Goal: Task Accomplishment & Management: Manage account settings

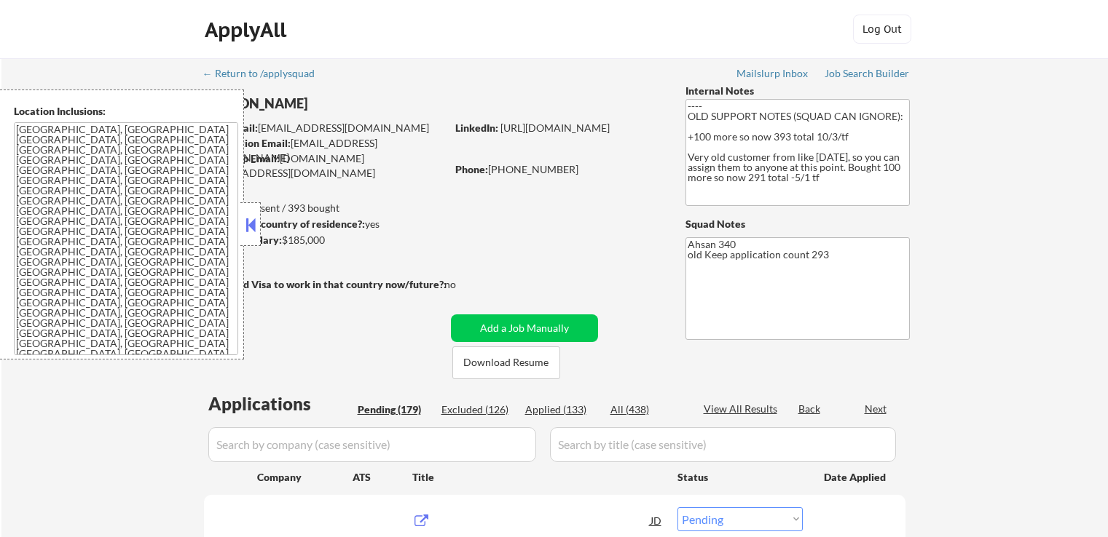
select select ""pending""
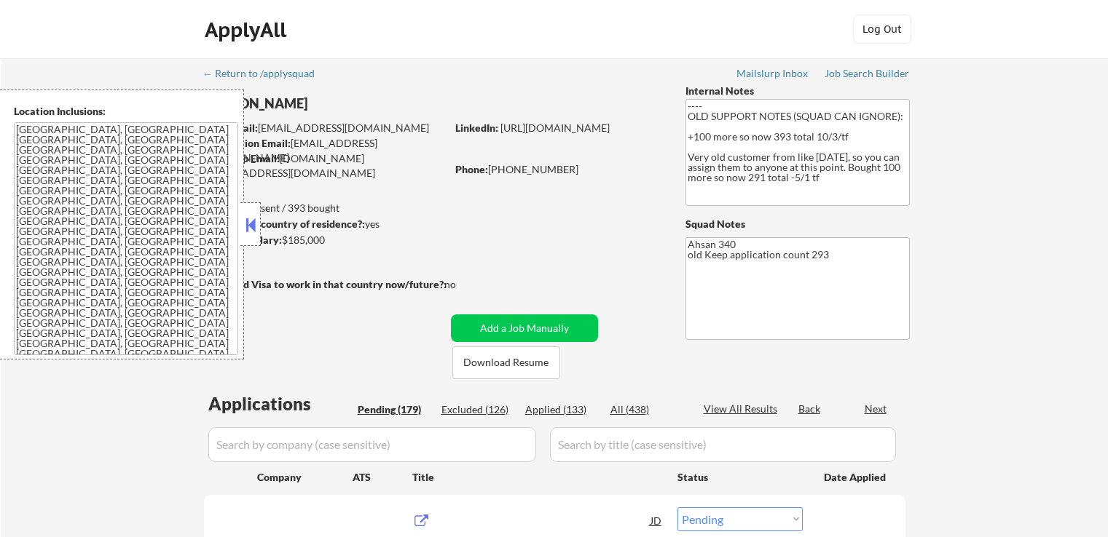
select select ""pending""
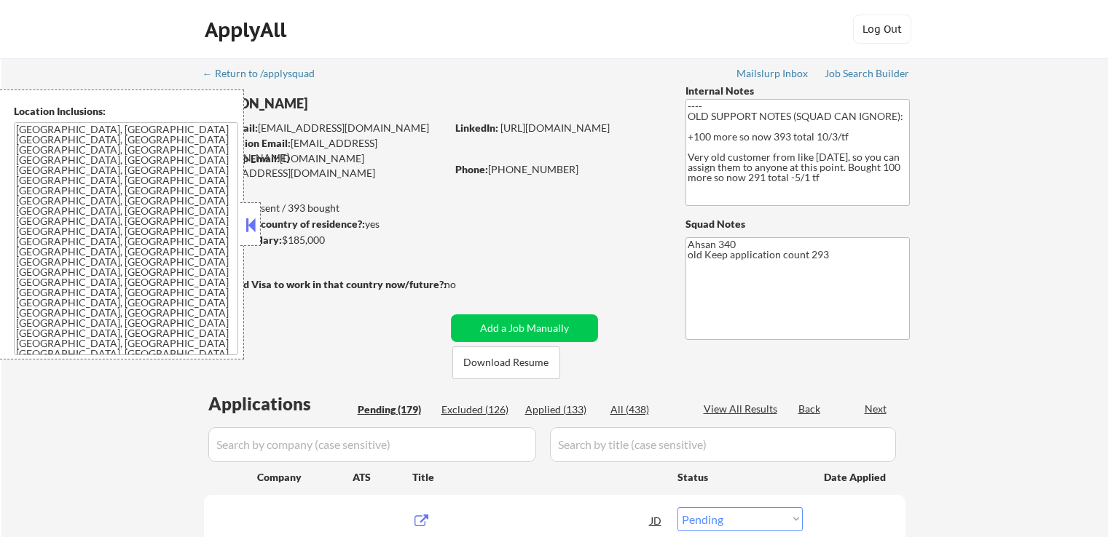
select select ""pending""
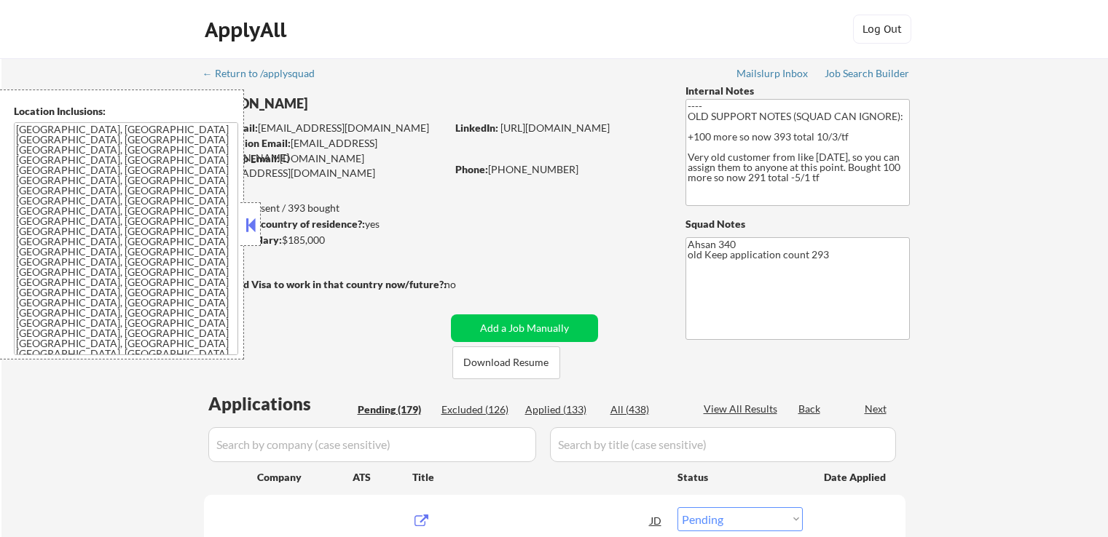
select select ""pending""
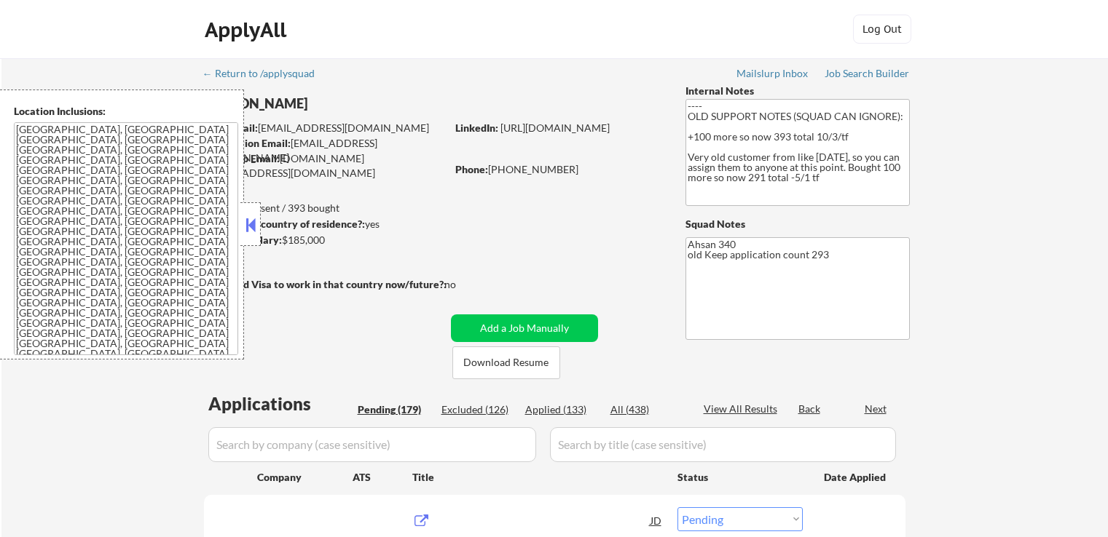
select select ""pending""
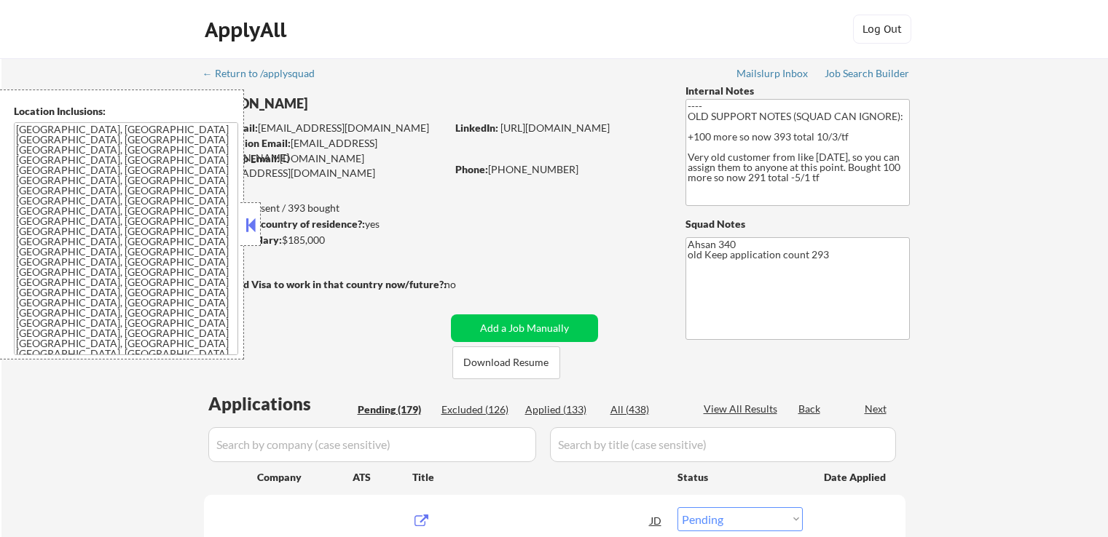
select select ""pending""
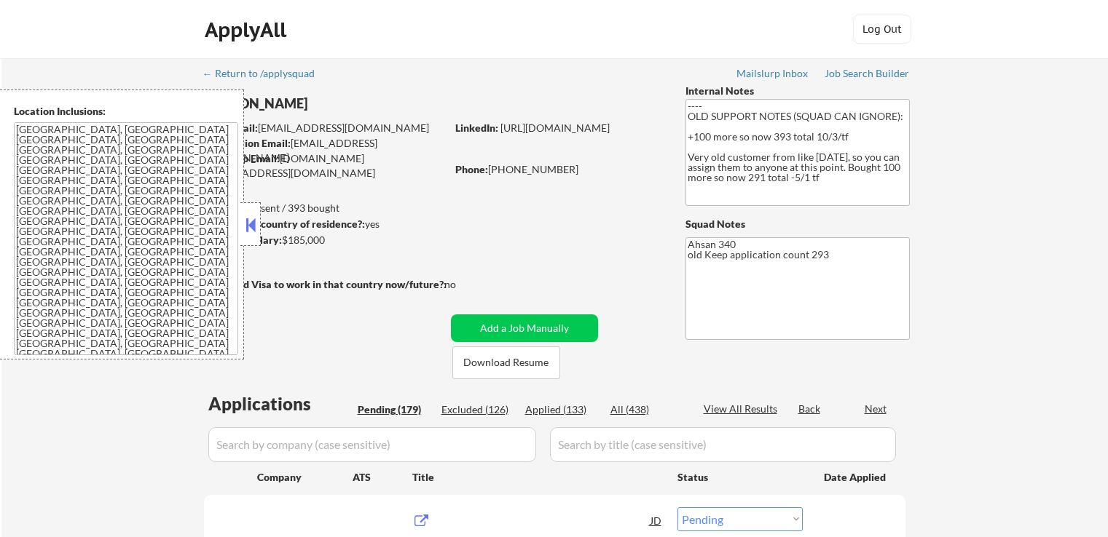
select select ""pending""
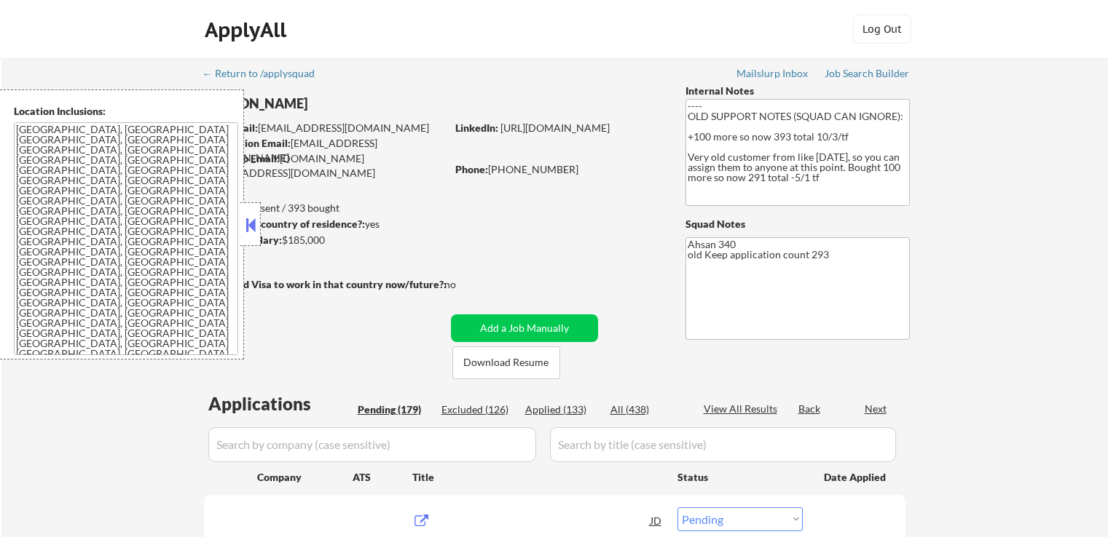
select select ""pending""
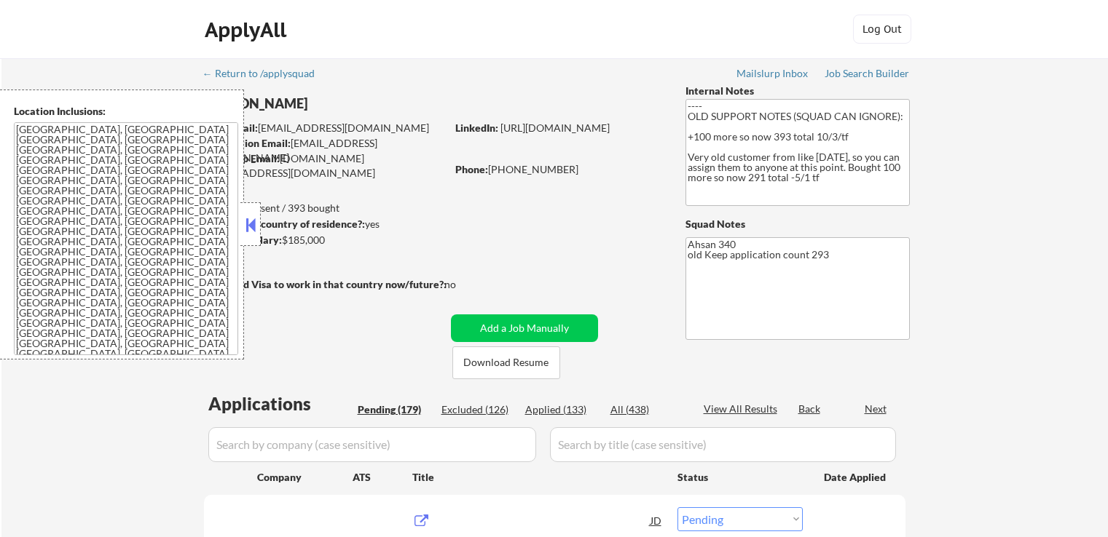
select select ""pending""
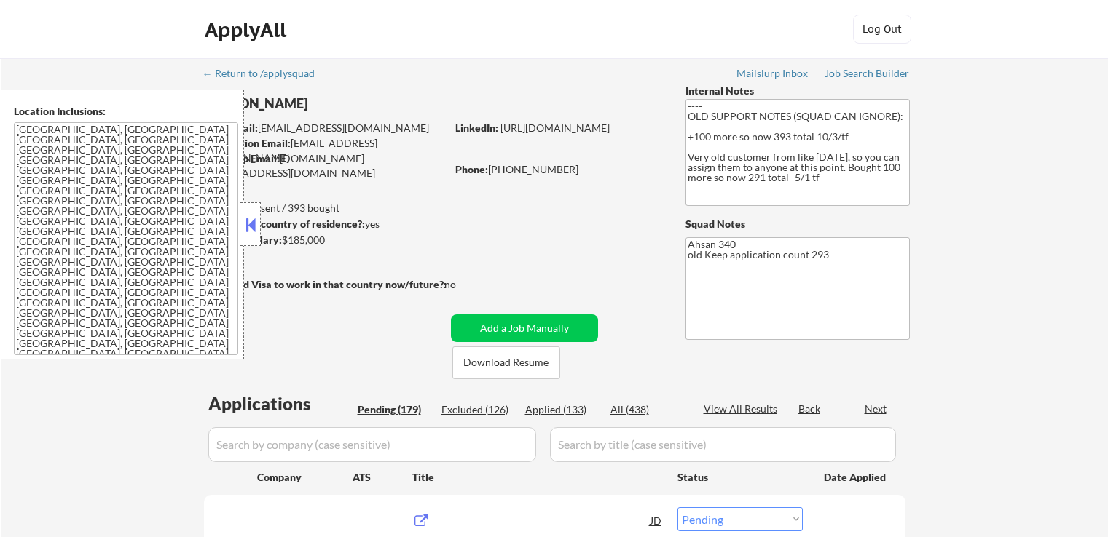
select select ""pending""
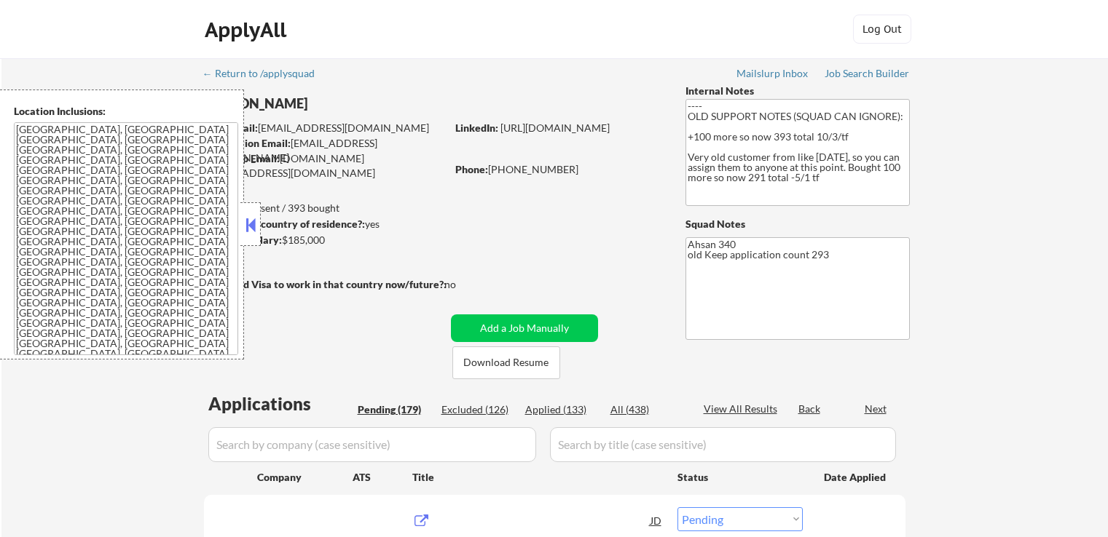
select select ""pending""
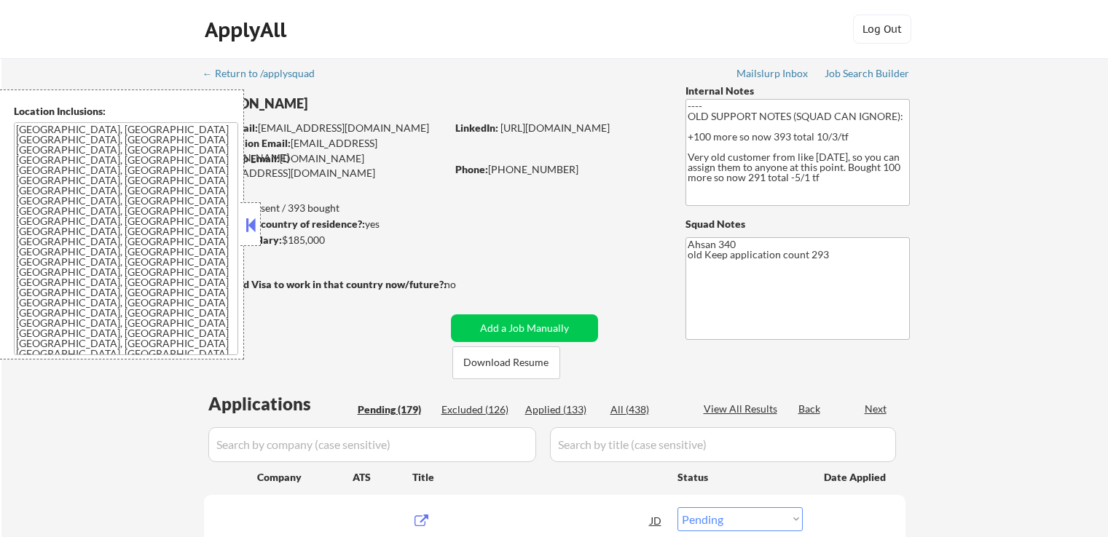
select select ""pending""
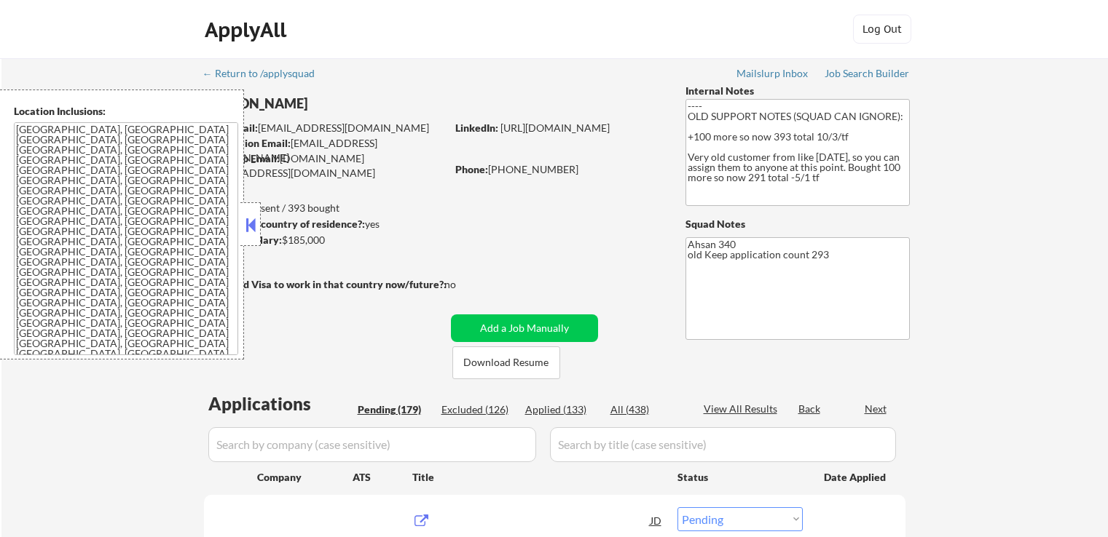
select select ""pending""
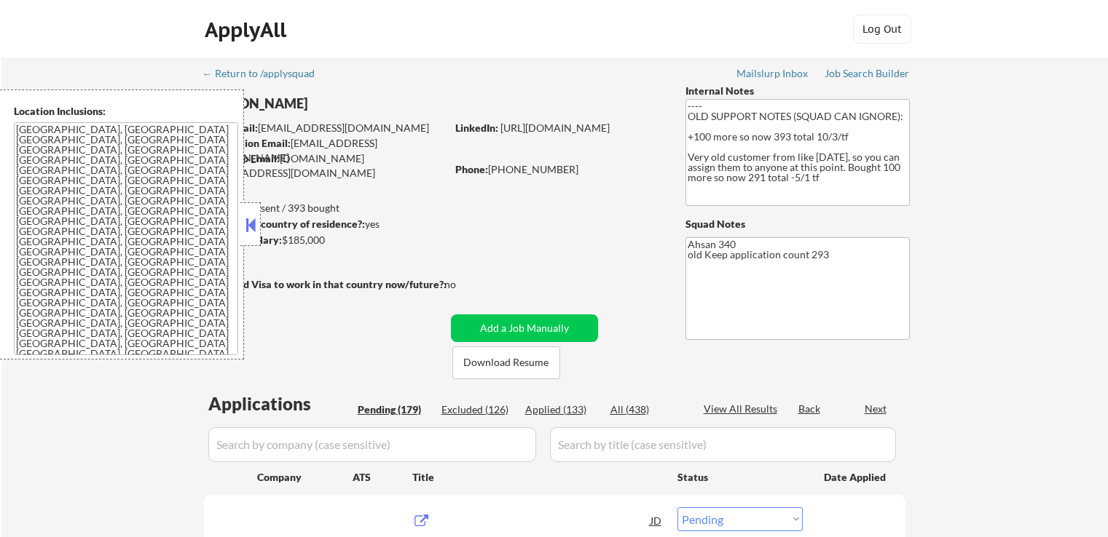
select select ""pending""
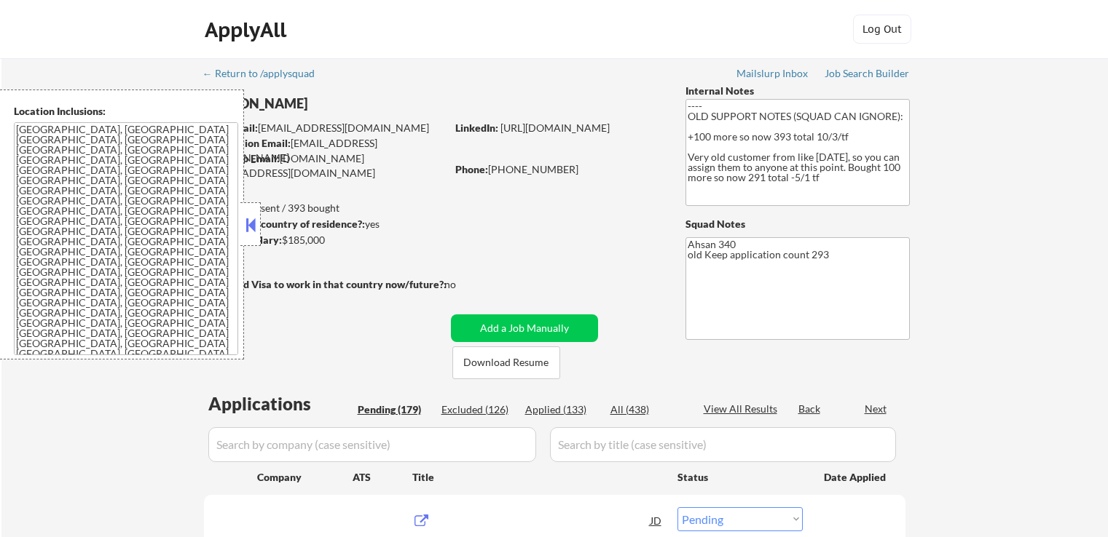
select select ""pending""
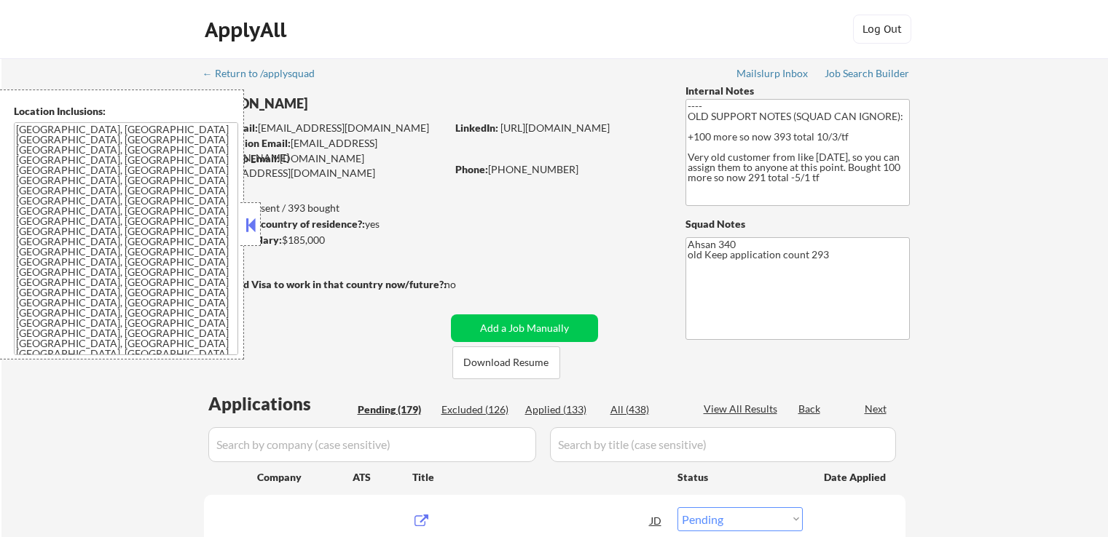
select select ""pending""
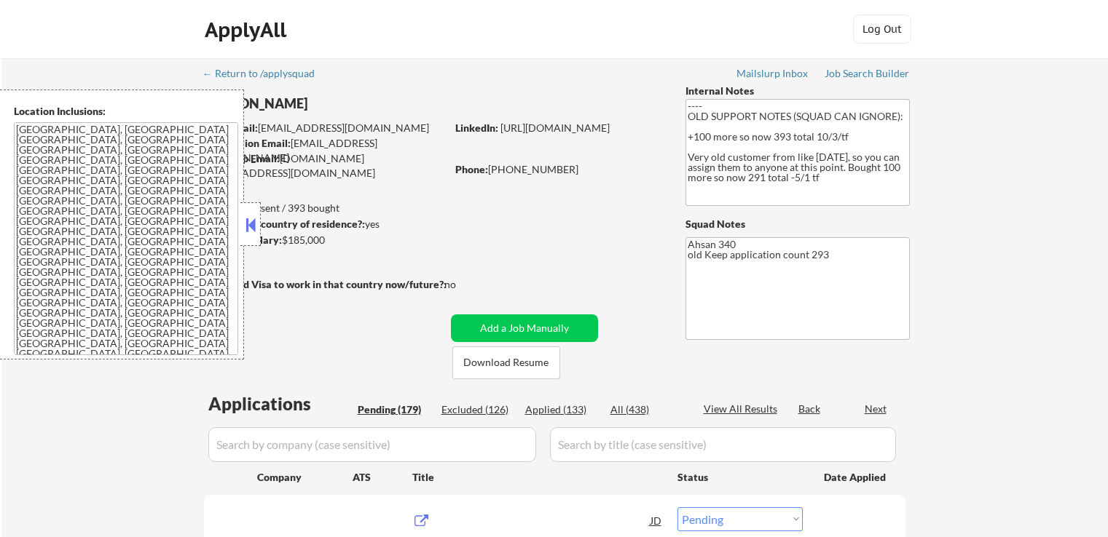
select select ""pending""
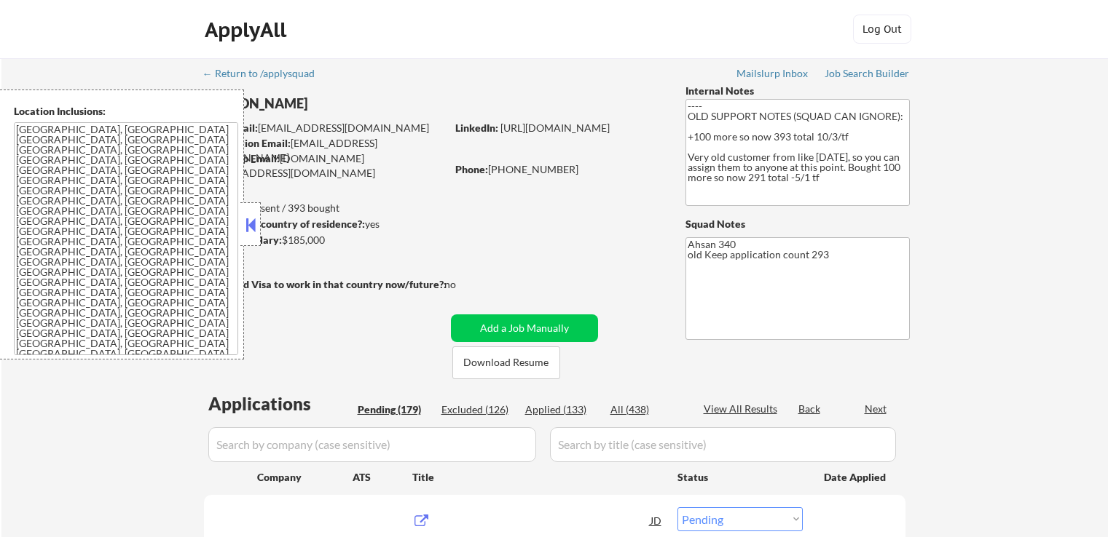
select select ""pending""
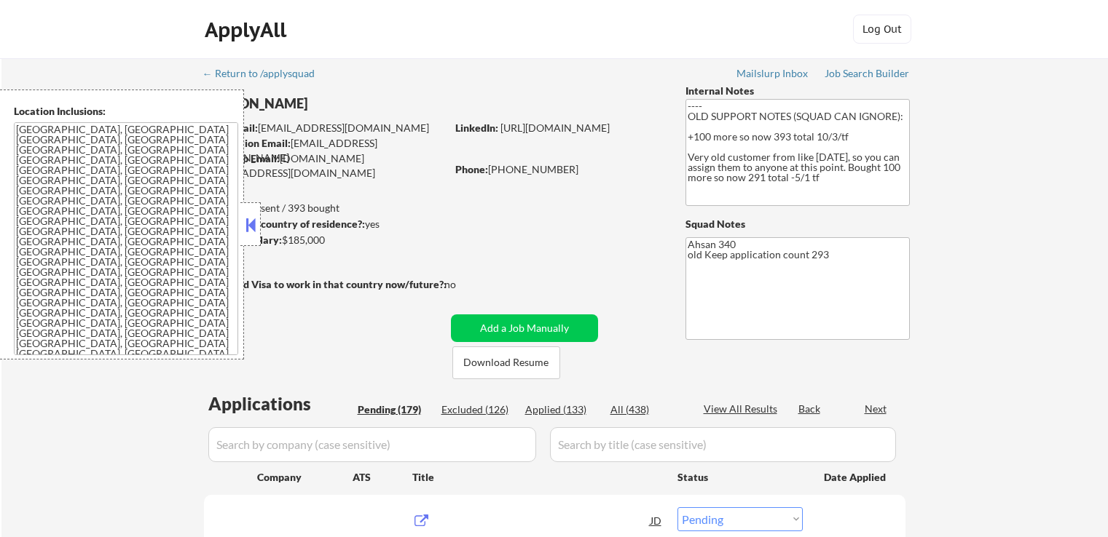
select select ""pending""
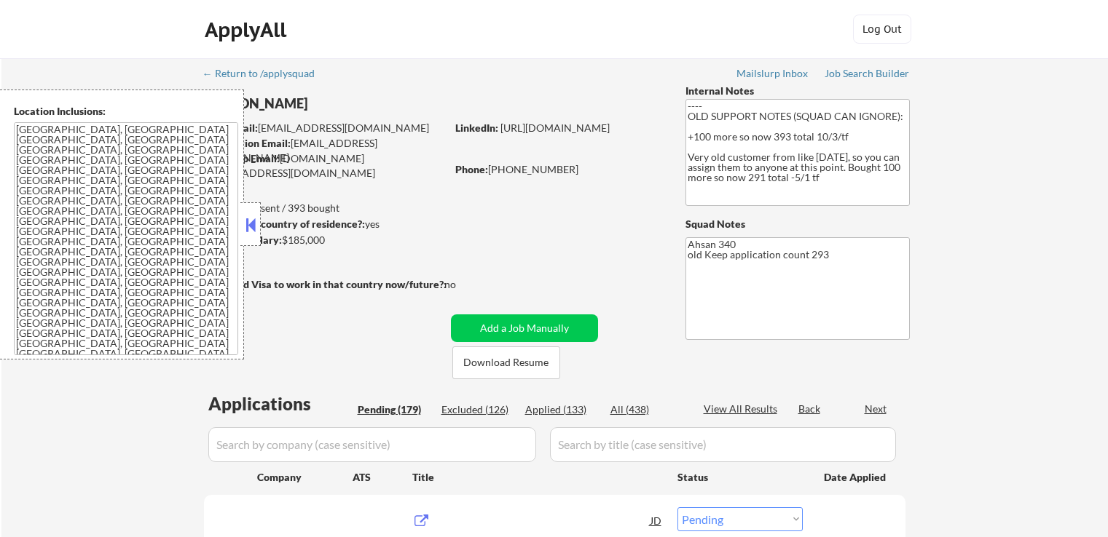
select select ""pending""
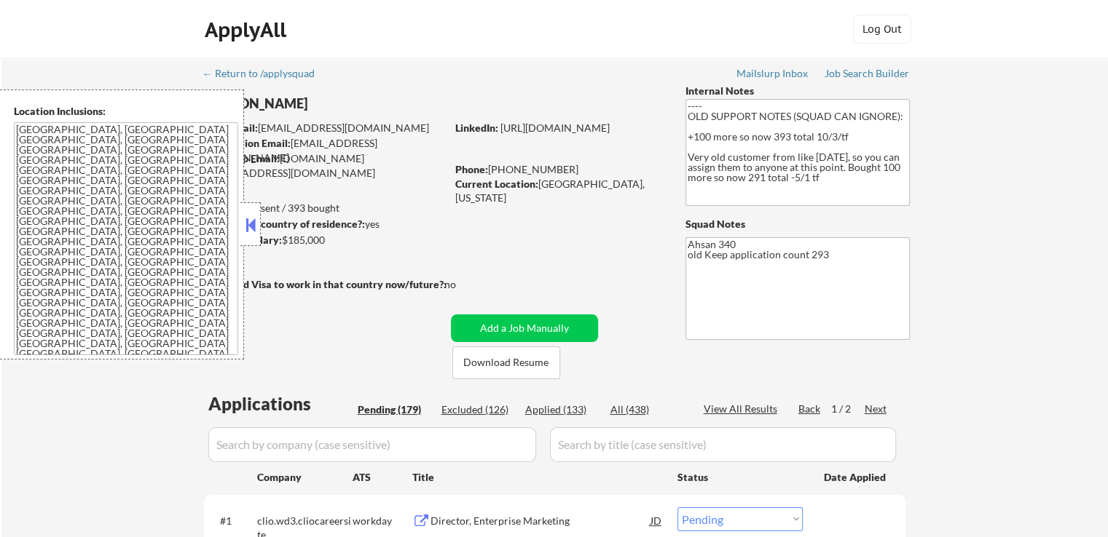
click at [256, 232] on button at bounding box center [251, 225] width 16 height 22
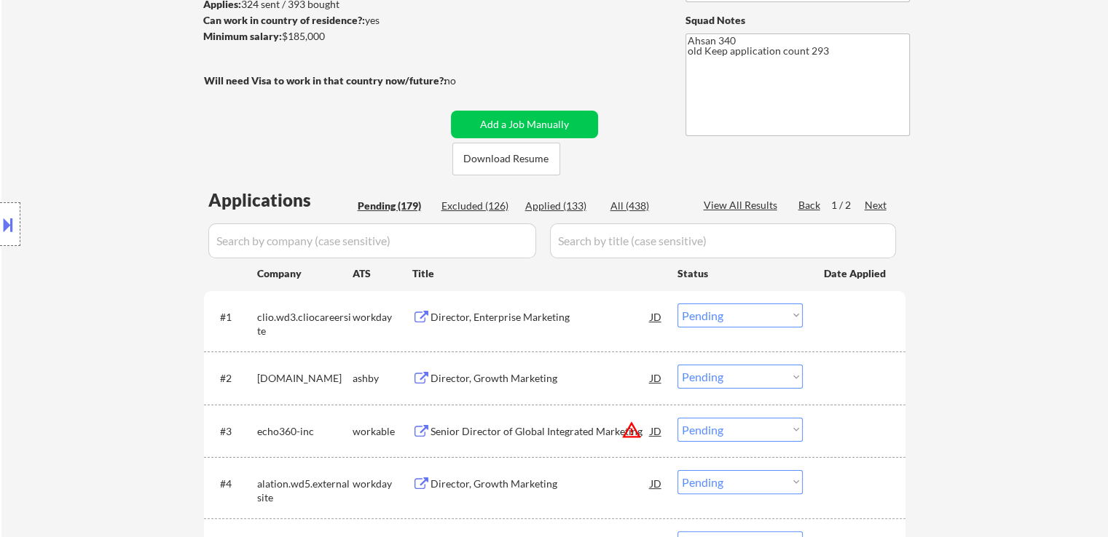
scroll to position [218, 0]
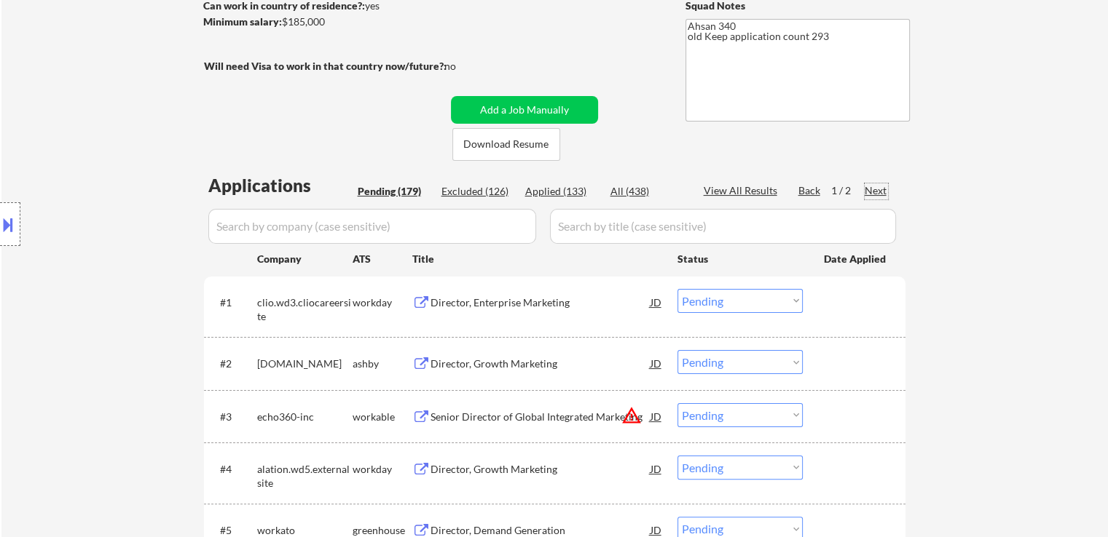
click at [874, 186] on div "Next" at bounding box center [875, 191] width 23 height 15
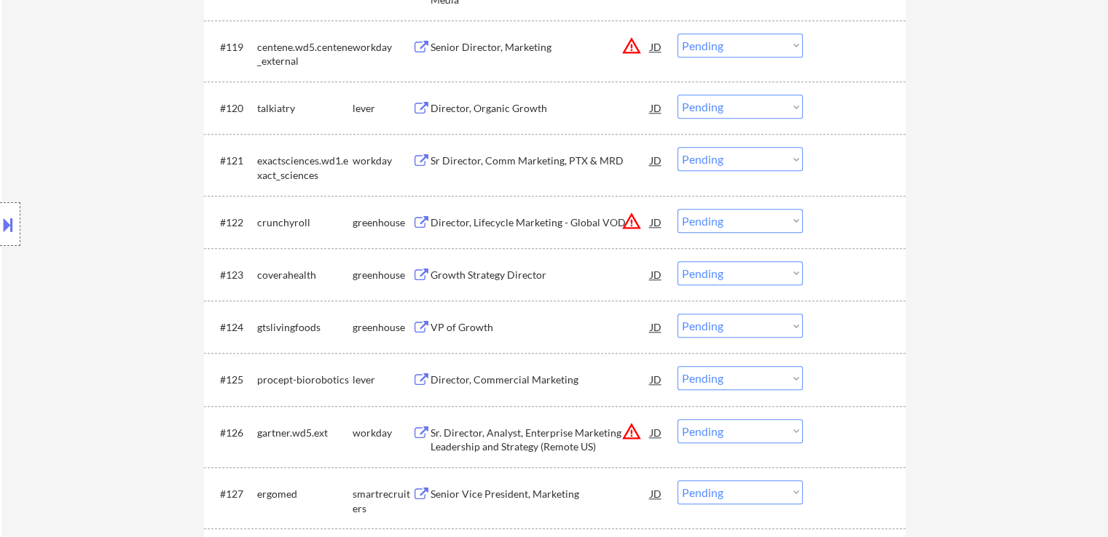
scroll to position [1457, 0]
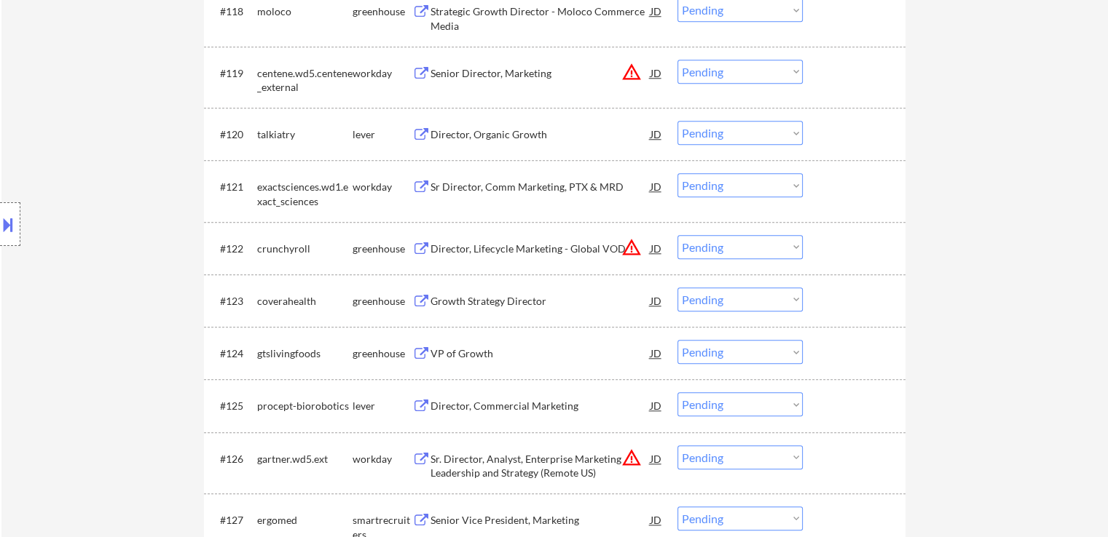
click at [454, 140] on div "Director, Organic Growth" at bounding box center [540, 134] width 220 height 15
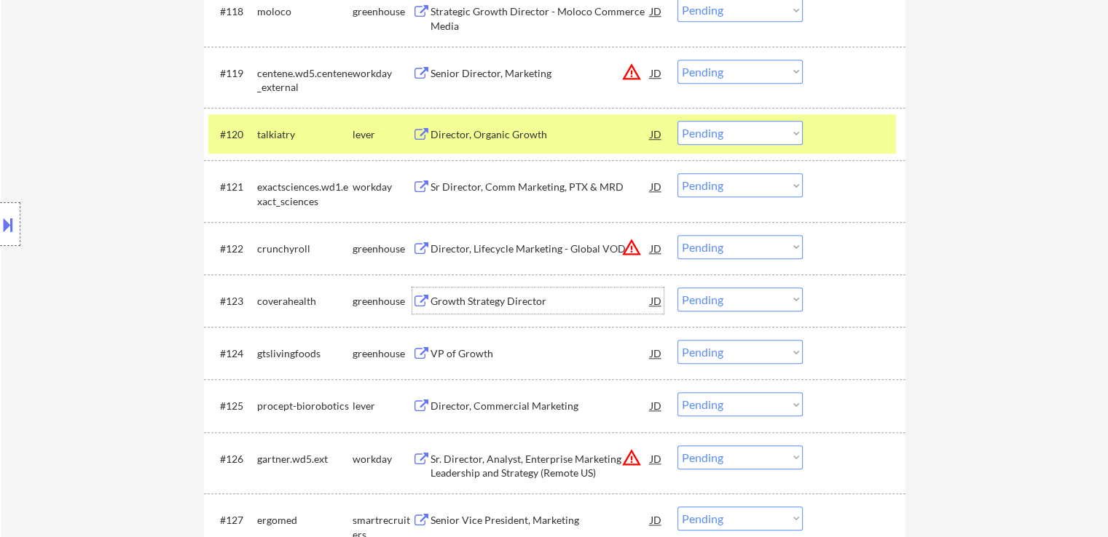
click at [459, 296] on div "Growth Strategy Director" at bounding box center [540, 301] width 220 height 15
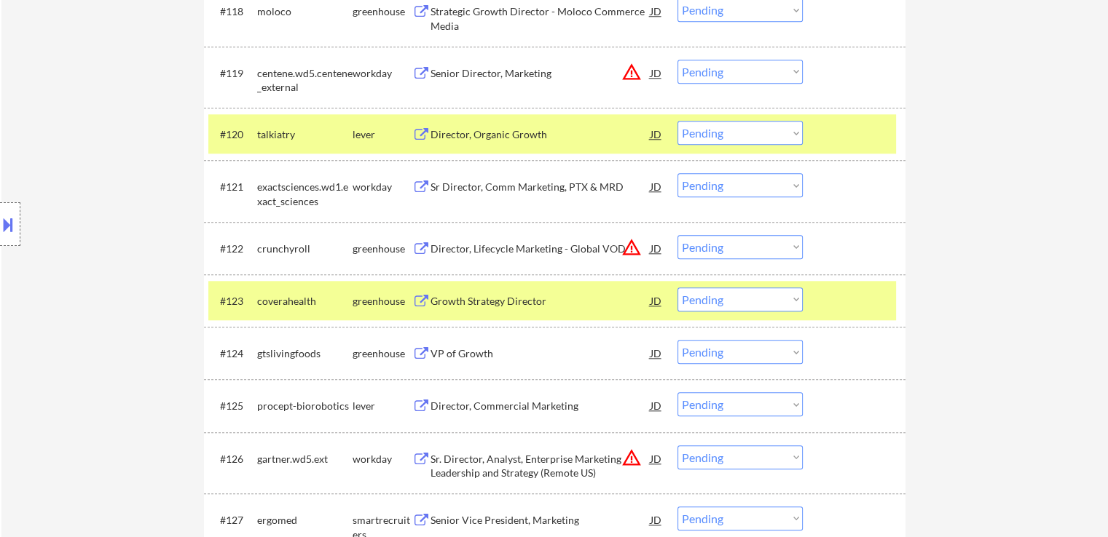
click at [446, 245] on div "Director, Lifecycle Marketing - Global VOD" at bounding box center [540, 249] width 220 height 15
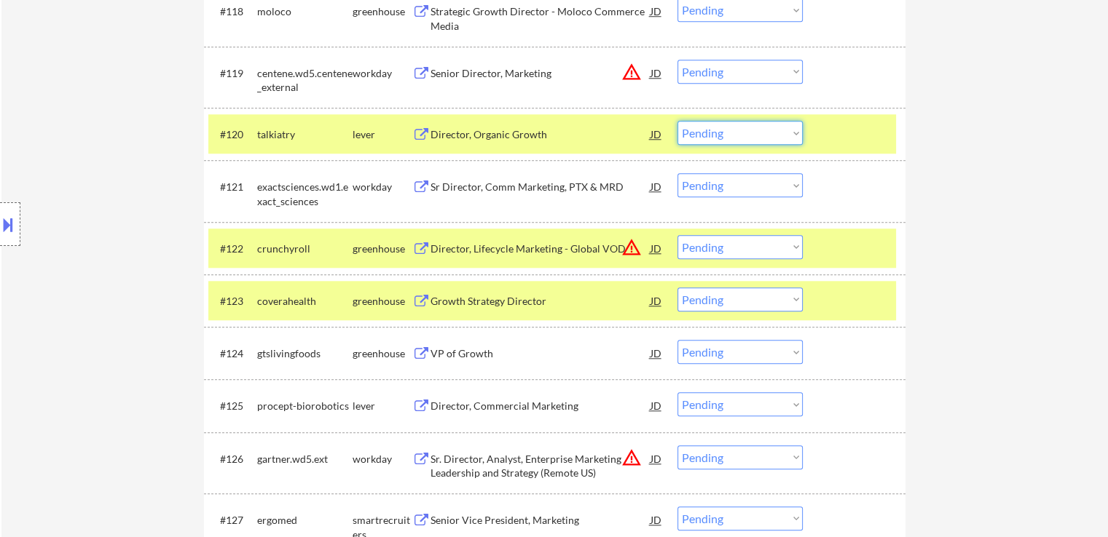
click at [705, 137] on select "Choose an option... Pending Applied Excluded (Questions) Excluded (Expired) Exc…" at bounding box center [739, 133] width 125 height 24
click at [677, 121] on select "Choose an option... Pending Applied Excluded (Questions) Excluded (Expired) Exc…" at bounding box center [739, 133] width 125 height 24
select select ""pending""
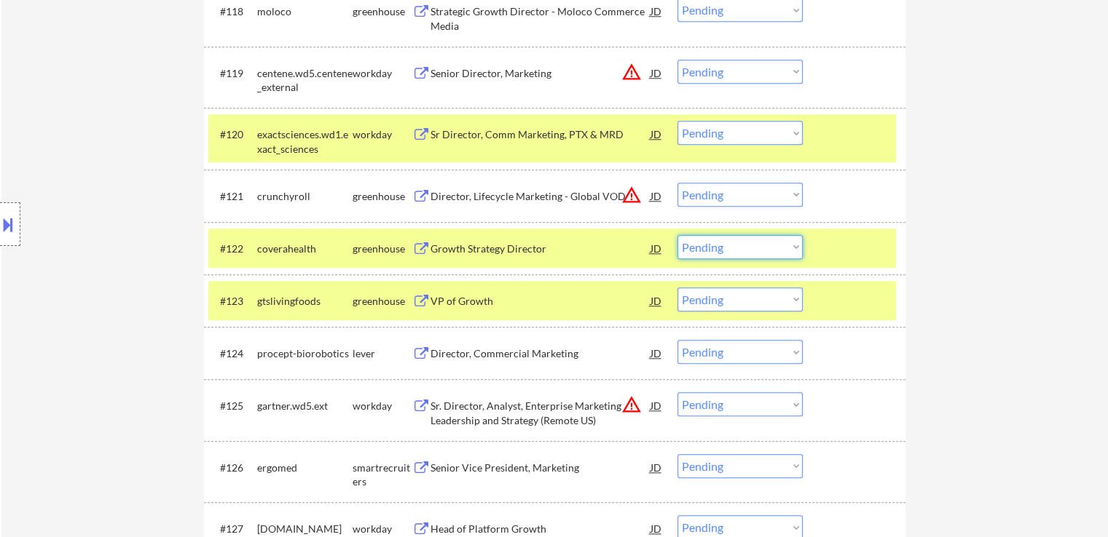
click at [730, 246] on select "Choose an option... Pending Applied Excluded (Questions) Excluded (Expired) Exc…" at bounding box center [739, 247] width 125 height 24
select select ""applied""
click at [677, 235] on select "Choose an option... Pending Applied Excluded (Questions) Excluded (Expired) Exc…" at bounding box center [739, 247] width 125 height 24
drag, startPoint x: 725, startPoint y: 196, endPoint x: 725, endPoint y: 204, distance: 8.0
click at [725, 196] on select "Choose an option... Pending Applied Excluded (Questions) Excluded (Expired) Exc…" at bounding box center [739, 195] width 125 height 24
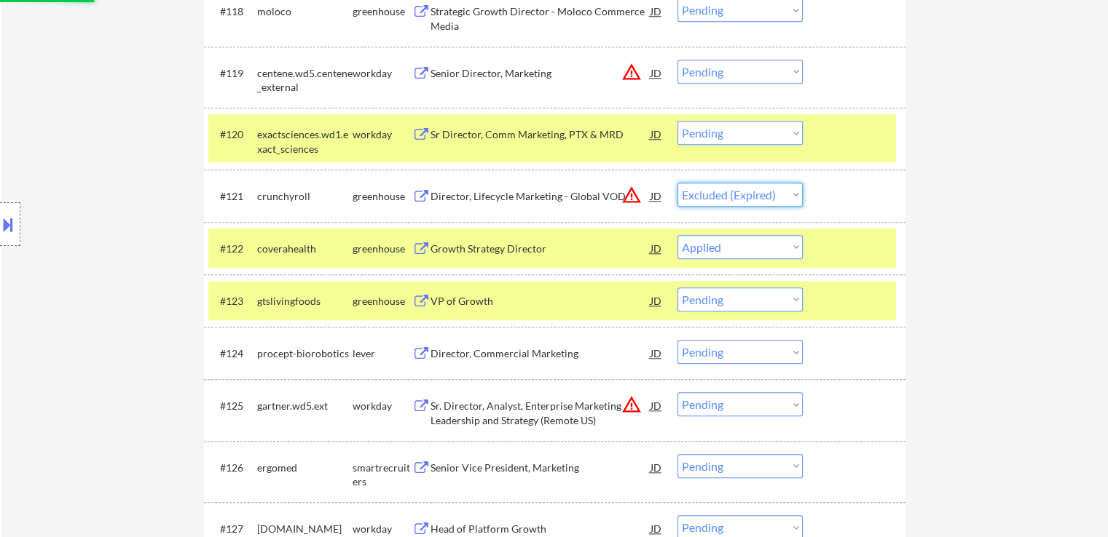
click at [677, 183] on select "Choose an option... Pending Applied Excluded (Questions) Excluded (Expired) Exc…" at bounding box center [739, 195] width 125 height 24
select select ""pending""
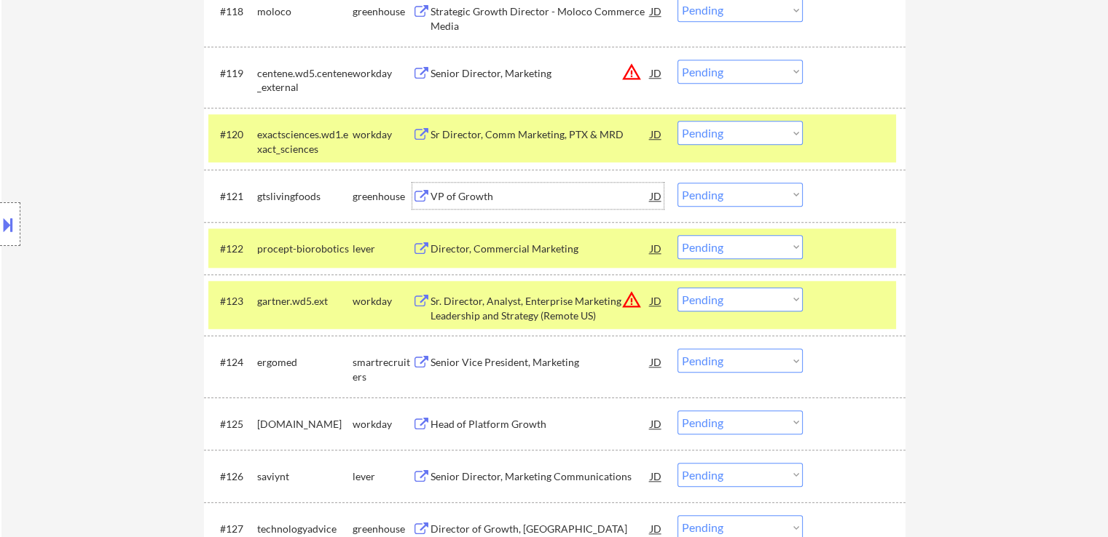
click at [441, 190] on div "VP of Growth" at bounding box center [540, 196] width 220 height 15
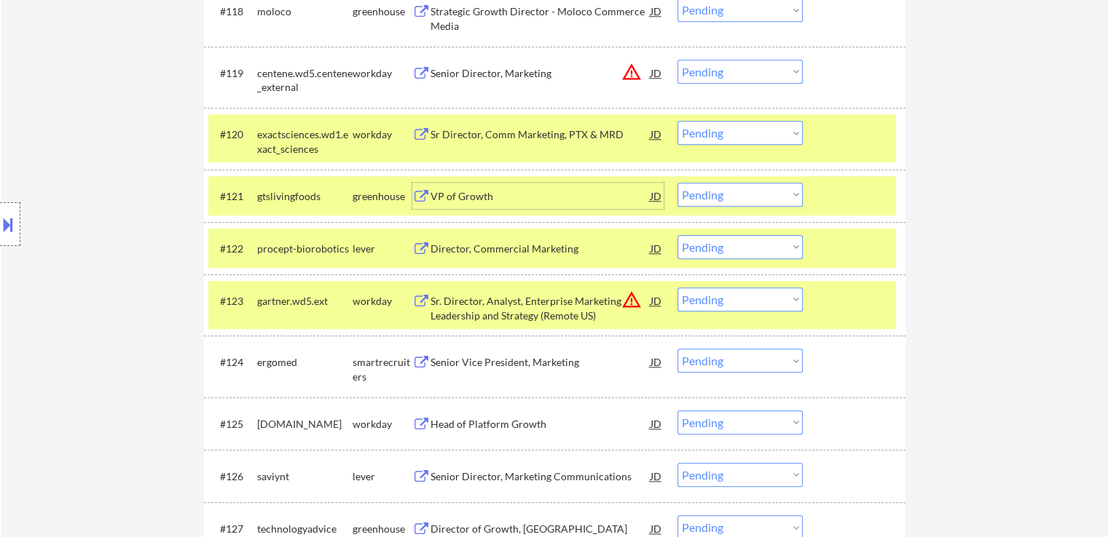
click at [411, 243] on div "lever" at bounding box center [382, 249] width 60 height 15
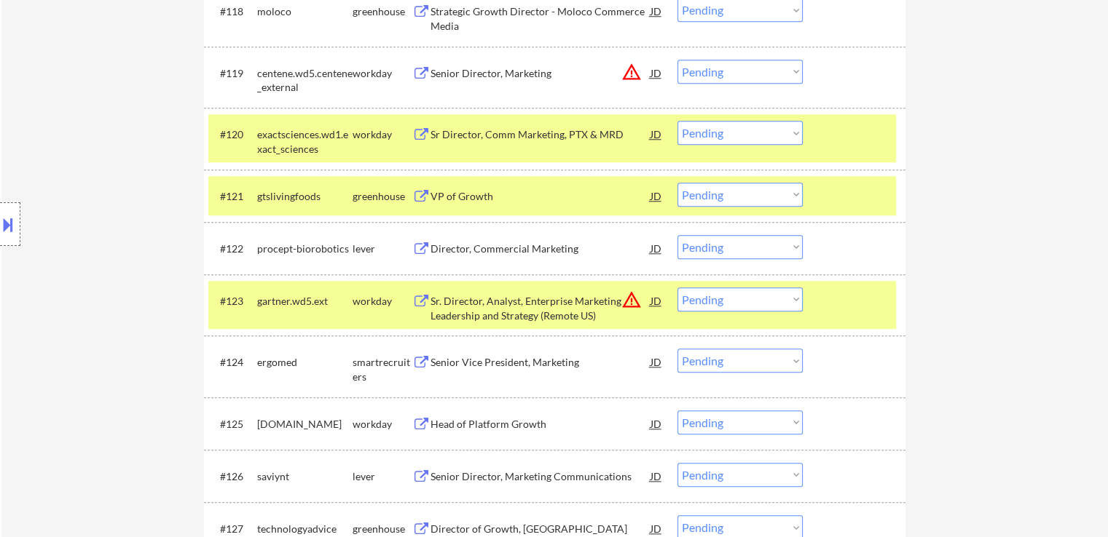
click at [454, 246] on div "Director, Commercial Marketing" at bounding box center [540, 249] width 220 height 15
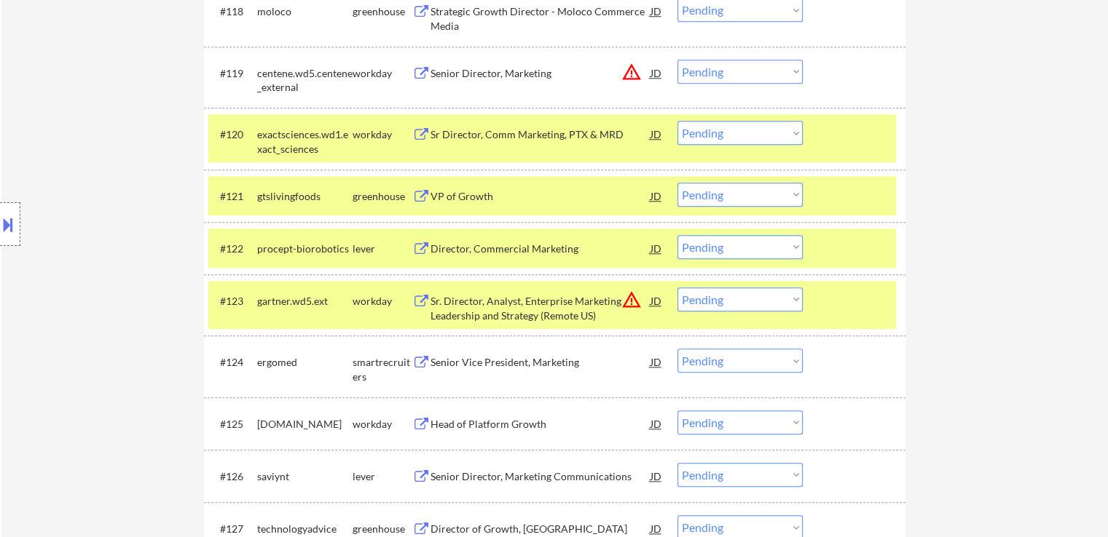
click at [0, 219] on button at bounding box center [8, 225] width 16 height 24
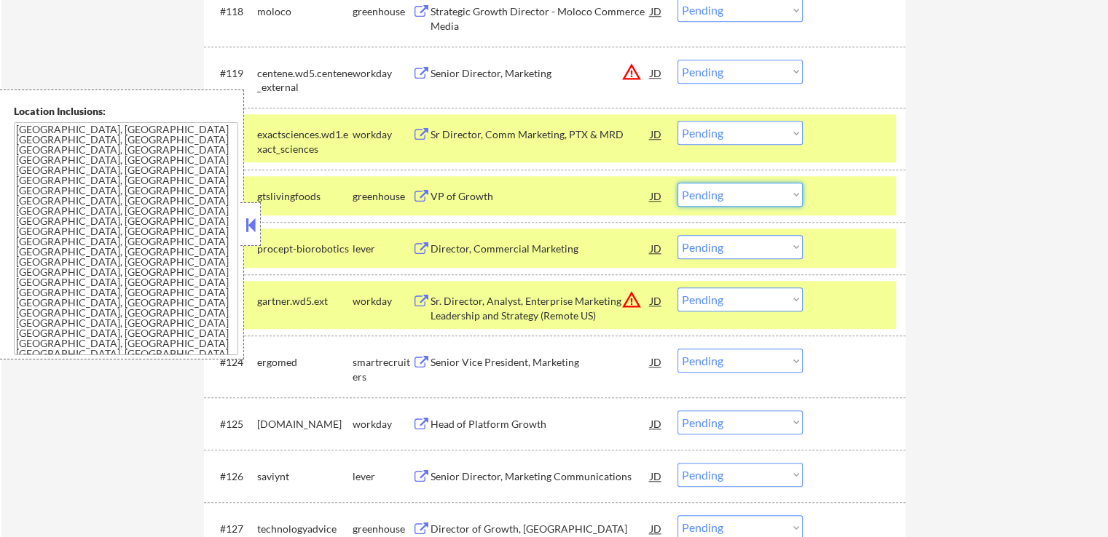
drag, startPoint x: 730, startPoint y: 188, endPoint x: 735, endPoint y: 218, distance: 30.2
click at [735, 218] on div "#121 gtslivingfoods greenhouse VP of Growth JD warning_amber Choose an option..…" at bounding box center [554, 196] width 701 height 52
click at [677, 183] on select "Choose an option... Pending Applied Excluded (Questions) Excluded (Expired) Exc…" at bounding box center [739, 195] width 125 height 24
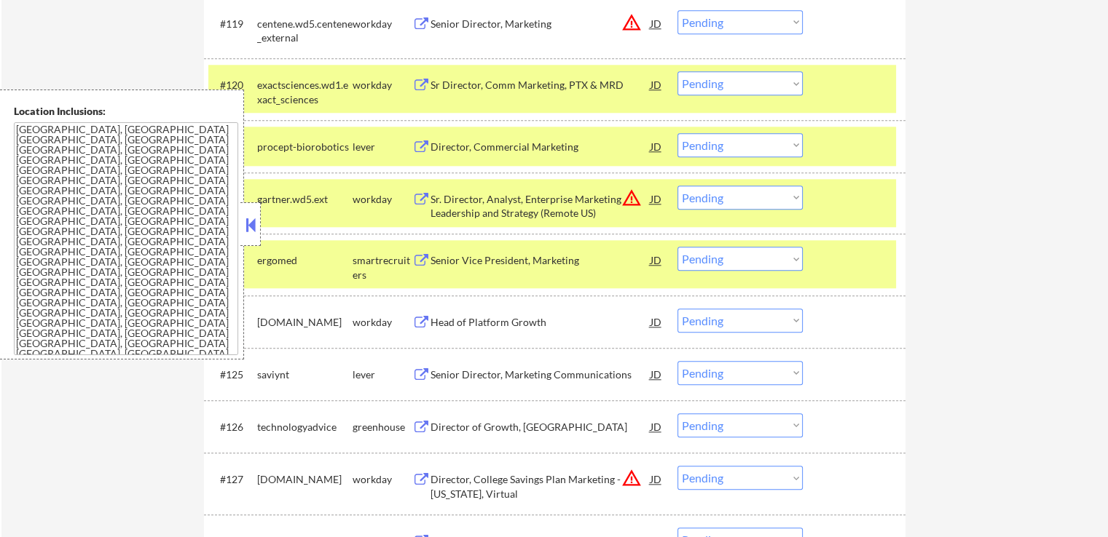
scroll to position [1529, 0]
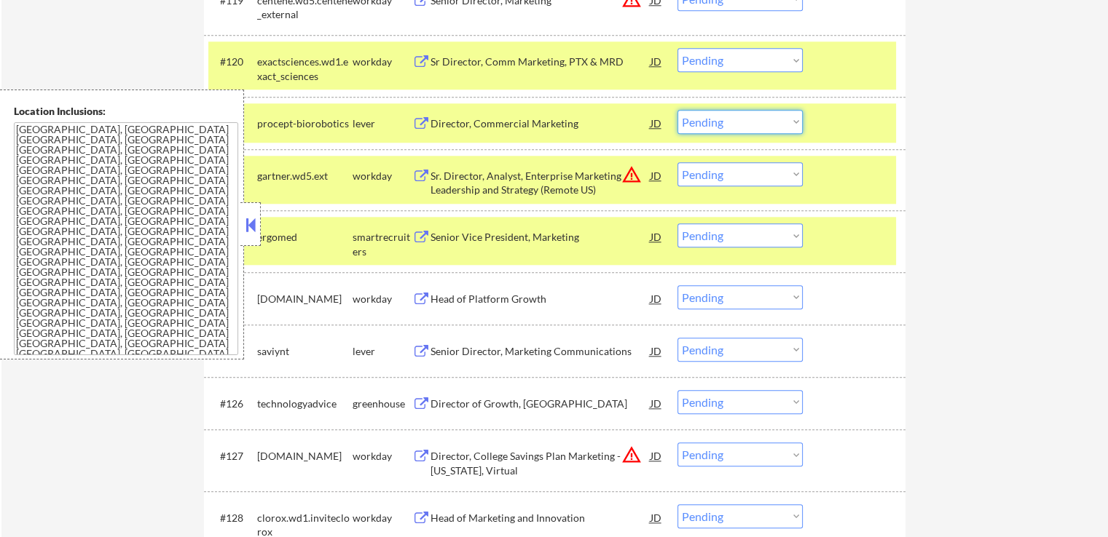
click at [723, 132] on select "Choose an option... Pending Applied Excluded (Questions) Excluded (Expired) Exc…" at bounding box center [739, 122] width 125 height 24
click at [677, 110] on select "Choose an option... Pending Applied Excluded (Questions) Excluded (Expired) Exc…" at bounding box center [739, 122] width 125 height 24
select select ""pending""
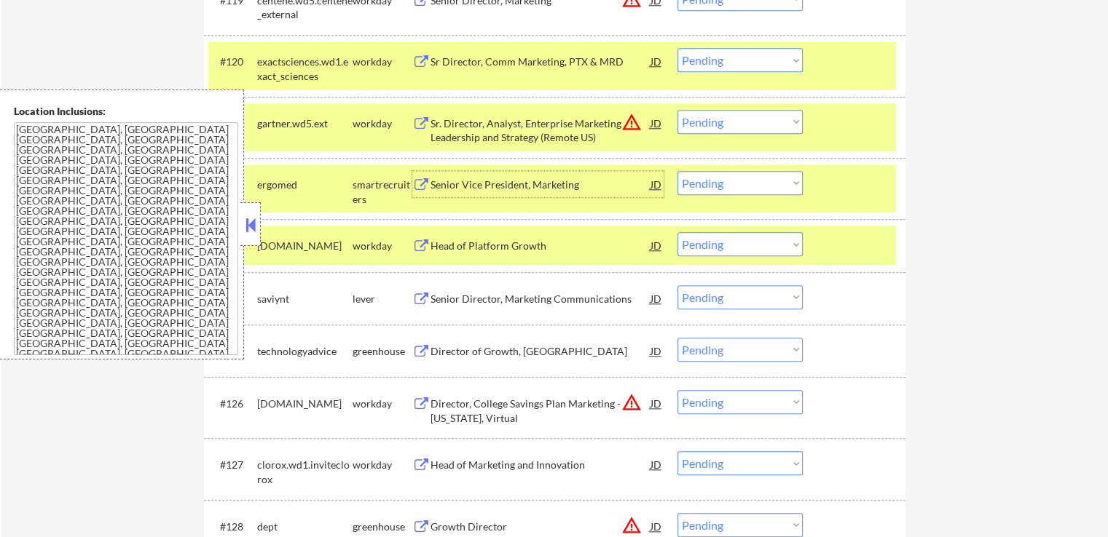
click at [492, 173] on div "Senior Vice President, Marketing" at bounding box center [540, 184] width 220 height 26
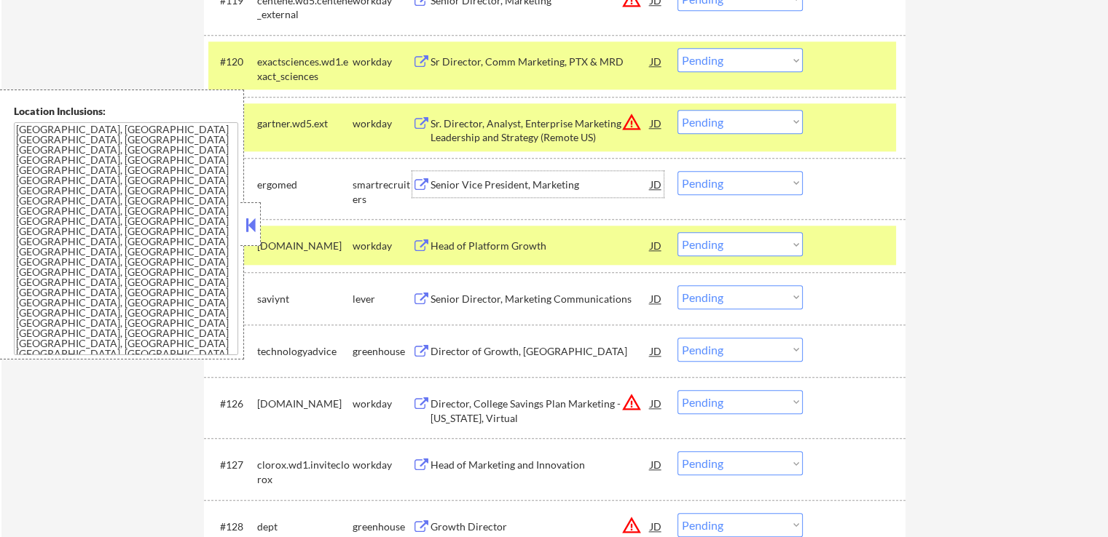
click at [494, 285] on div "Senior Director, Marketing Communications" at bounding box center [540, 298] width 220 height 26
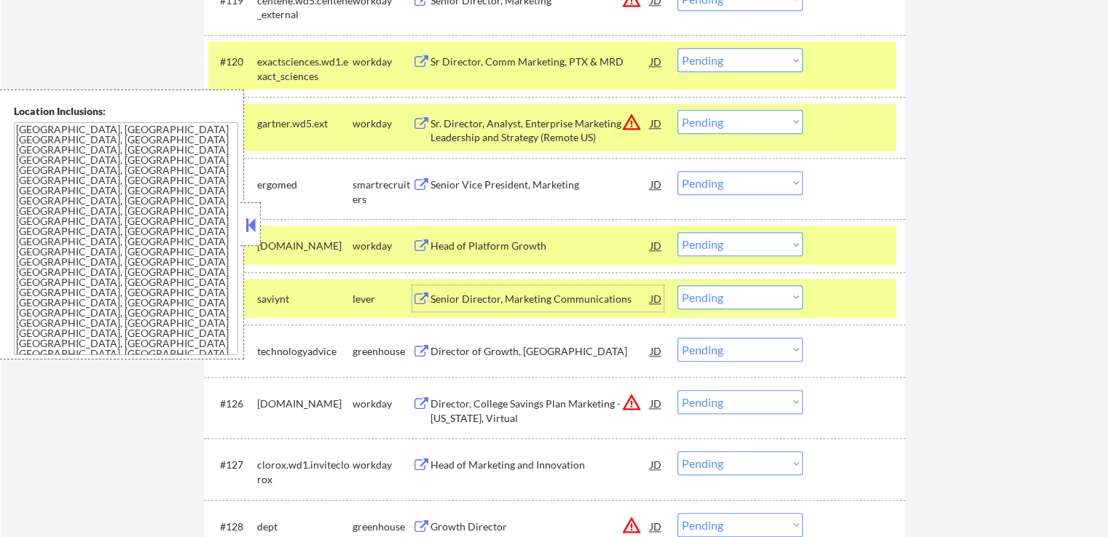
click at [734, 293] on select "Choose an option... Pending Applied Excluded (Questions) Excluded (Expired) Exc…" at bounding box center [739, 297] width 125 height 24
click at [677, 285] on select "Choose an option... Pending Applied Excluded (Questions) Excluded (Expired) Exc…" at bounding box center [739, 297] width 125 height 24
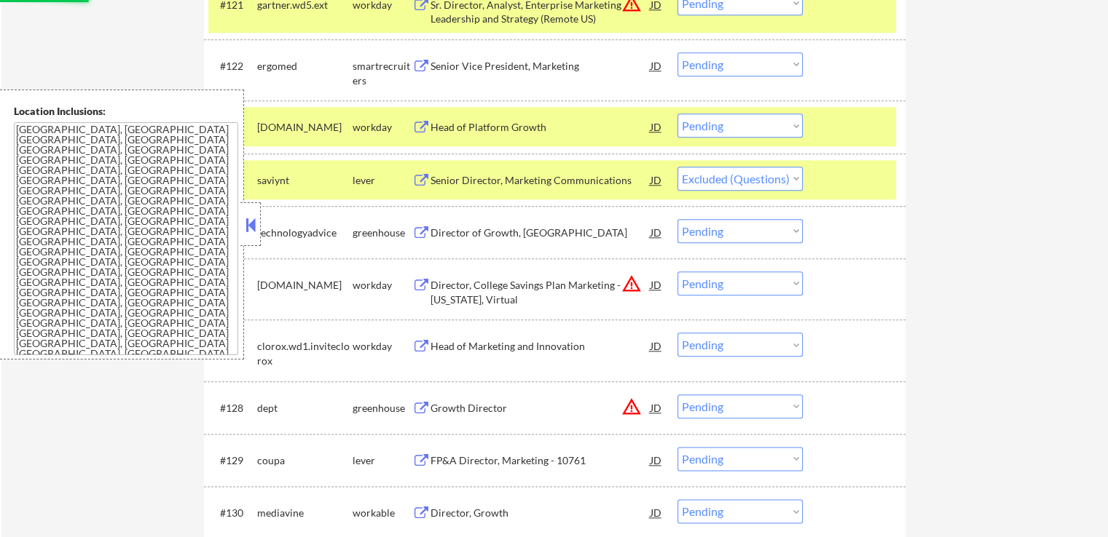
scroll to position [1675, 0]
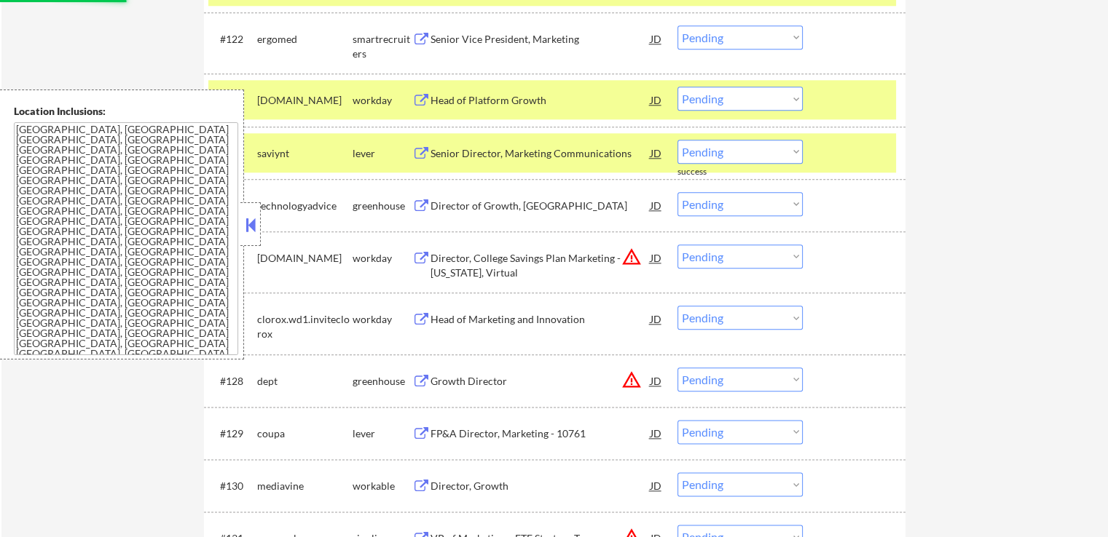
click at [498, 210] on div "Director of Growth, [GEOGRAPHIC_DATA]" at bounding box center [540, 206] width 220 height 15
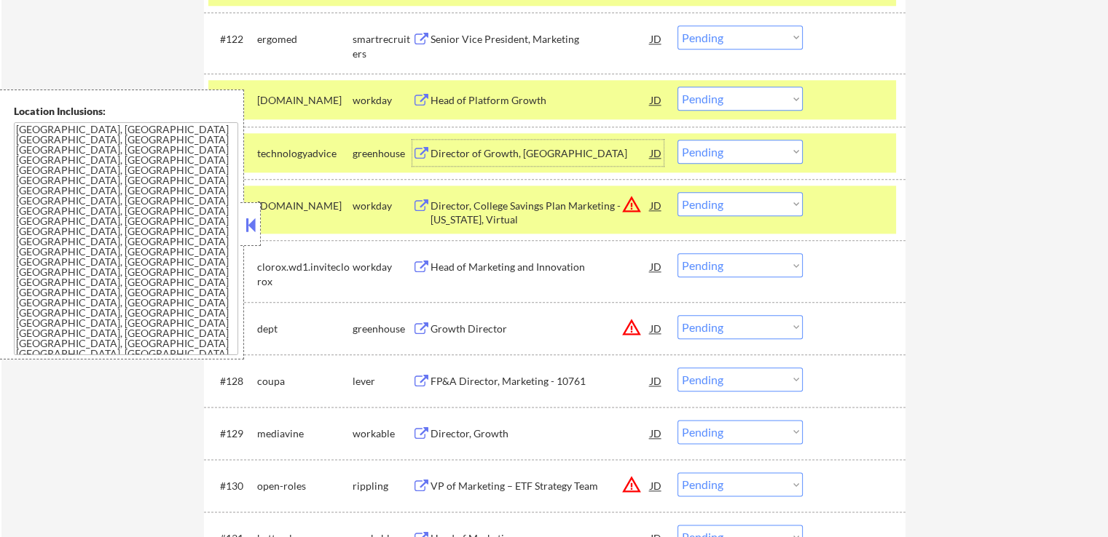
click at [490, 146] on div "Director of Growth, [GEOGRAPHIC_DATA]" at bounding box center [540, 153] width 220 height 15
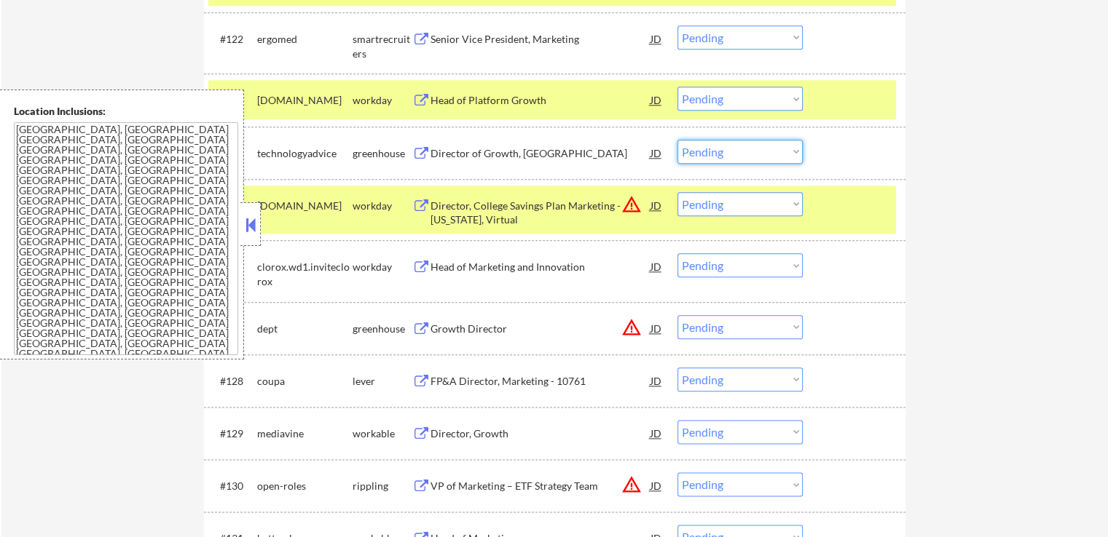
click at [744, 155] on select "Choose an option... Pending Applied Excluded (Questions) Excluded (Expired) Exc…" at bounding box center [739, 152] width 125 height 24
click at [677, 140] on select "Choose an option... Pending Applied Excluded (Questions) Excluded (Expired) Exc…" at bounding box center [739, 152] width 125 height 24
select select ""pending""
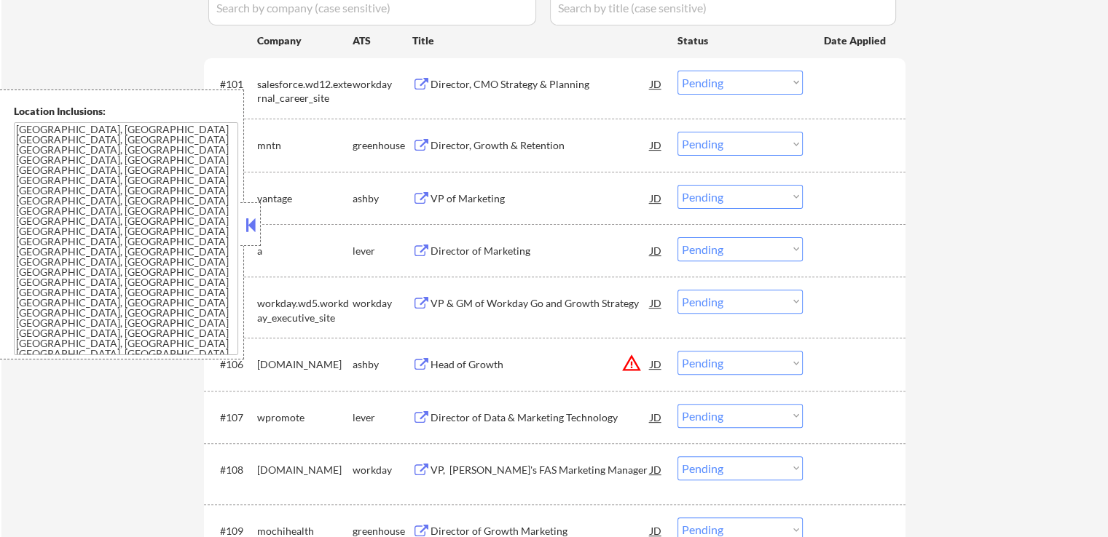
scroll to position [0, 0]
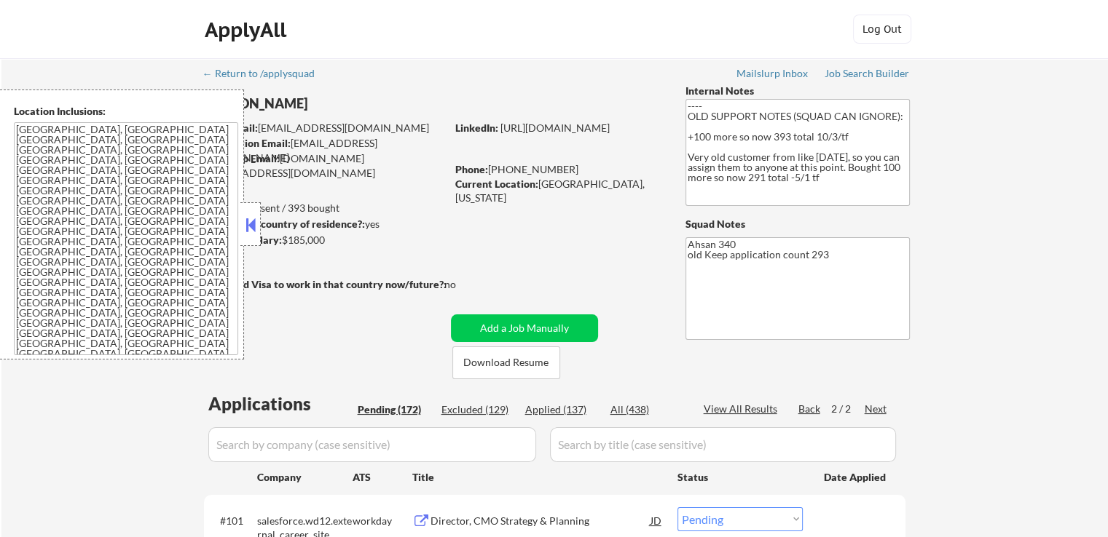
click at [250, 227] on button at bounding box center [251, 225] width 16 height 22
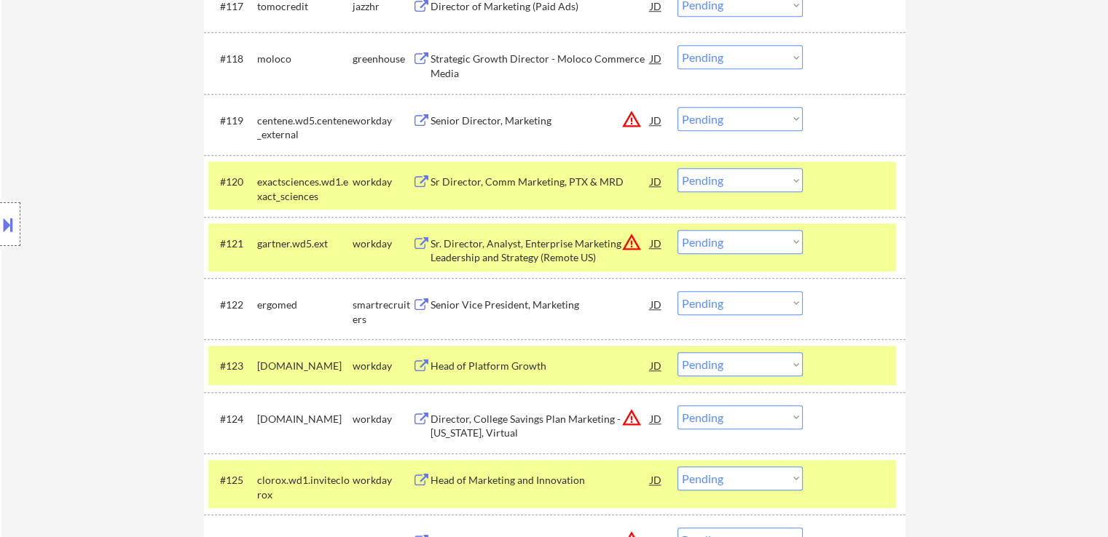
scroll to position [1457, 0]
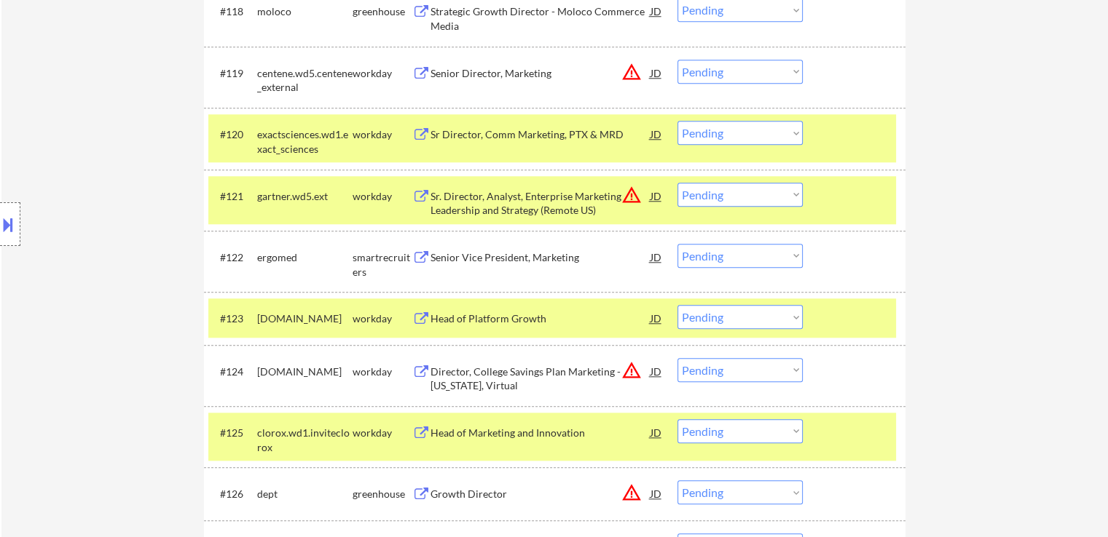
drag, startPoint x: 1059, startPoint y: 254, endPoint x: 986, endPoint y: 261, distance: 73.1
click at [738, 243] on div "#122 ergomed smartrecruiters Senior Vice President, Marketing JD warning_amber …" at bounding box center [551, 261] width 687 height 48
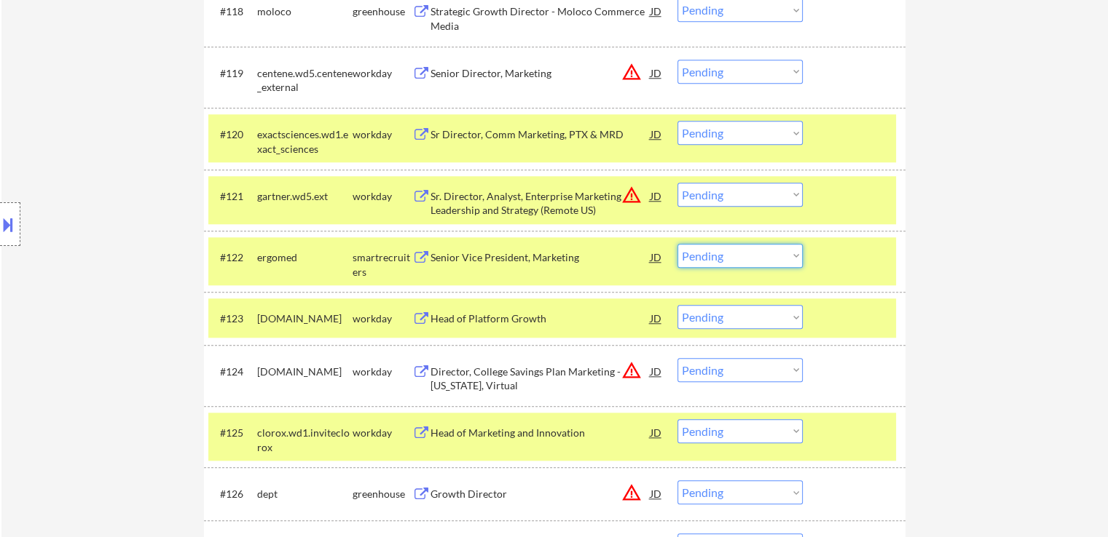
drag, startPoint x: 744, startPoint y: 259, endPoint x: 737, endPoint y: 267, distance: 10.4
click at [744, 259] on select "Choose an option... Pending Applied Excluded (Questions) Excluded (Expired) Exc…" at bounding box center [739, 256] width 125 height 24
click at [677, 244] on select "Choose an option... Pending Applied Excluded (Questions) Excluded (Expired) Exc…" at bounding box center [739, 256] width 125 height 24
select select ""pending""
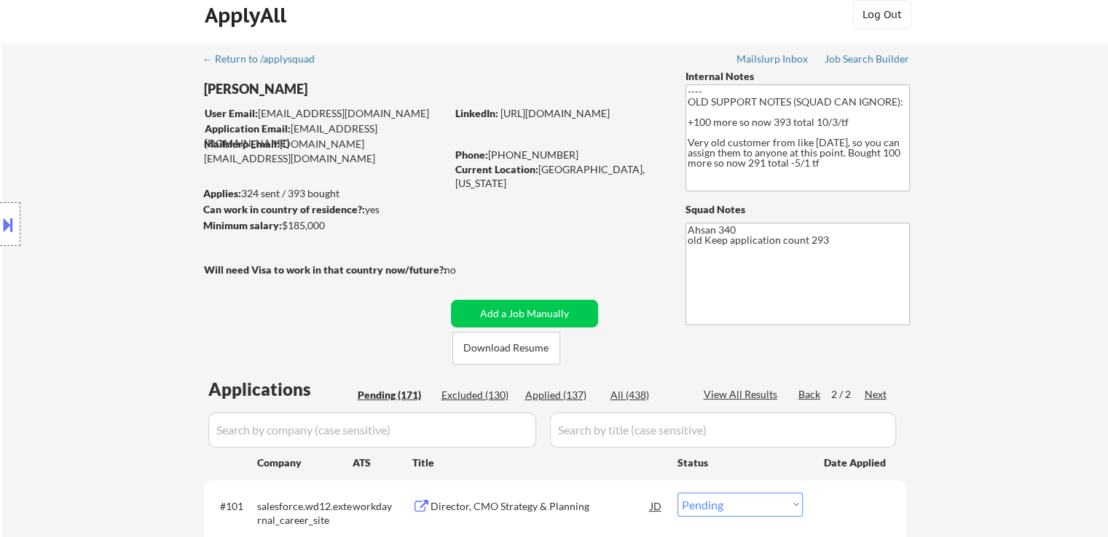
scroll to position [364, 0]
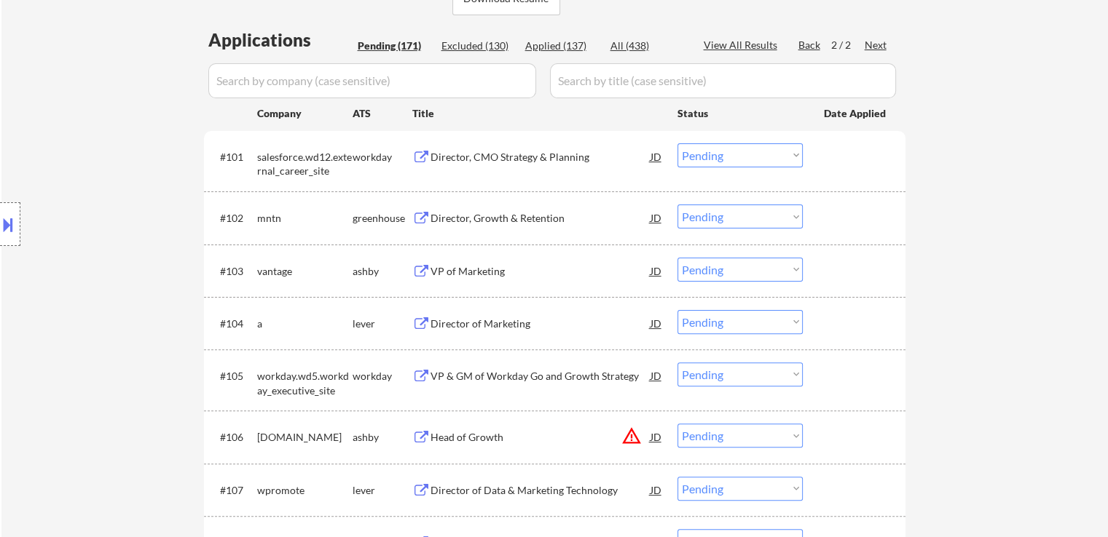
click at [474, 222] on div "Director, Growth & Retention" at bounding box center [540, 218] width 220 height 15
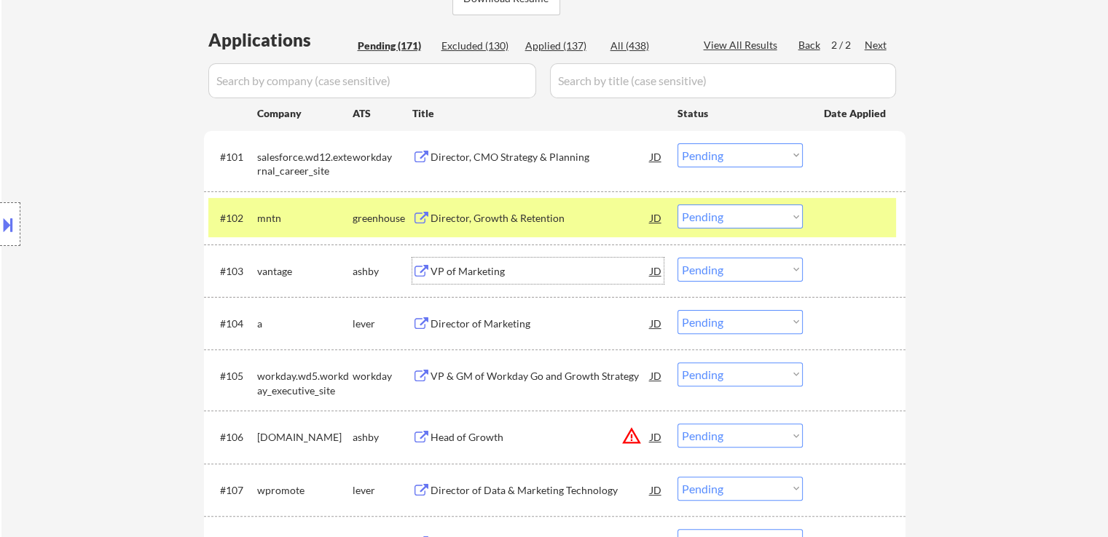
click at [457, 264] on div "VP of Marketing" at bounding box center [540, 271] width 220 height 15
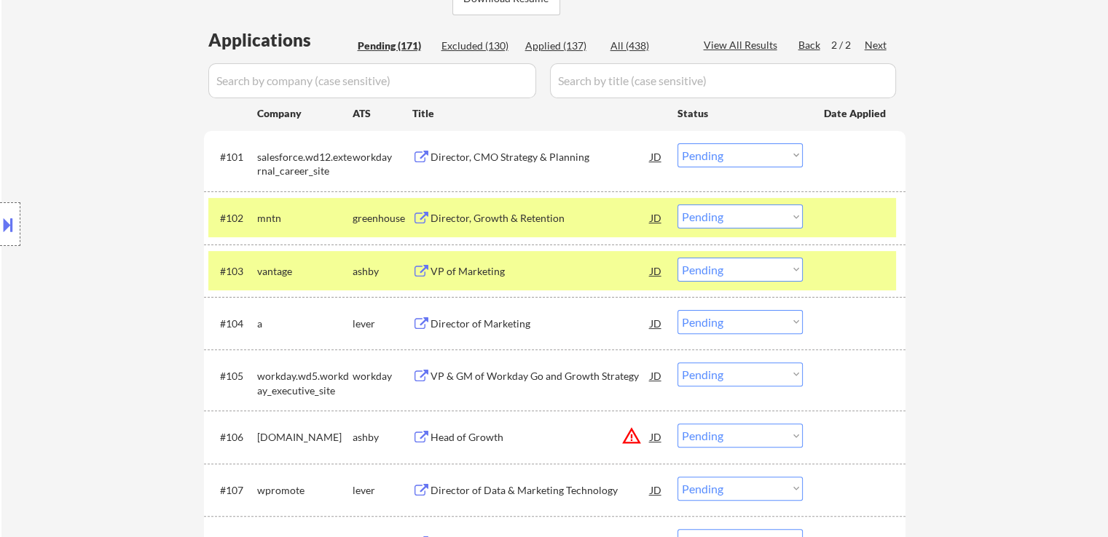
click at [451, 320] on div "Director of Marketing" at bounding box center [540, 324] width 220 height 15
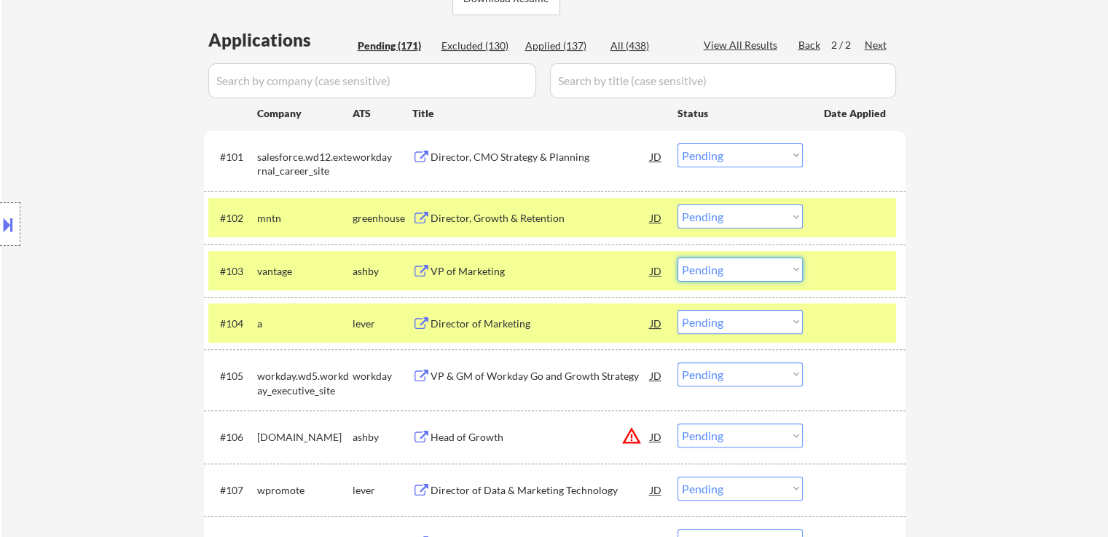
drag, startPoint x: 709, startPoint y: 272, endPoint x: 711, endPoint y: 280, distance: 7.6
click at [709, 272] on select "Choose an option... Pending Applied Excluded (Questions) Excluded (Expired) Exc…" at bounding box center [739, 270] width 125 height 24
select select ""applied""
click at [677, 258] on select "Choose an option... Pending Applied Excluded (Questions) Excluded (Expired) Exc…" at bounding box center [739, 270] width 125 height 24
drag, startPoint x: 733, startPoint y: 217, endPoint x: 736, endPoint y: 228, distance: 11.3
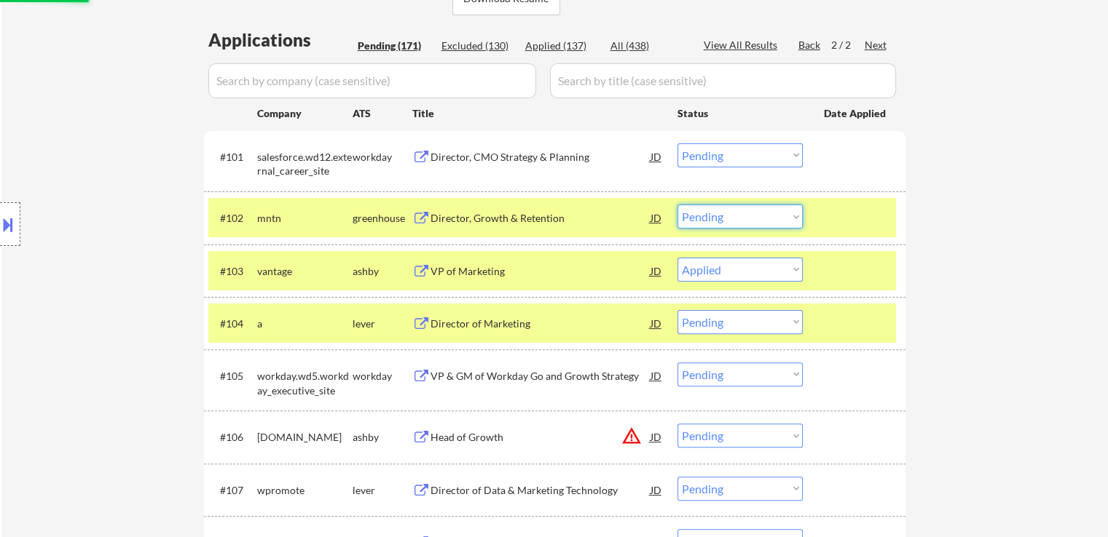
click at [733, 217] on select "Choose an option... Pending Applied Excluded (Questions) Excluded (Expired) Exc…" at bounding box center [739, 217] width 125 height 24
click at [677, 205] on select "Choose an option... Pending Applied Excluded (Questions) Excluded (Expired) Exc…" at bounding box center [739, 217] width 125 height 24
select select ""pending""
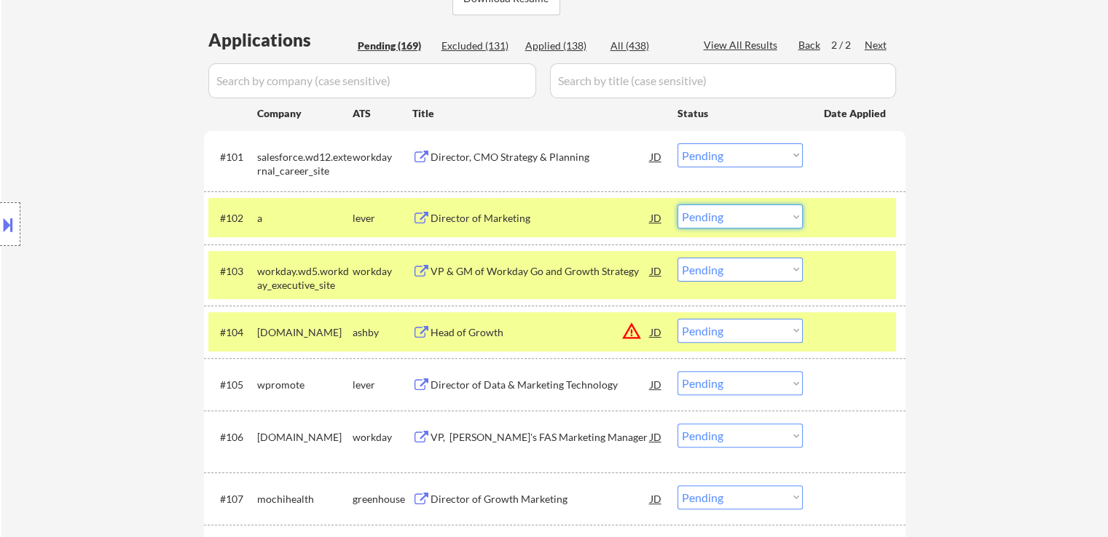
drag, startPoint x: 731, startPoint y: 214, endPoint x: 731, endPoint y: 226, distance: 11.7
click at [731, 216] on select "Choose an option... Pending Applied Excluded (Questions) Excluded (Expired) Exc…" at bounding box center [739, 217] width 125 height 24
click at [677, 205] on select "Choose an option... Pending Applied Excluded (Questions) Excluded (Expired) Exc…" at bounding box center [739, 217] width 125 height 24
select select ""pending""
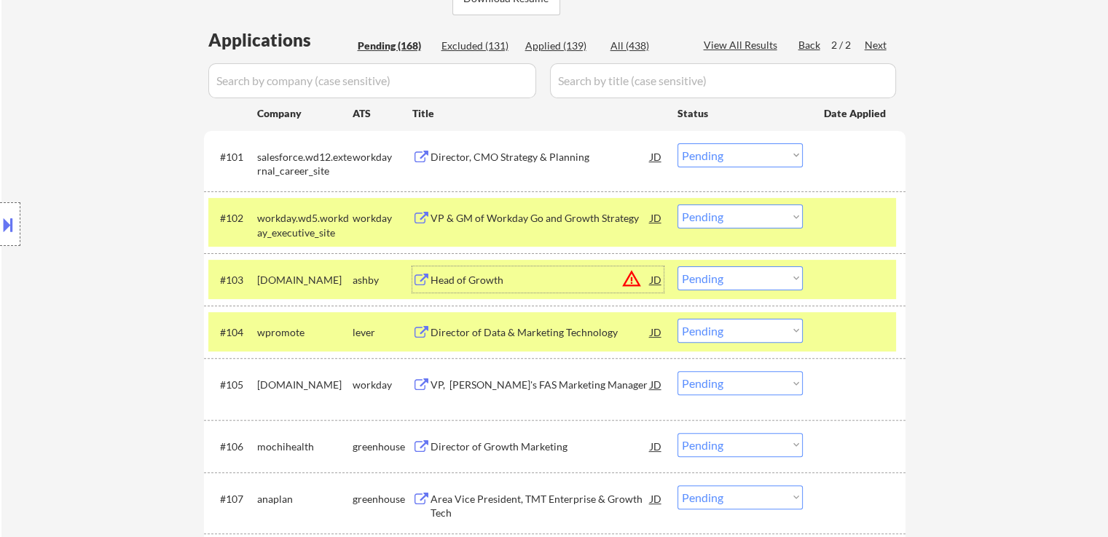
click at [473, 280] on div "Head of Growth" at bounding box center [540, 280] width 220 height 15
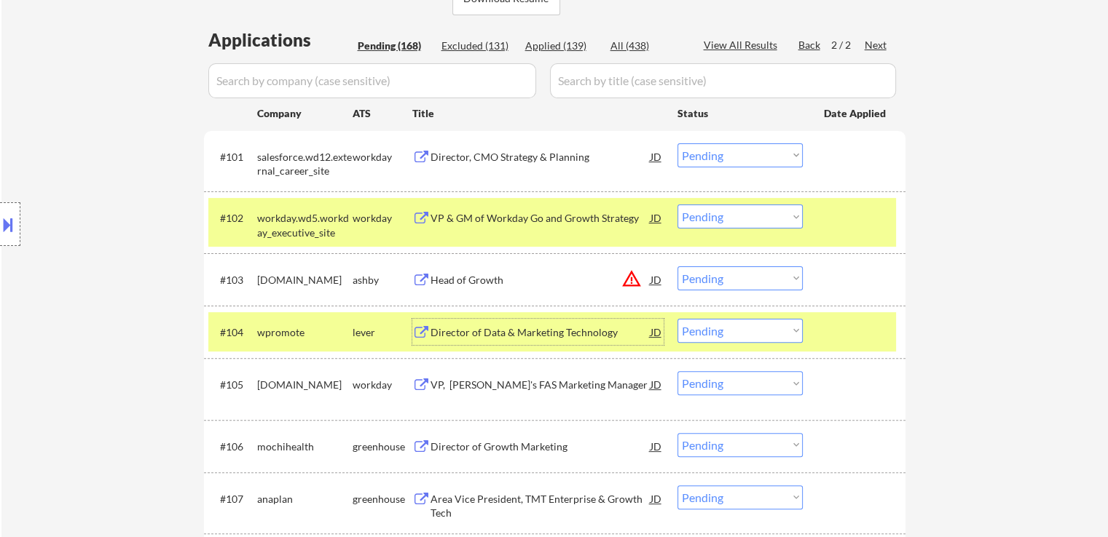
click at [470, 330] on div "Director of Data & Marketing Technology" at bounding box center [540, 333] width 220 height 15
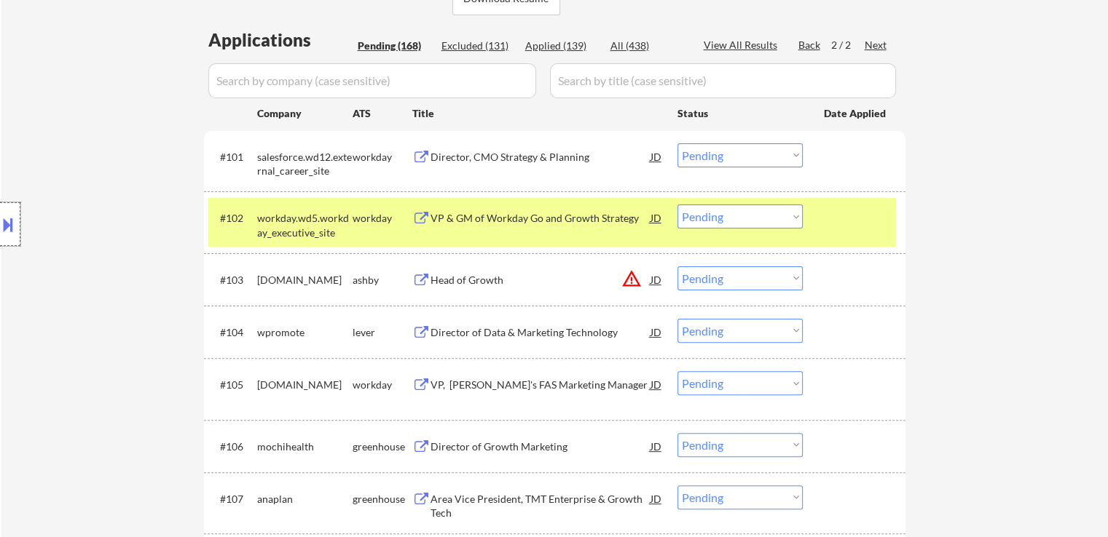
click at [14, 237] on div at bounding box center [10, 224] width 20 height 44
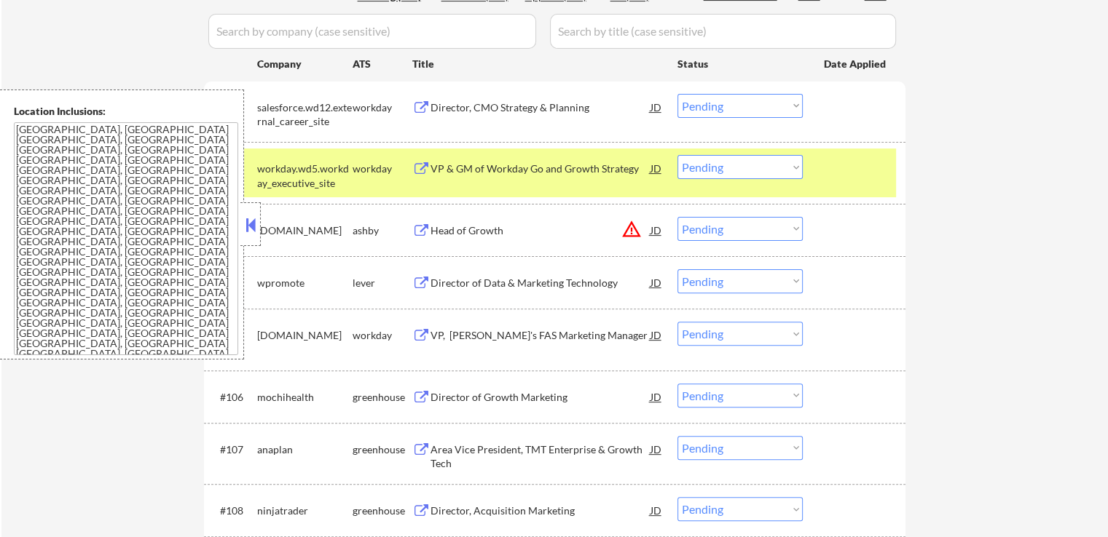
scroll to position [437, 0]
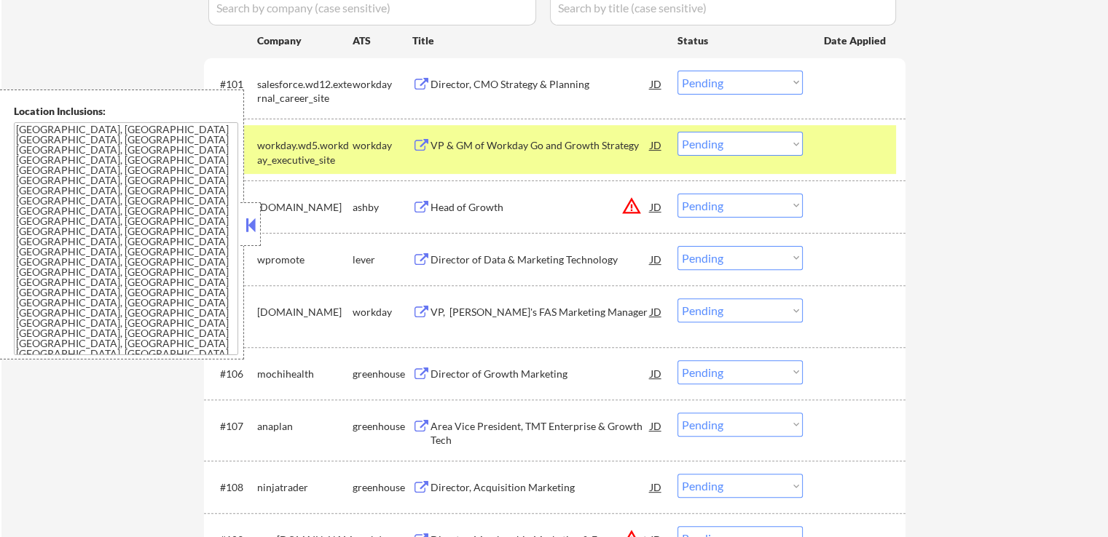
click at [712, 202] on select "Choose an option... Pending Applied Excluded (Questions) Excluded (Expired) Exc…" at bounding box center [739, 206] width 125 height 24
click at [677, 194] on select "Choose an option... Pending Applied Excluded (Questions) Excluded (Expired) Exc…" at bounding box center [739, 206] width 125 height 24
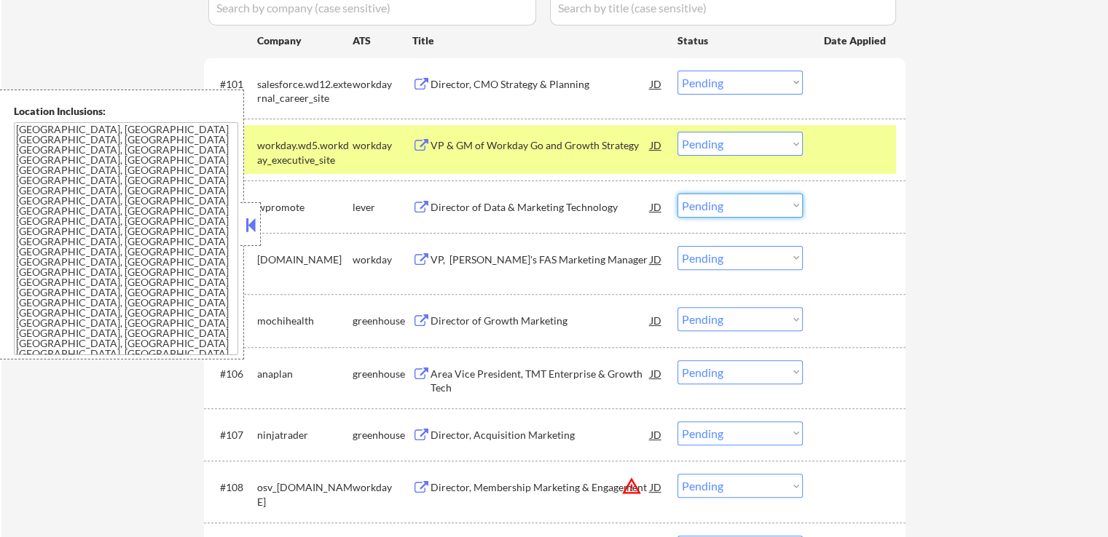
click at [733, 201] on select "Choose an option... Pending Applied Excluded (Questions) Excluded (Expired) Exc…" at bounding box center [739, 206] width 125 height 24
click at [677, 194] on select "Choose an option... Pending Applied Excluded (Questions) Excluded (Expired) Exc…" at bounding box center [739, 206] width 125 height 24
click at [882, 252] on div at bounding box center [856, 259] width 64 height 26
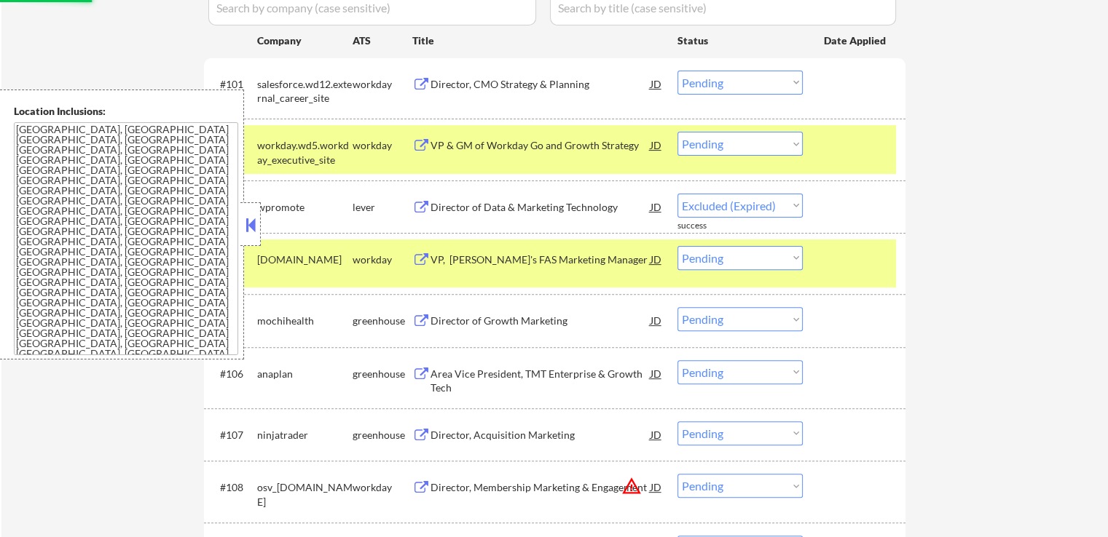
select select ""pending""
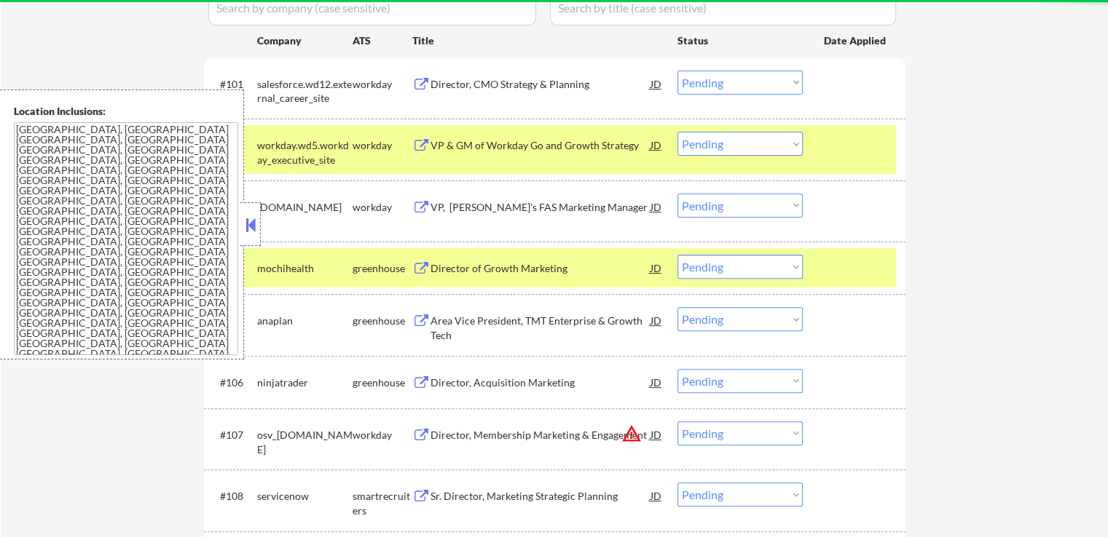
click at [468, 265] on div "Director of Growth Marketing" at bounding box center [540, 268] width 220 height 15
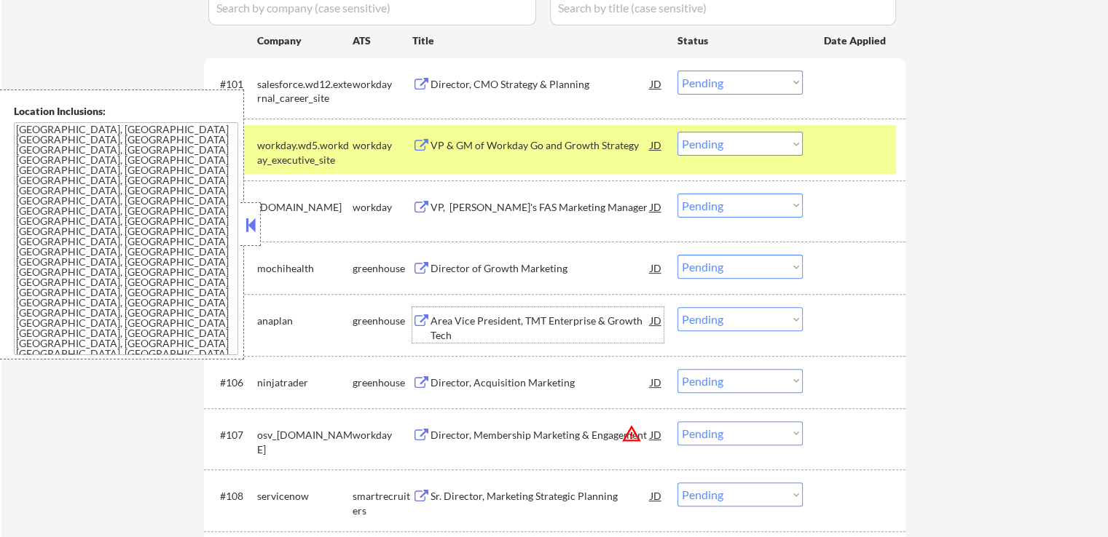
click at [465, 320] on div "Area Vice President, TMT Enterprise & Growth Tech" at bounding box center [540, 328] width 220 height 28
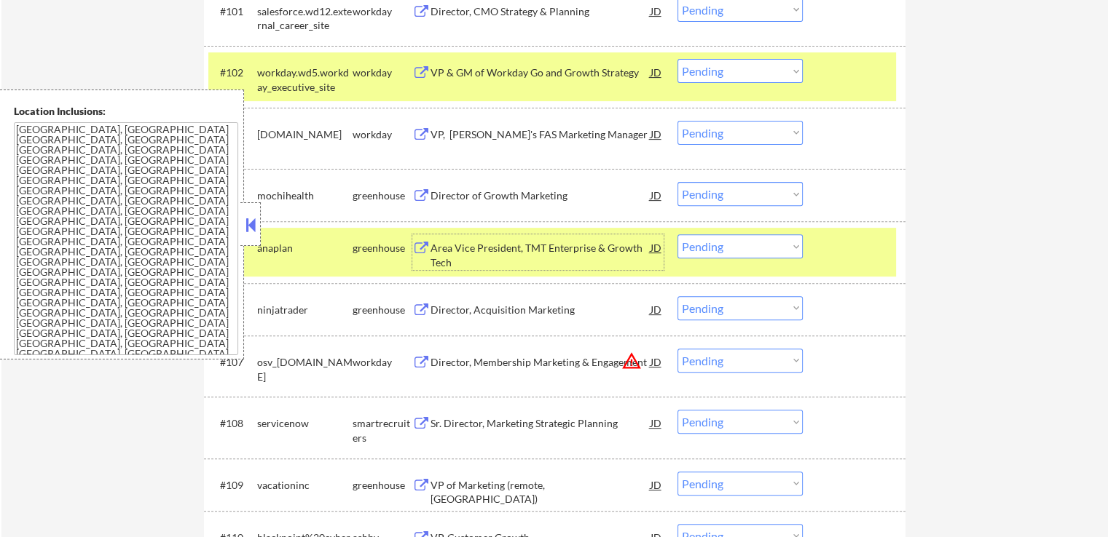
scroll to position [583, 0]
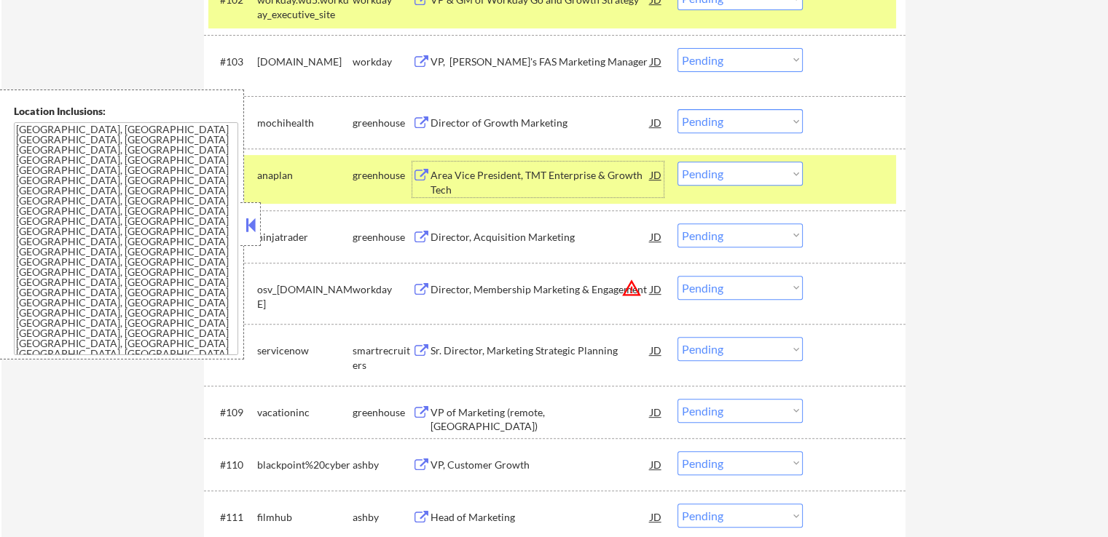
click at [740, 173] on select "Choose an option... Pending Applied Excluded (Questions) Excluded (Expired) Exc…" at bounding box center [739, 174] width 125 height 24
select select ""excluded__expired_""
click at [677, 162] on select "Choose an option... Pending Applied Excluded (Questions) Excluded (Expired) Exc…" at bounding box center [739, 174] width 125 height 24
click at [738, 118] on select "Choose an option... Pending Applied Excluded (Questions) Excluded (Expired) Exc…" at bounding box center [739, 121] width 125 height 24
select select ""excluded__expired_""
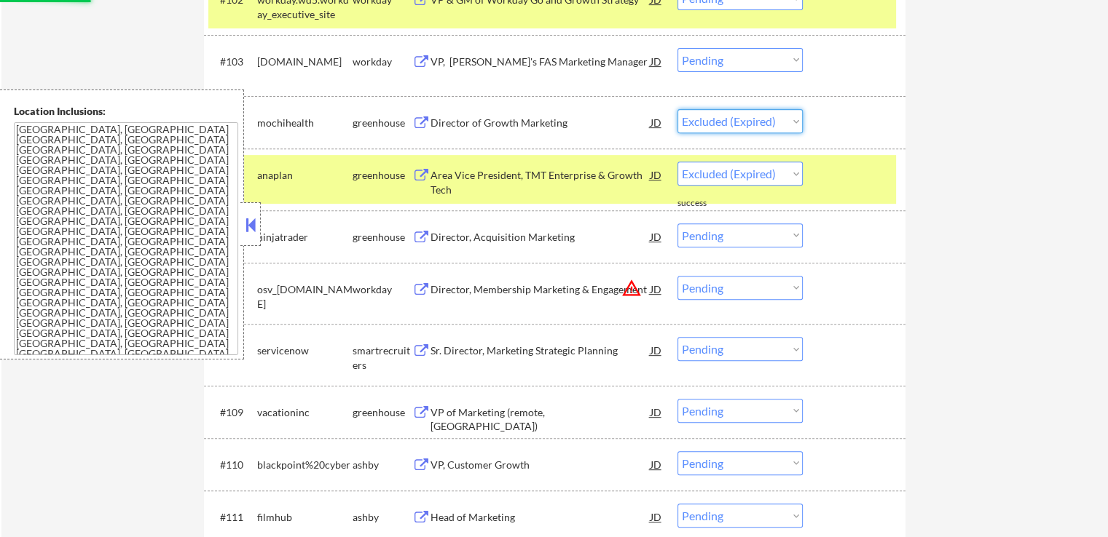
click at [677, 109] on select "Choose an option... Pending Applied Excluded (Questions) Excluded (Expired) Exc…" at bounding box center [739, 121] width 125 height 24
select select ""pending""
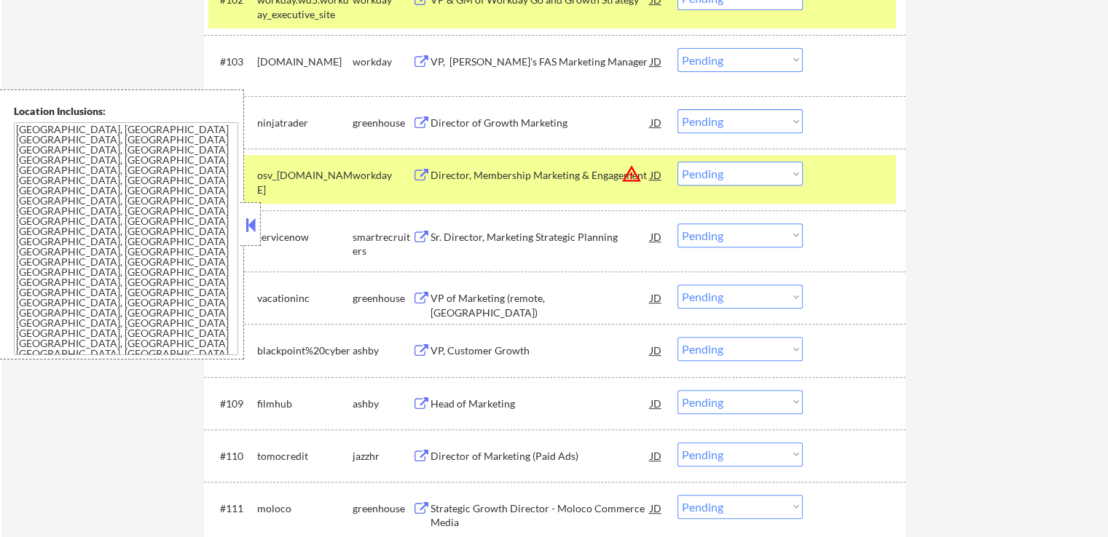
click at [483, 122] on div "Director of Growth Marketing" at bounding box center [540, 123] width 220 height 15
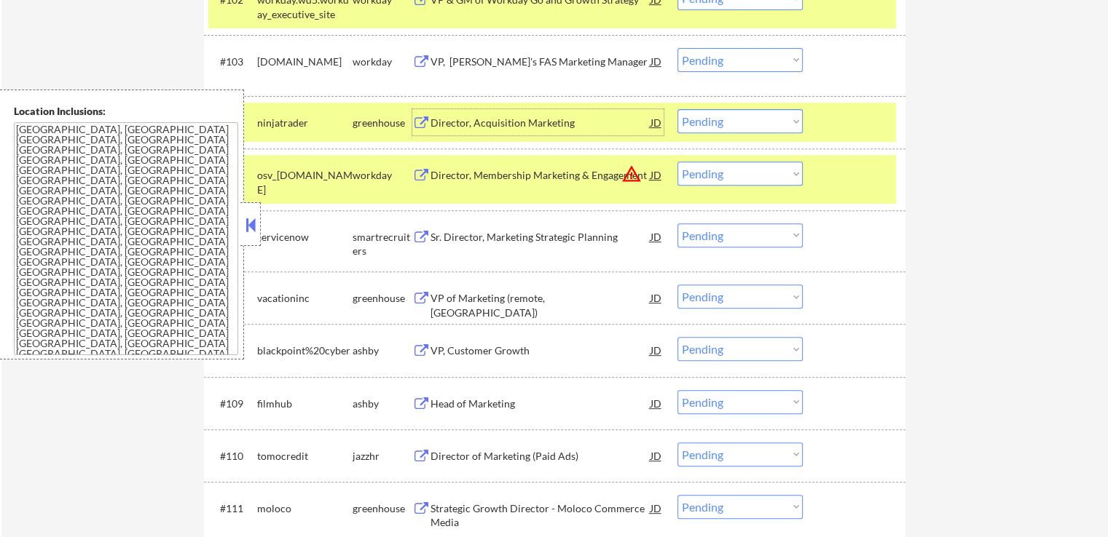
click at [767, 120] on select "Choose an option... Pending Applied Excluded (Questions) Excluded (Expired) Exc…" at bounding box center [739, 121] width 125 height 24
click at [677, 109] on select "Choose an option... Pending Applied Excluded (Questions) Excluded (Expired) Exc…" at bounding box center [739, 121] width 125 height 24
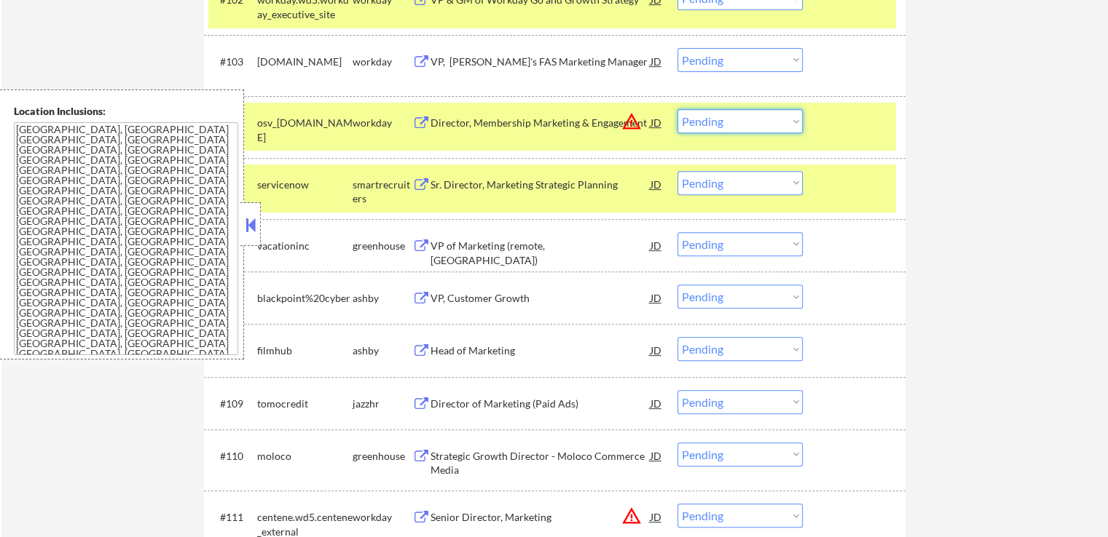
click at [751, 109] on select "Choose an option... Pending Applied Excluded (Questions) Excluded (Expired) Exc…" at bounding box center [739, 121] width 125 height 24
click at [677, 109] on select "Choose an option... Pending Applied Excluded (Questions) Excluded (Expired) Exc…" at bounding box center [739, 121] width 125 height 24
click at [545, 197] on div "#105 servicenow smartrecruiters Sr. Director, Marketing Strategic Planning JD w…" at bounding box center [551, 189] width 687 height 48
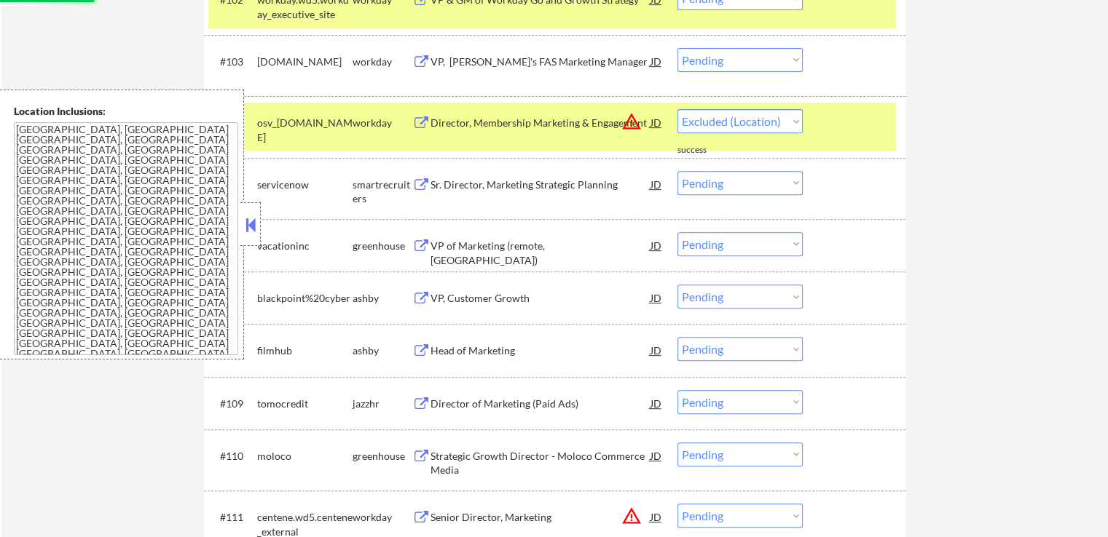
select select ""pending""
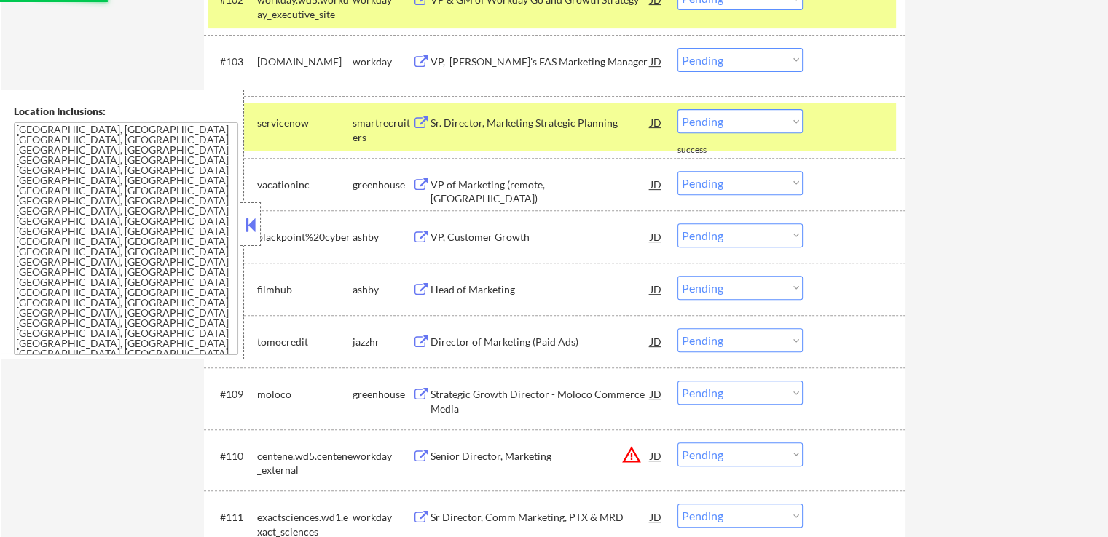
click at [460, 181] on div "VP of Marketing (remote, USA)" at bounding box center [540, 192] width 220 height 28
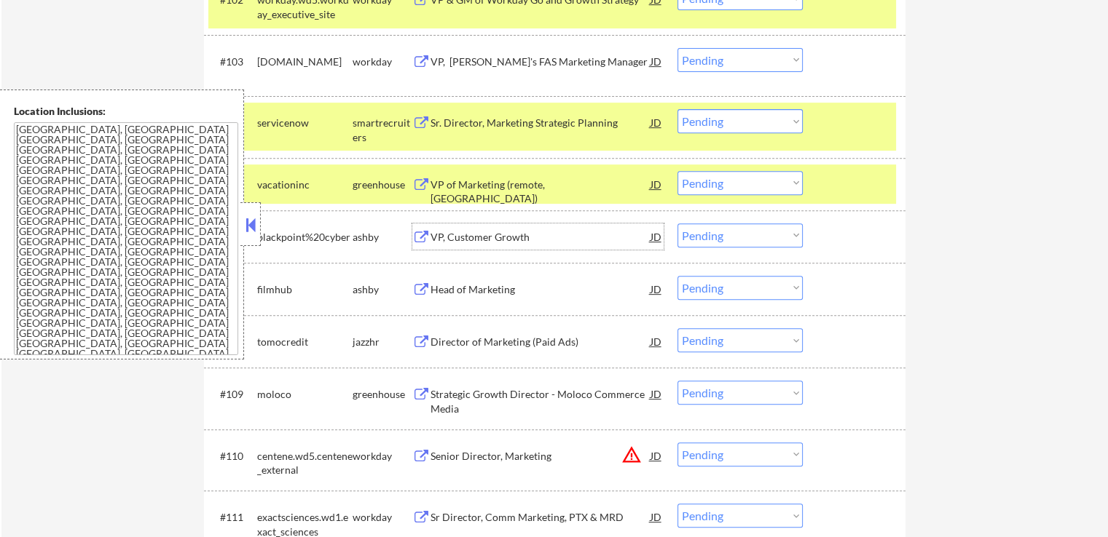
click at [446, 232] on div "VP, Customer Growth" at bounding box center [540, 237] width 220 height 15
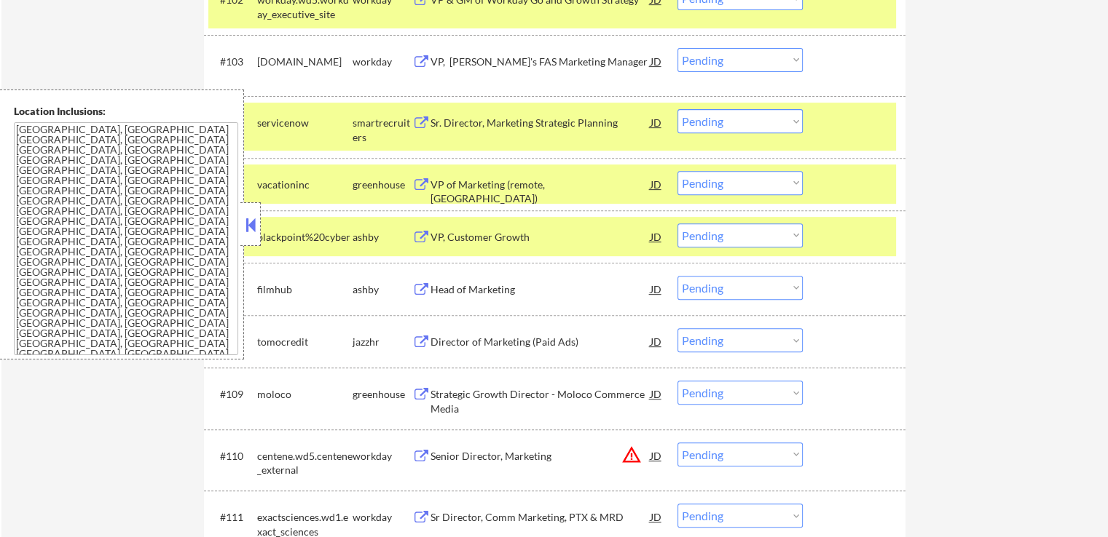
click at [434, 285] on div "Head of Marketing" at bounding box center [540, 290] width 220 height 15
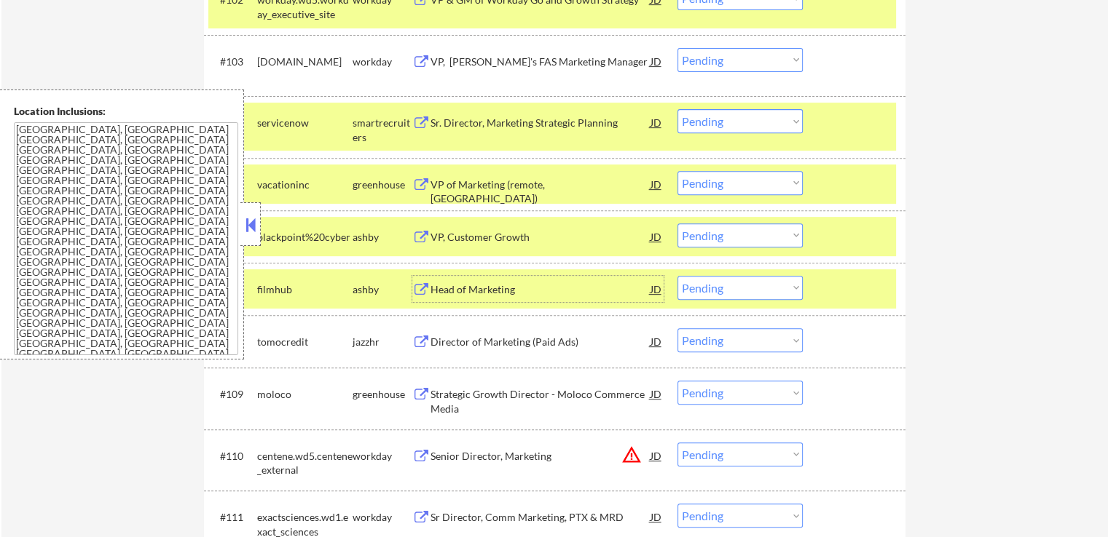
scroll to position [655, 0]
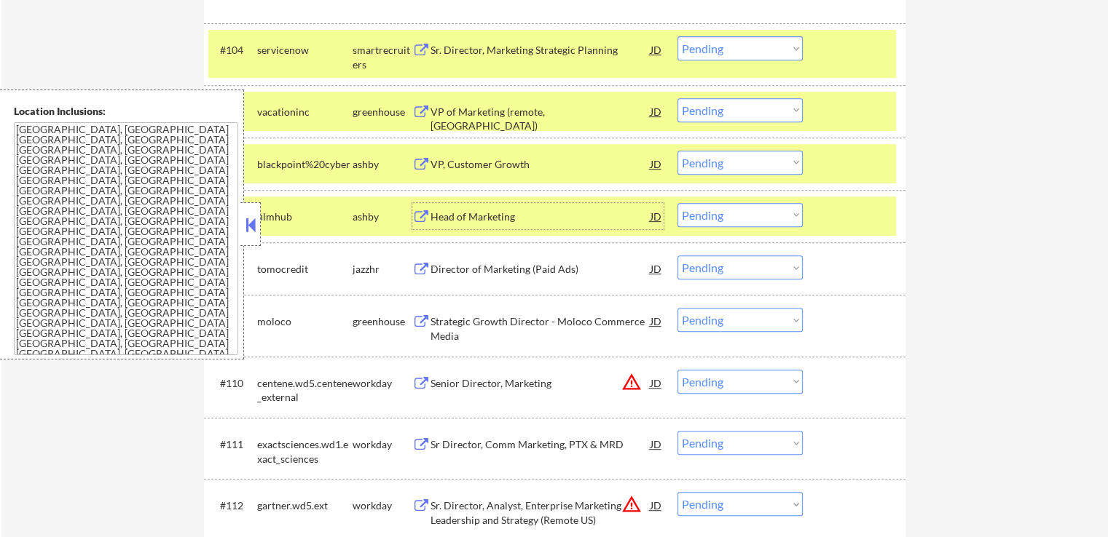
click at [743, 213] on select "Choose an option... Pending Applied Excluded (Questions) Excluded (Expired) Exc…" at bounding box center [739, 215] width 125 height 24
click at [677, 203] on select "Choose an option... Pending Applied Excluded (Questions) Excluded (Expired) Exc…" at bounding box center [739, 215] width 125 height 24
select select ""pending""
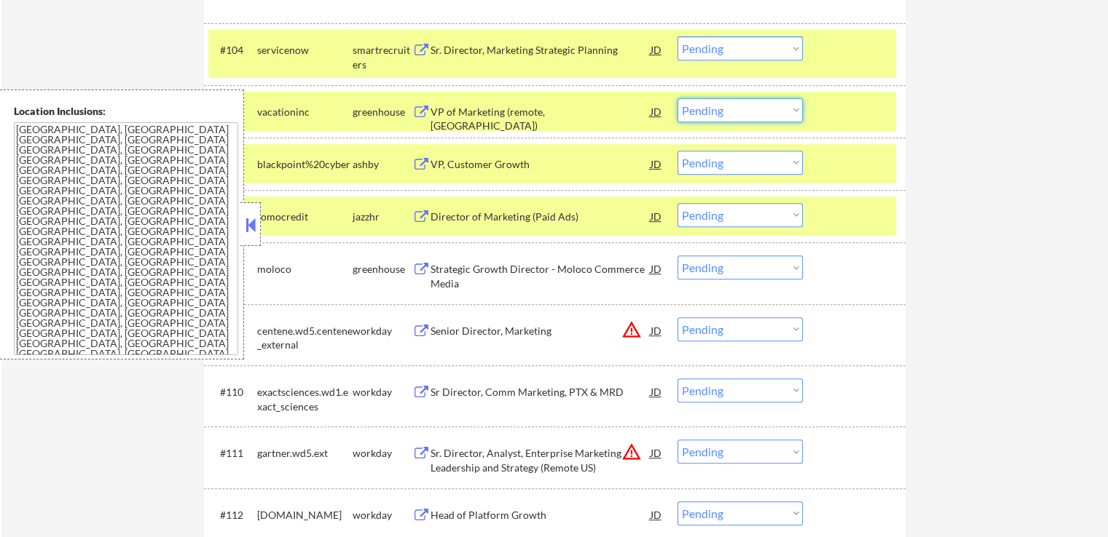
click at [742, 114] on select "Choose an option... Pending Applied Excluded (Questions) Excluded (Expired) Exc…" at bounding box center [739, 110] width 125 height 24
click at [677, 98] on select "Choose an option... Pending Applied Excluded (Questions) Excluded (Expired) Exc…" at bounding box center [739, 110] width 125 height 24
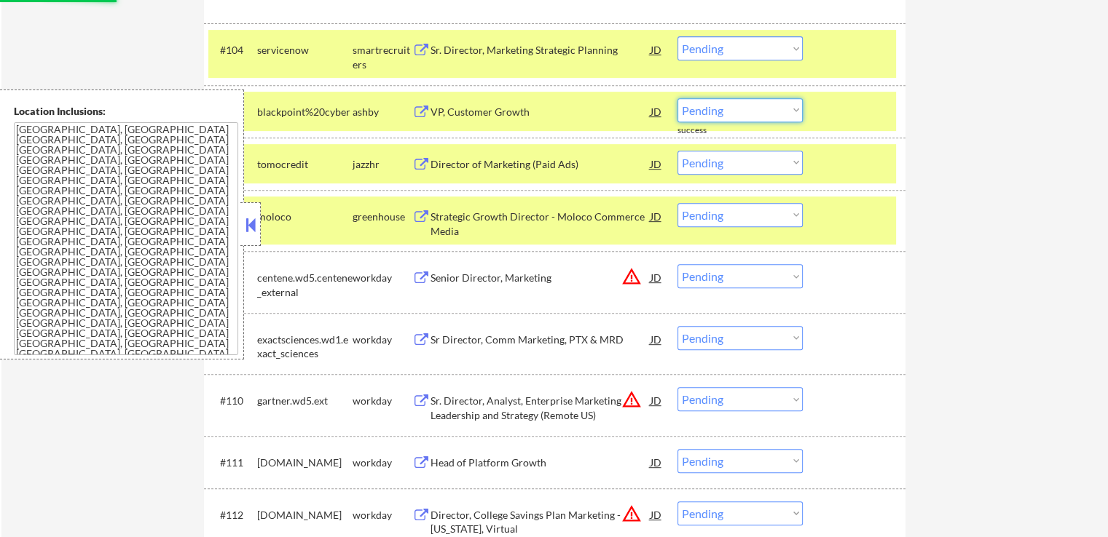
click at [719, 108] on select "Choose an option... Pending Applied Excluded (Questions) Excluded (Expired) Exc…" at bounding box center [739, 110] width 125 height 24
click at [677, 98] on select "Choose an option... Pending Applied Excluded (Questions) Excluded (Expired) Exc…" at bounding box center [739, 110] width 125 height 24
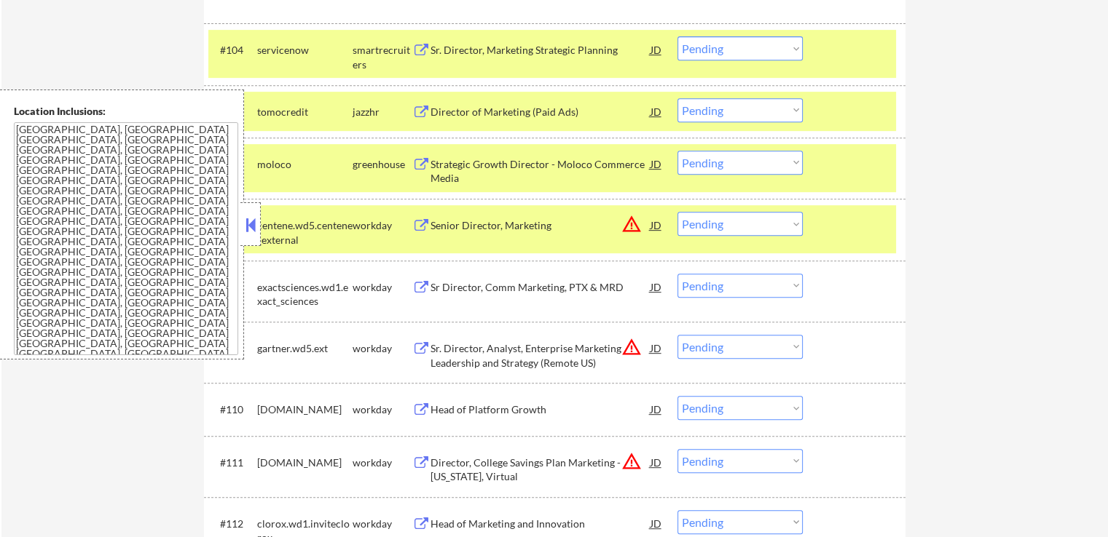
click at [447, 109] on div "Director of Marketing (Paid Ads)" at bounding box center [540, 112] width 220 height 15
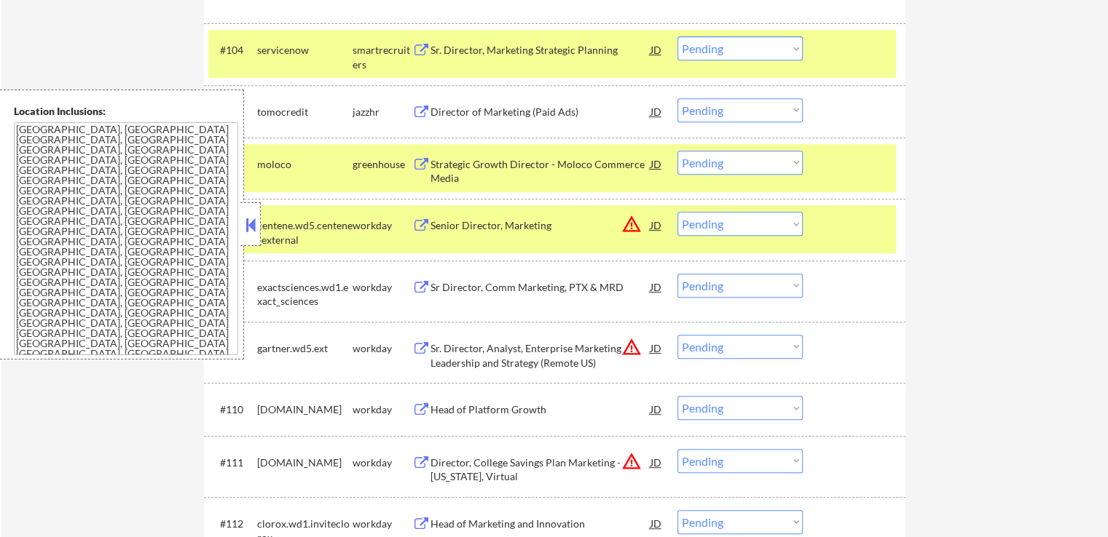
click at [455, 173] on div "Strategic Growth Director - Moloco Commerce Media" at bounding box center [540, 171] width 220 height 28
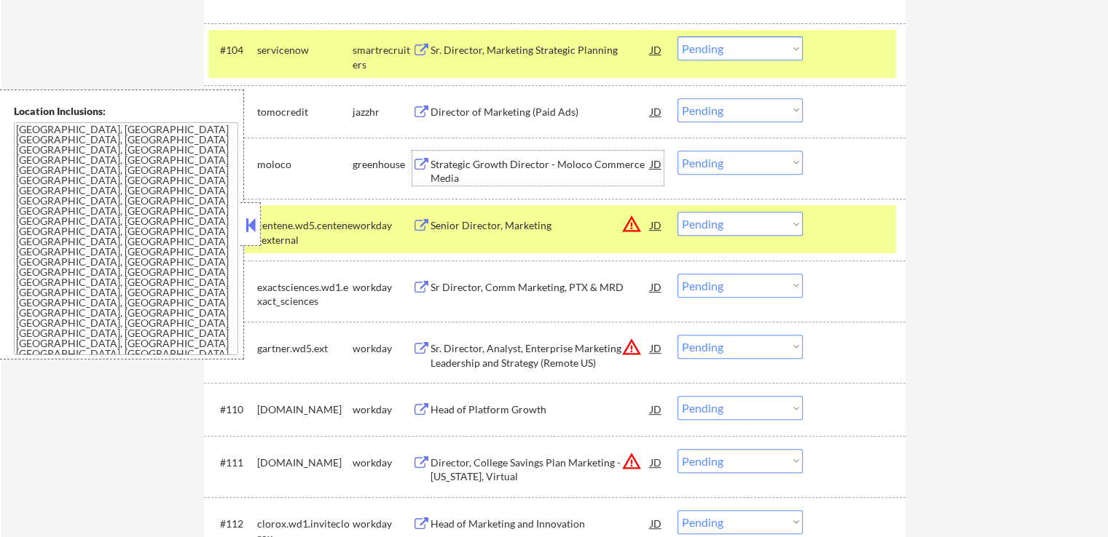
click at [714, 112] on select "Choose an option... Pending Applied Excluded (Questions) Excluded (Expired) Exc…" at bounding box center [739, 110] width 125 height 24
click at [677, 98] on select "Choose an option... Pending Applied Excluded (Questions) Excluded (Expired) Exc…" at bounding box center [739, 110] width 125 height 24
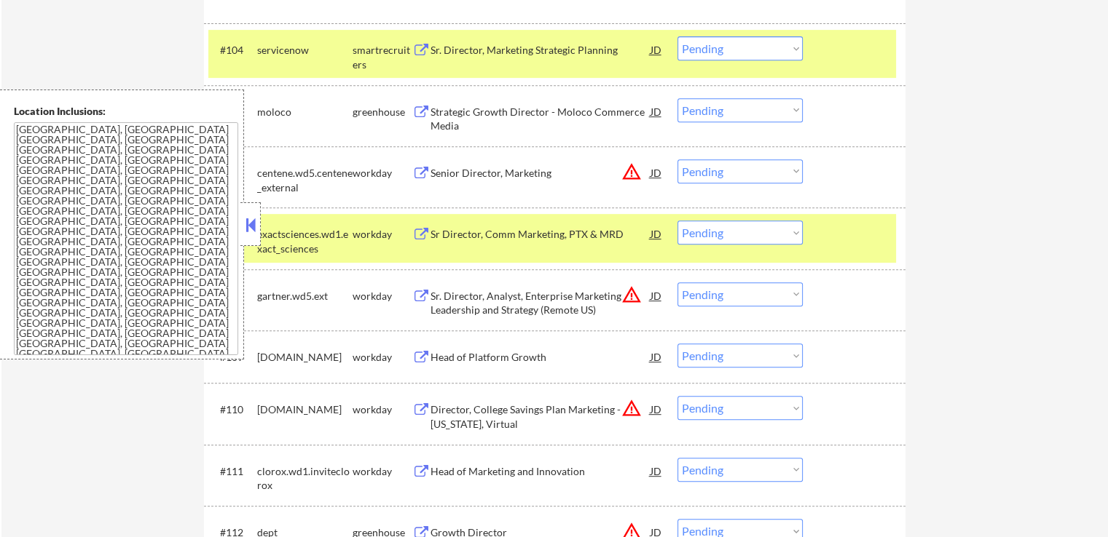
click at [706, 110] on select "Choose an option... Pending Applied Excluded (Questions) Excluded (Expired) Exc…" at bounding box center [739, 110] width 125 height 24
click at [677, 98] on select "Choose an option... Pending Applied Excluded (Questions) Excluded (Expired) Exc…" at bounding box center [739, 110] width 125 height 24
select select ""pending""
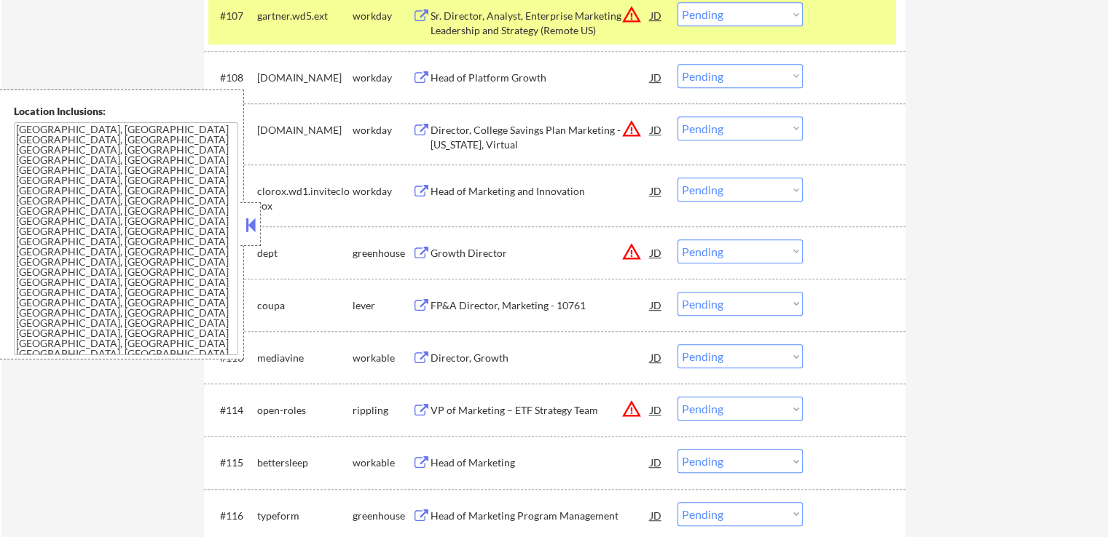
scroll to position [947, 0]
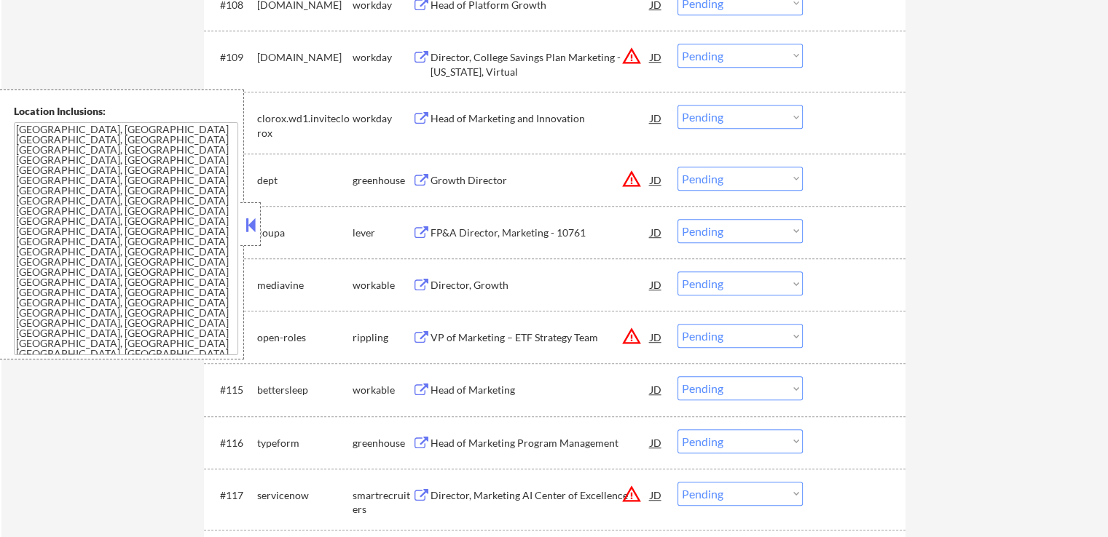
click at [454, 234] on div "FP&A Director, Marketing - 10761" at bounding box center [540, 233] width 220 height 15
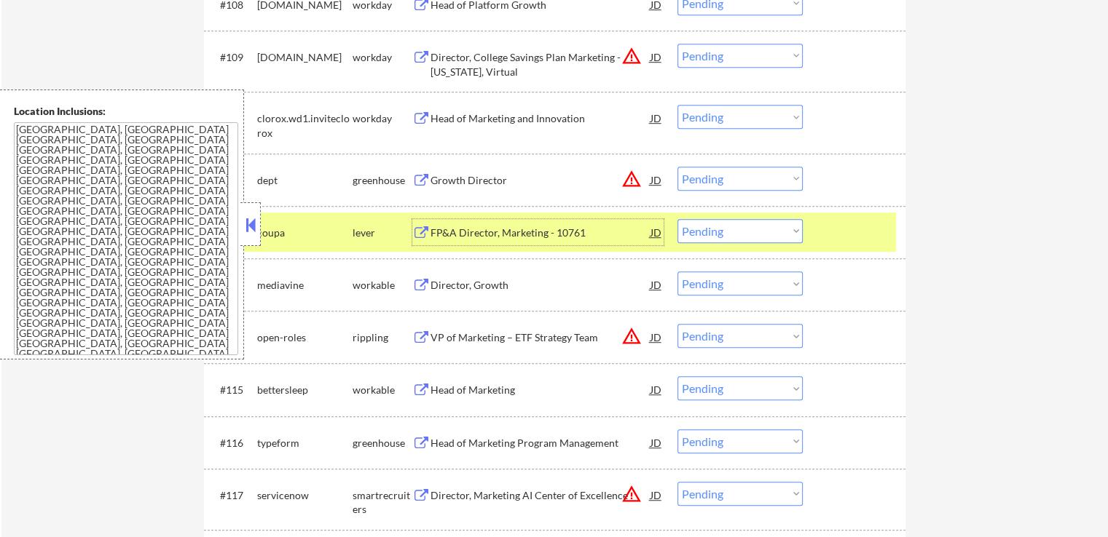
click at [476, 282] on div "Director, Growth" at bounding box center [540, 285] width 220 height 15
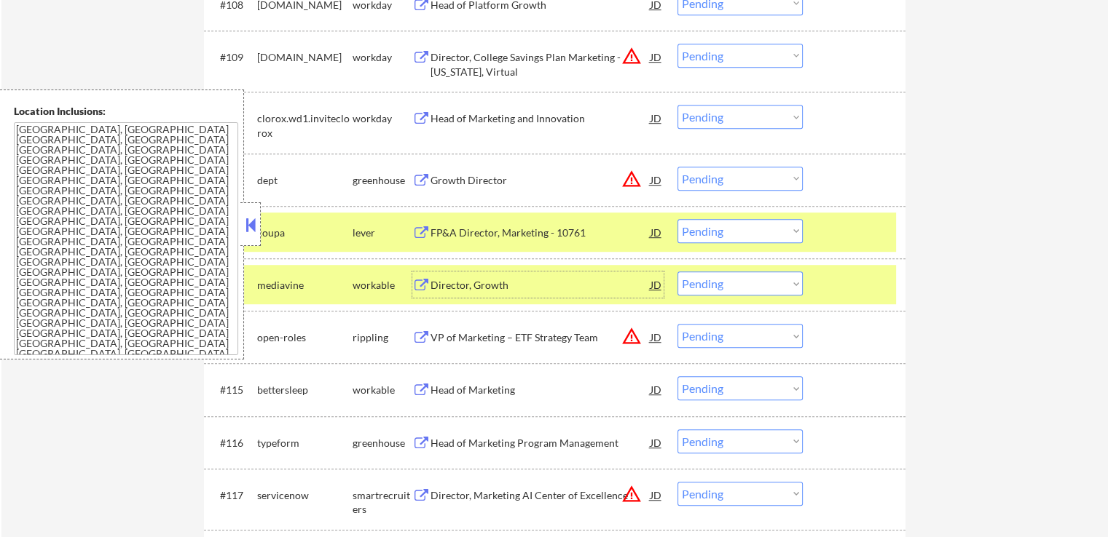
drag, startPoint x: 740, startPoint y: 277, endPoint x: 744, endPoint y: 285, distance: 8.5
click at [741, 277] on select "Choose an option... Pending Applied Excluded (Questions) Excluded (Expired) Exc…" at bounding box center [739, 284] width 125 height 24
click at [677, 272] on select "Choose an option... Pending Applied Excluded (Questions) Excluded (Expired) Exc…" at bounding box center [739, 284] width 125 height 24
select select ""pending""
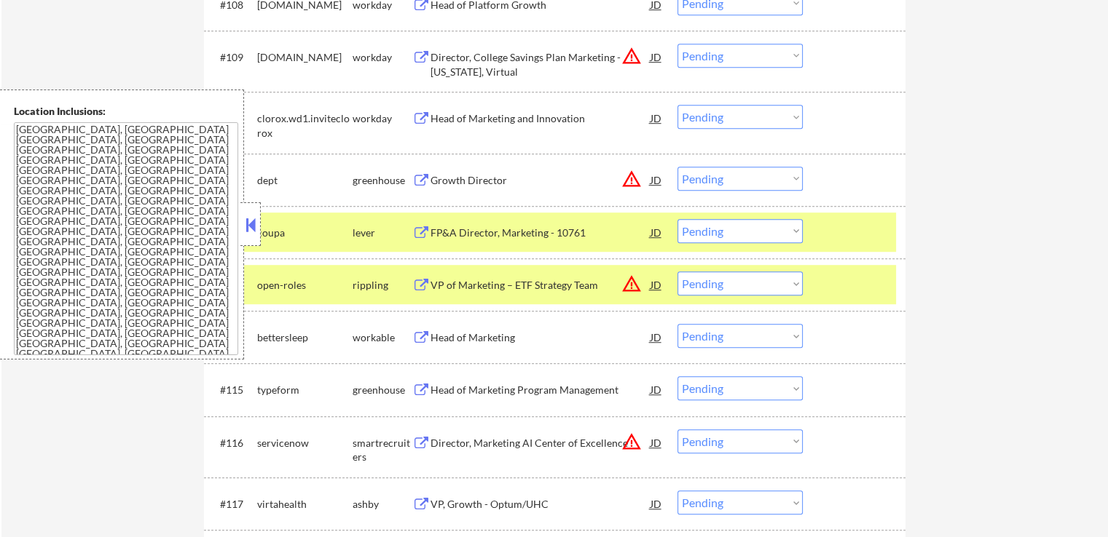
click at [729, 232] on select "Choose an option... Pending Applied Excluded (Questions) Excluded (Expired) Exc…" at bounding box center [739, 231] width 125 height 24
click at [677, 219] on select "Choose an option... Pending Applied Excluded (Questions) Excluded (Expired) Exc…" at bounding box center [739, 231] width 125 height 24
click at [463, 339] on div "Head of Marketing" at bounding box center [540, 338] width 220 height 15
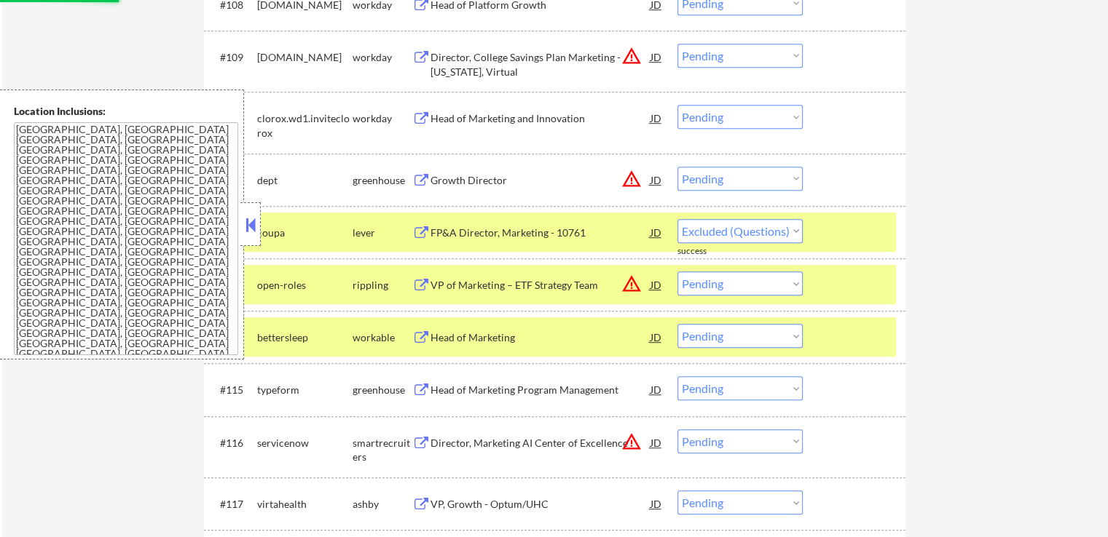
select select ""pending""
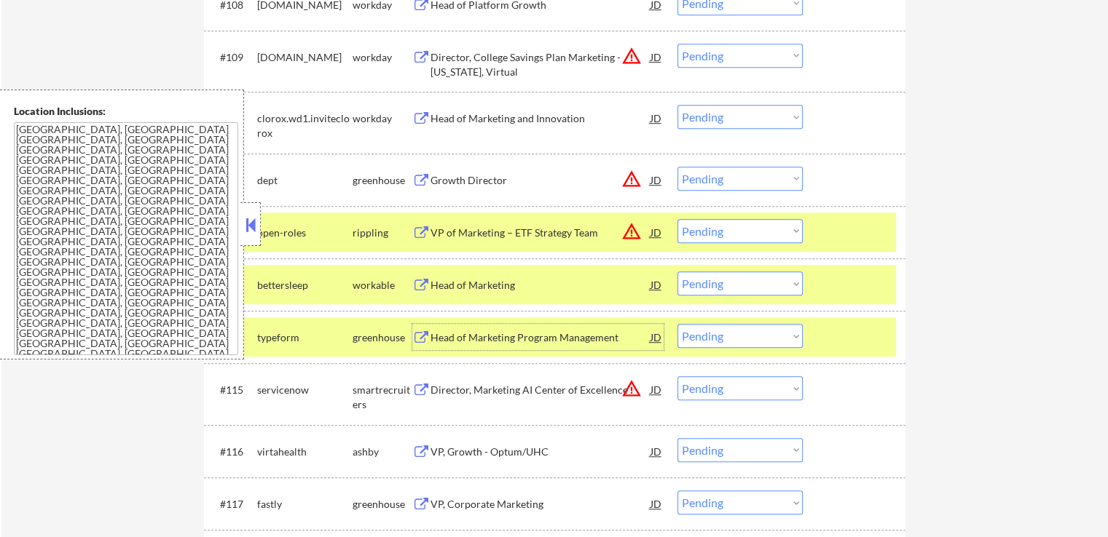
scroll to position [1020, 0]
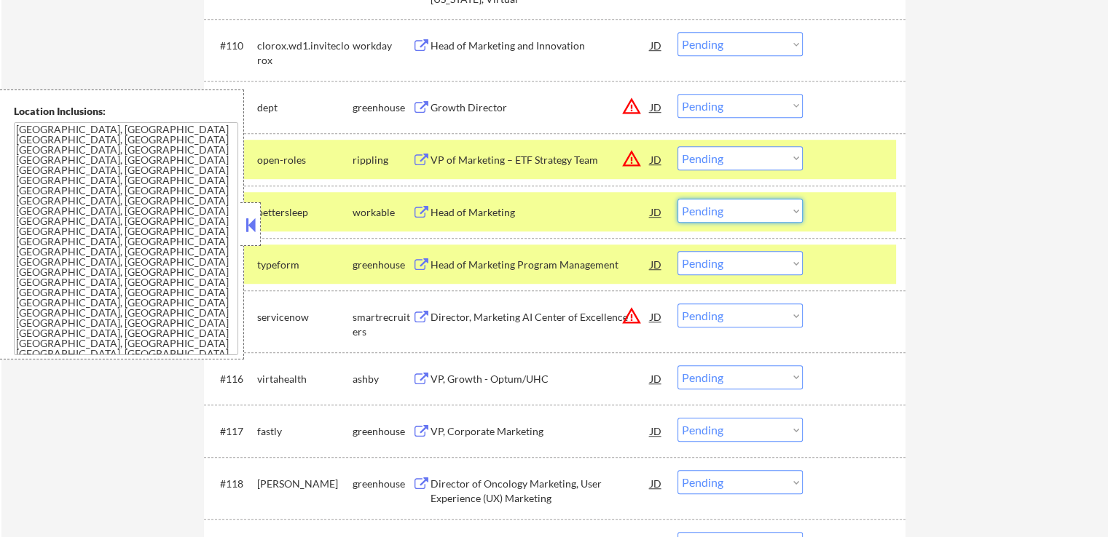
click at [721, 203] on select "Choose an option... Pending Applied Excluded (Questions) Excluded (Expired) Exc…" at bounding box center [739, 211] width 125 height 24
click at [677, 199] on select "Choose an option... Pending Applied Excluded (Questions) Excluded (Expired) Exc…" at bounding box center [739, 211] width 125 height 24
click at [499, 267] on div "Head of Marketing Program Management" at bounding box center [540, 265] width 220 height 15
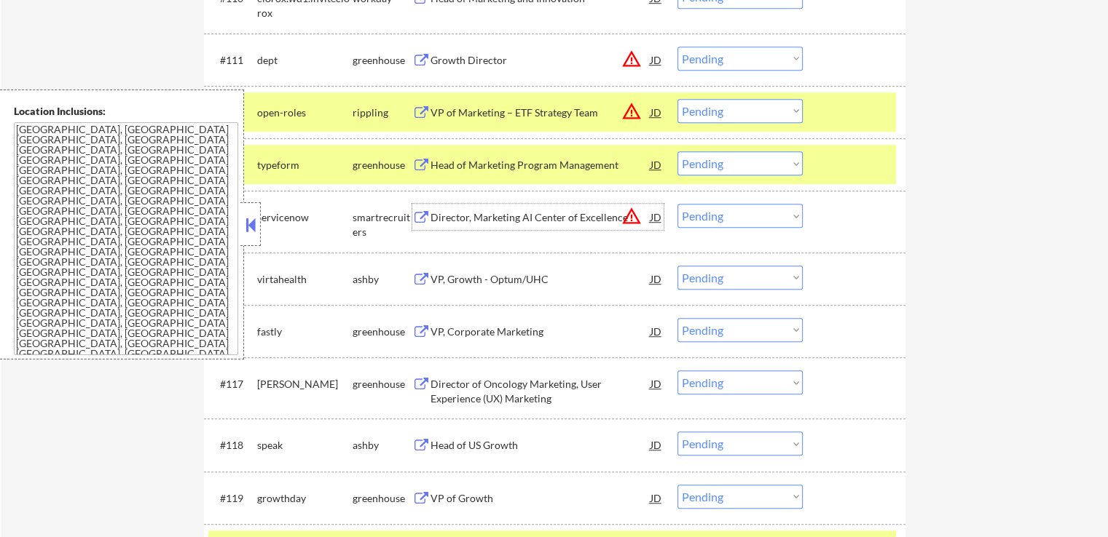
scroll to position [1092, 0]
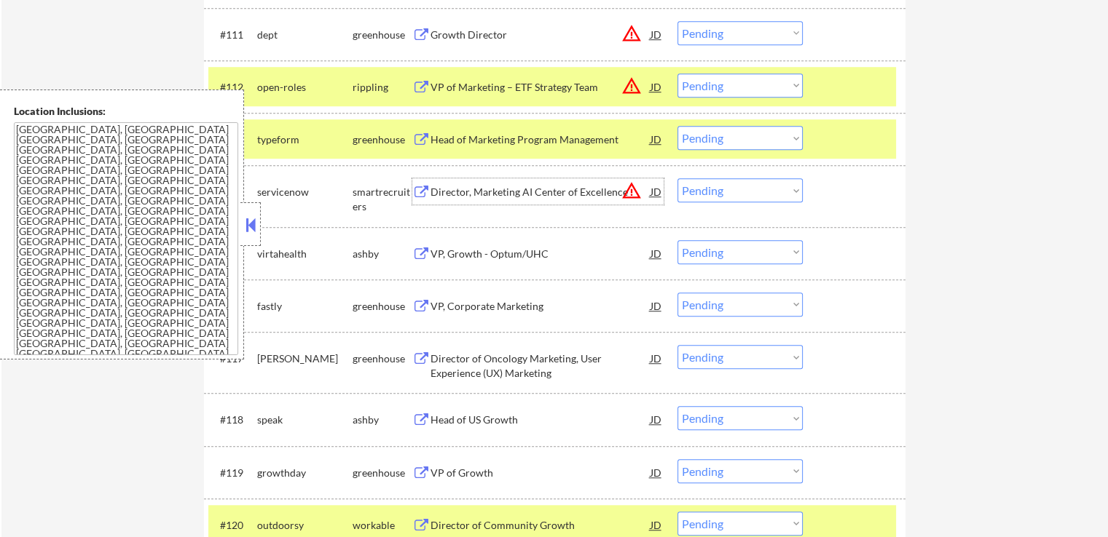
click at [712, 136] on select "Choose an option... Pending Applied Excluded (Questions) Excluded (Expired) Exc…" at bounding box center [739, 138] width 125 height 24
click at [677, 126] on select "Choose an option... Pending Applied Excluded (Questions) Excluded (Expired) Exc…" at bounding box center [739, 138] width 125 height 24
select select ""pending""
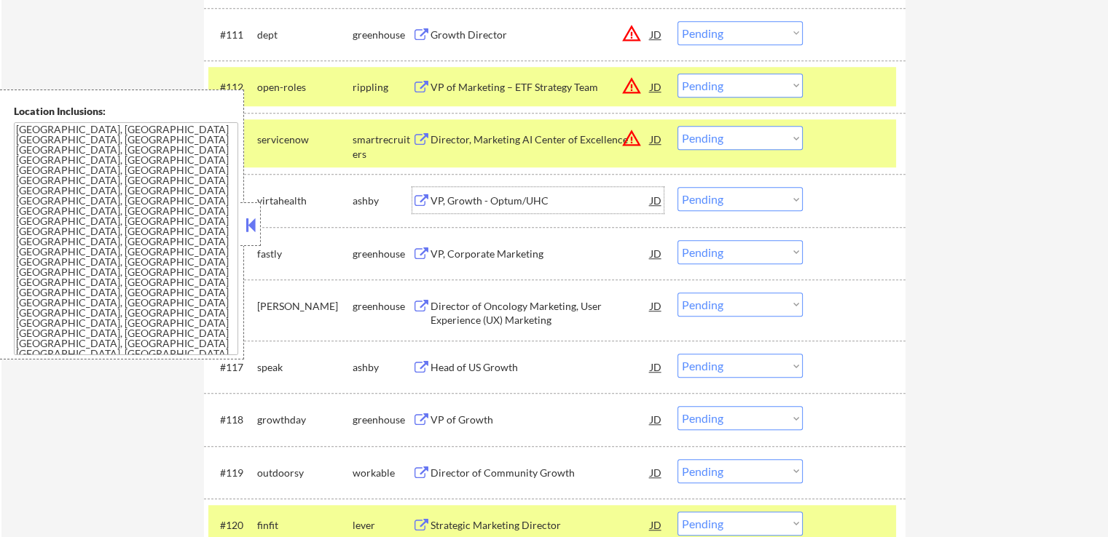
click at [486, 199] on div "VP, Growth - Optum/UHC" at bounding box center [540, 201] width 220 height 15
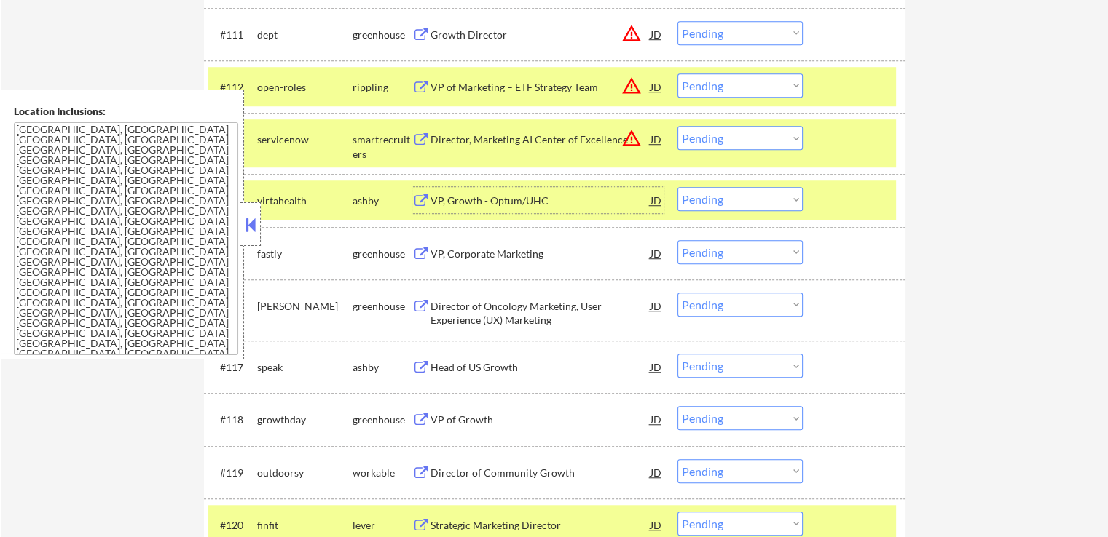
click at [475, 254] on div "VP, Corporate Marketing" at bounding box center [540, 254] width 220 height 15
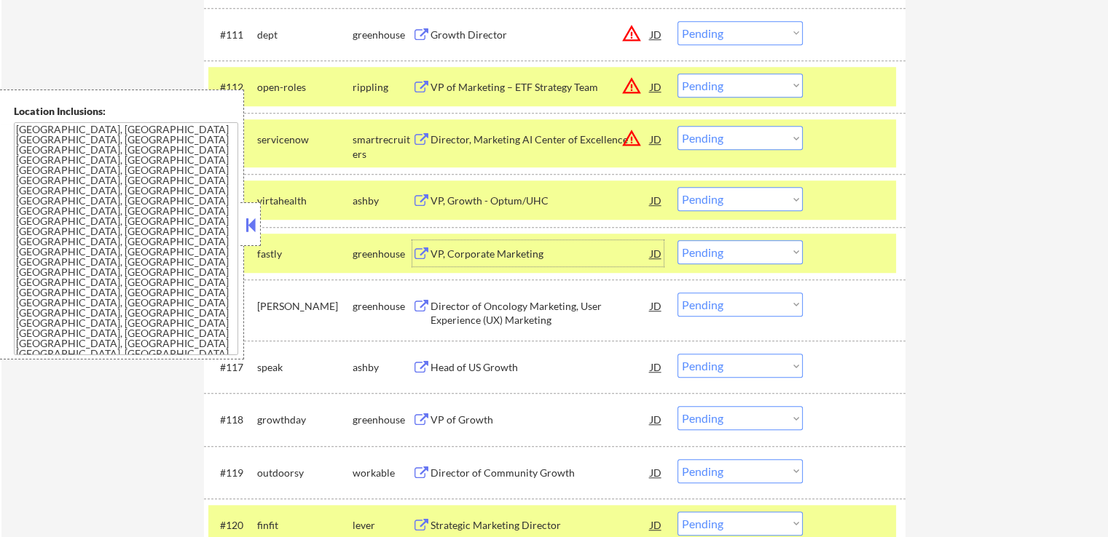
click at [720, 251] on select "Choose an option... Pending Applied Excluded (Questions) Excluded (Expired) Exc…" at bounding box center [739, 252] width 125 height 24
click at [677, 240] on select "Choose an option... Pending Applied Excluded (Questions) Excluded (Expired) Exc…" at bounding box center [739, 252] width 125 height 24
select select ""pending""
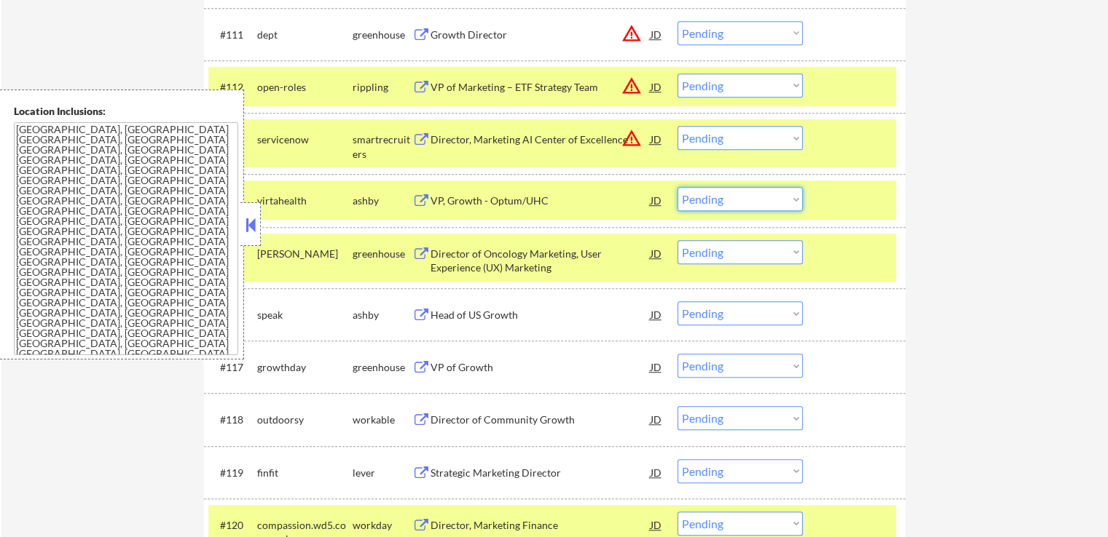
drag, startPoint x: 751, startPoint y: 199, endPoint x: 753, endPoint y: 208, distance: 9.0
click at [752, 201] on select "Choose an option... Pending Applied Excluded (Questions) Excluded (Expired) Exc…" at bounding box center [739, 199] width 125 height 24
click at [677, 187] on select "Choose an option... Pending Applied Excluded (Questions) Excluded (Expired) Exc…" at bounding box center [739, 199] width 125 height 24
select select ""pending""
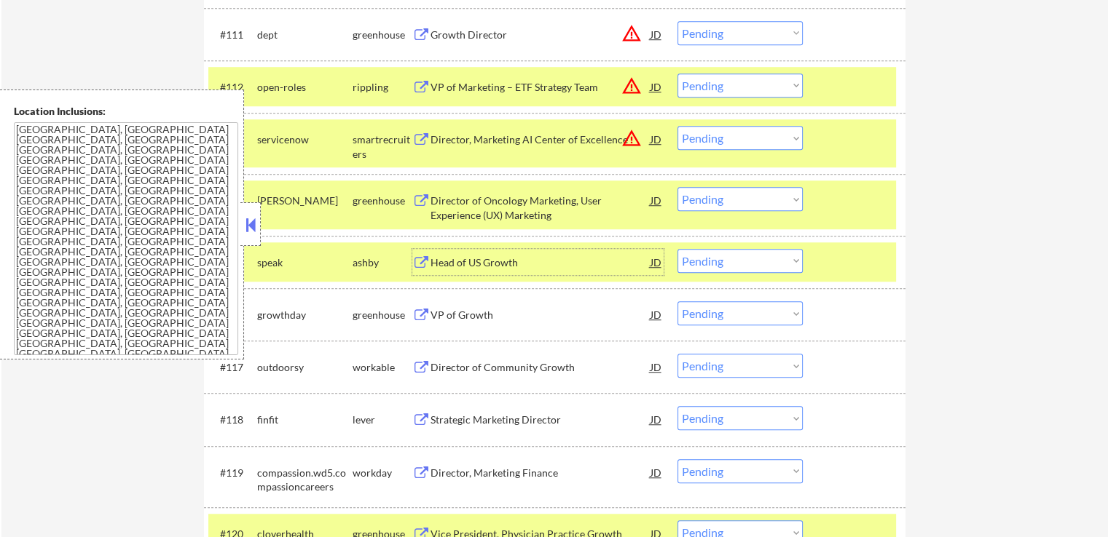
click at [468, 263] on div "Head of US Growth" at bounding box center [540, 263] width 220 height 15
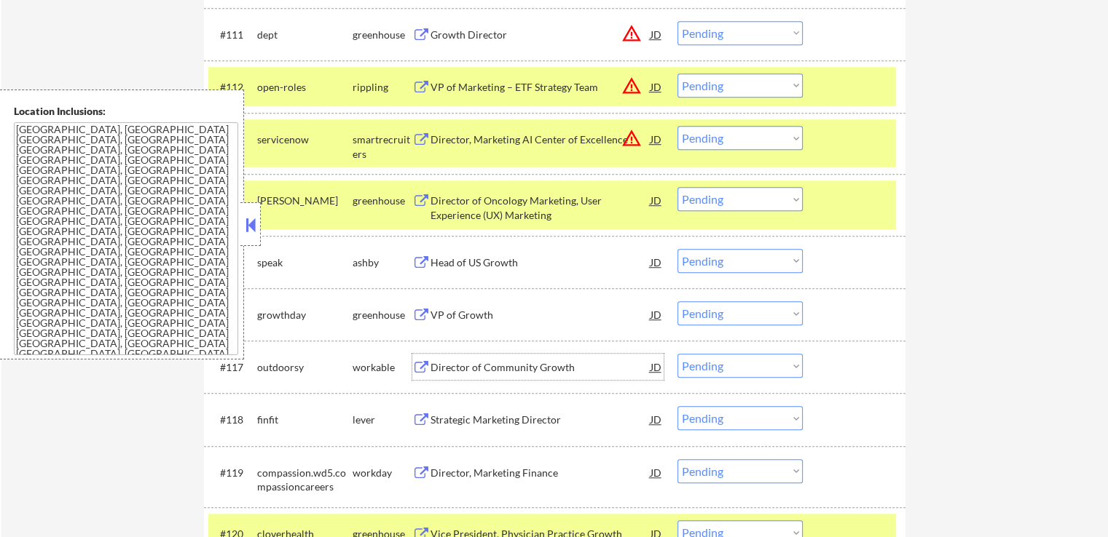
click at [440, 363] on div "Director of Community Growth" at bounding box center [540, 368] width 220 height 15
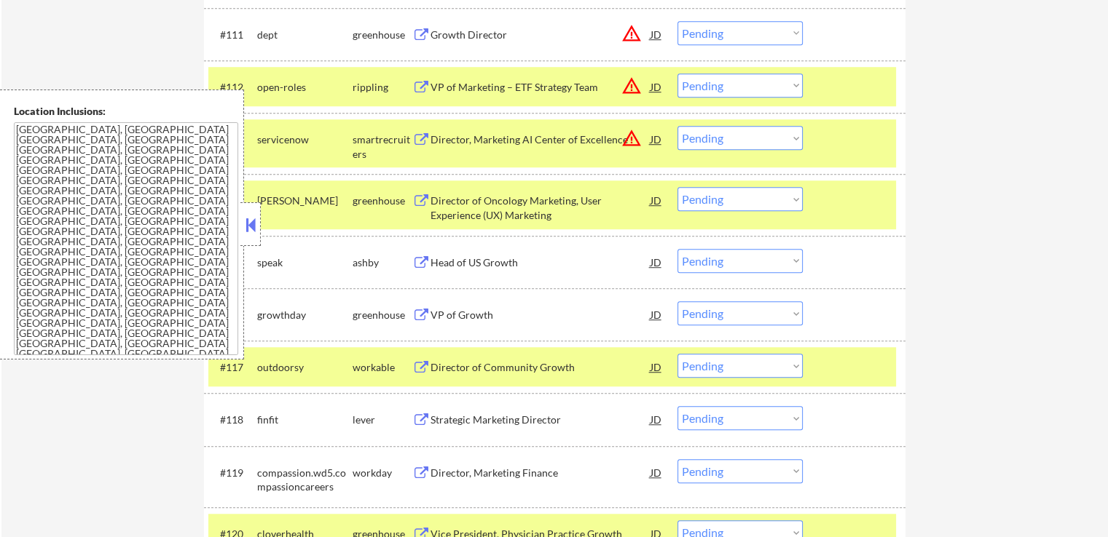
click at [436, 420] on div "Strategic Marketing Director" at bounding box center [540, 420] width 220 height 15
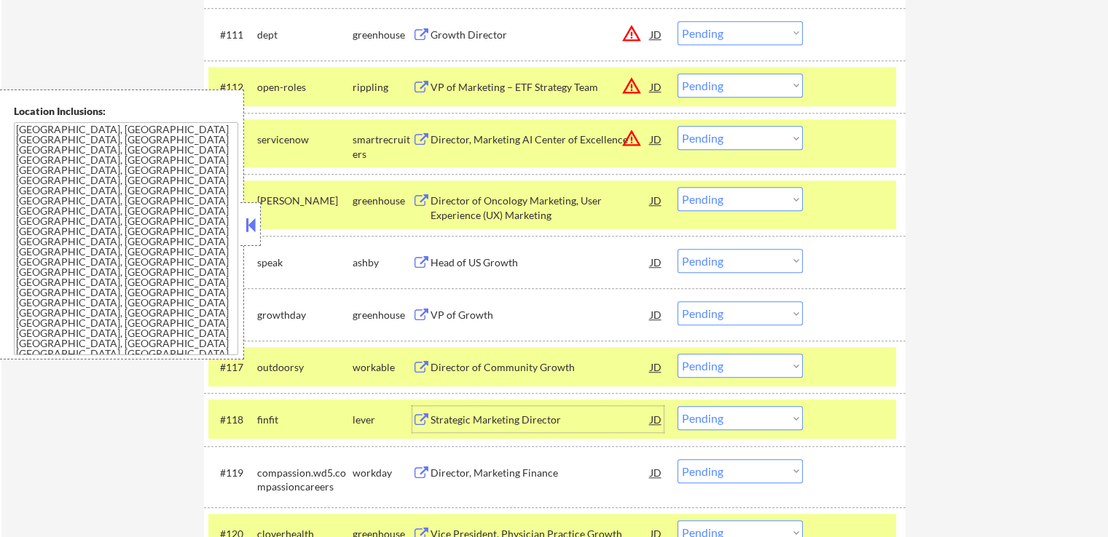
drag, startPoint x: 707, startPoint y: 256, endPoint x: 719, endPoint y: 264, distance: 14.1
click at [709, 256] on select "Choose an option... Pending Applied Excluded (Questions) Excluded (Expired) Exc…" at bounding box center [739, 261] width 125 height 24
click at [677, 249] on select "Choose an option... Pending Applied Excluded (Questions) Excluded (Expired) Exc…" at bounding box center [739, 261] width 125 height 24
select select ""pending""
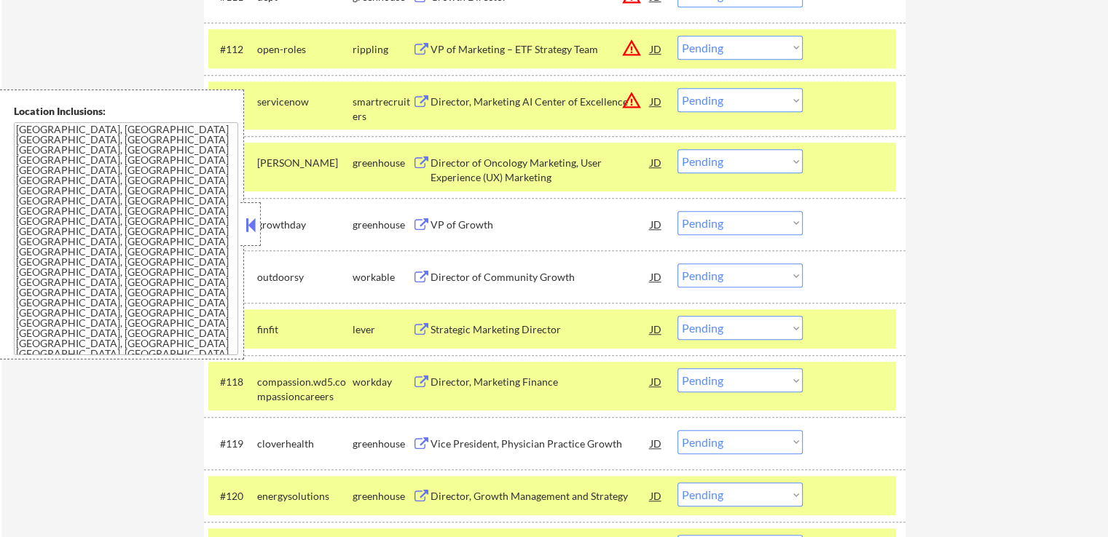
scroll to position [1165, 0]
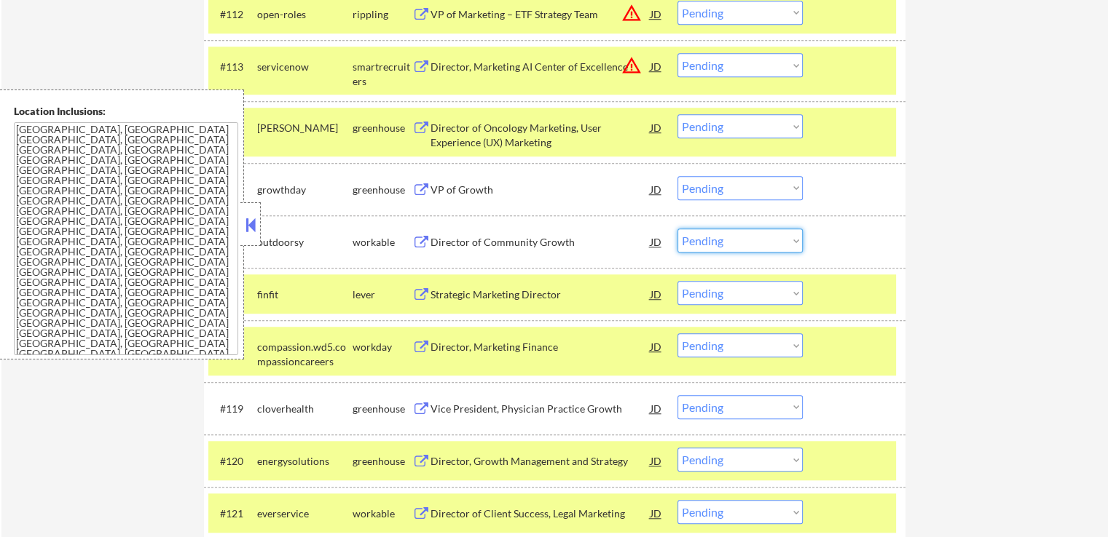
drag, startPoint x: 724, startPoint y: 238, endPoint x: 725, endPoint y: 245, distance: 7.4
click at [725, 237] on select "Choose an option... Pending Applied Excluded (Questions) Excluded (Expired) Exc…" at bounding box center [739, 241] width 125 height 24
click at [677, 229] on select "Choose an option... Pending Applied Excluded (Questions) Excluded (Expired) Exc…" at bounding box center [739, 241] width 125 height 24
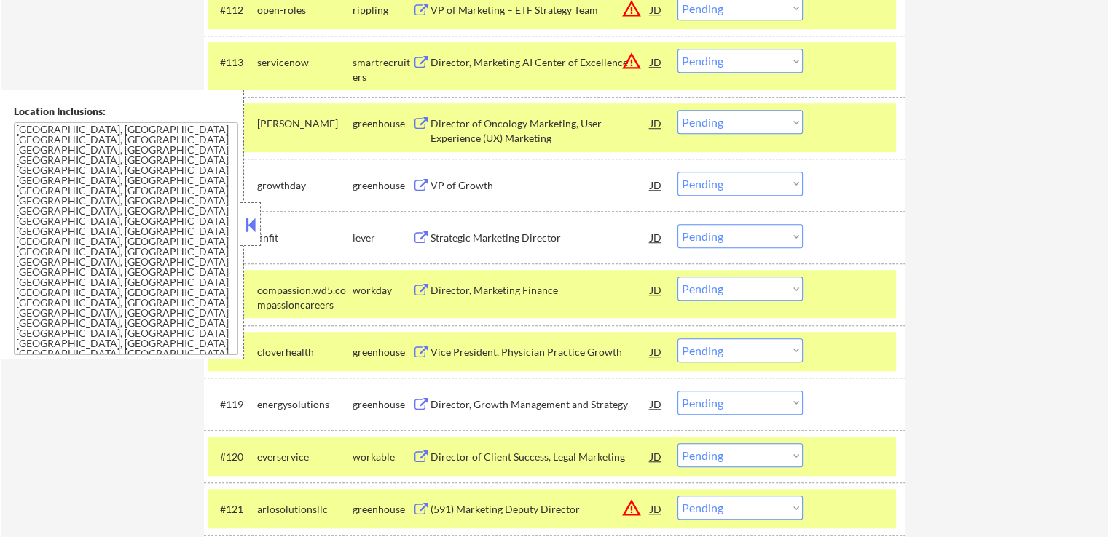
scroll to position [1238, 0]
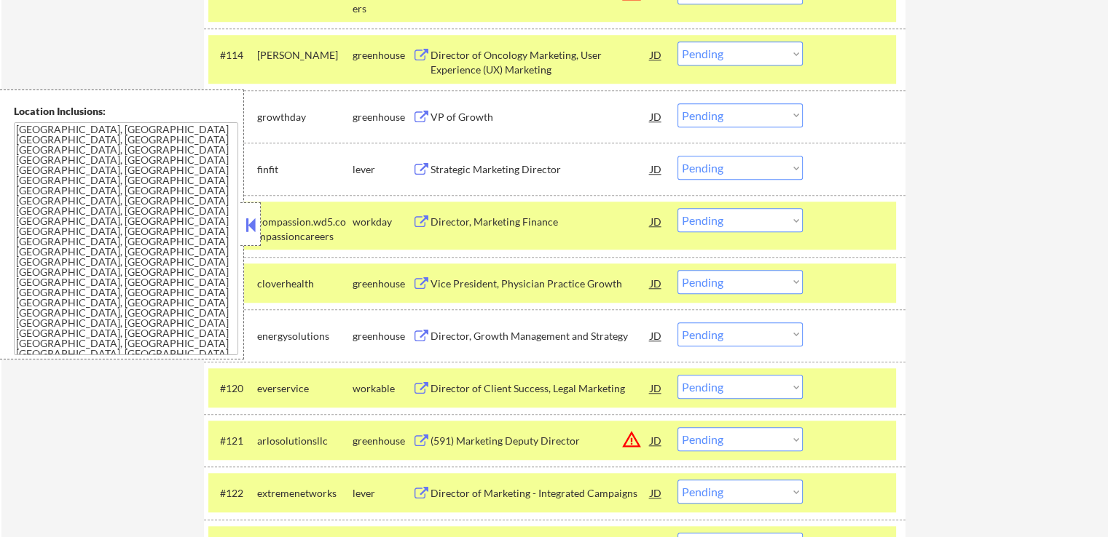
click at [730, 170] on select "Choose an option... Pending Applied Excluded (Questions) Excluded (Expired) Exc…" at bounding box center [739, 168] width 125 height 24
click at [677, 156] on select "Choose an option... Pending Applied Excluded (Questions) Excluded (Expired) Exc…" at bounding box center [739, 168] width 125 height 24
select select ""pending""
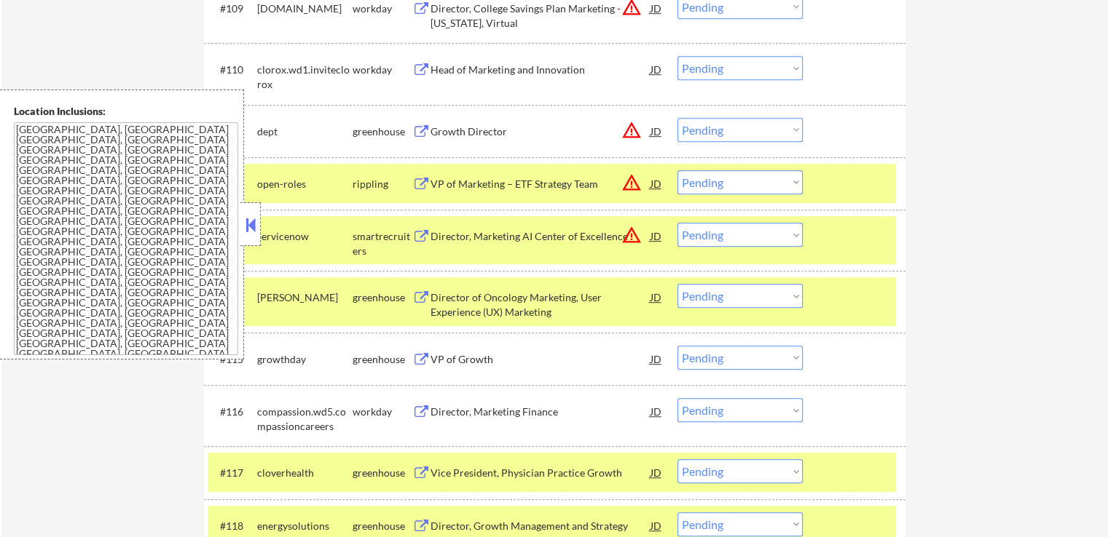
scroll to position [1020, 0]
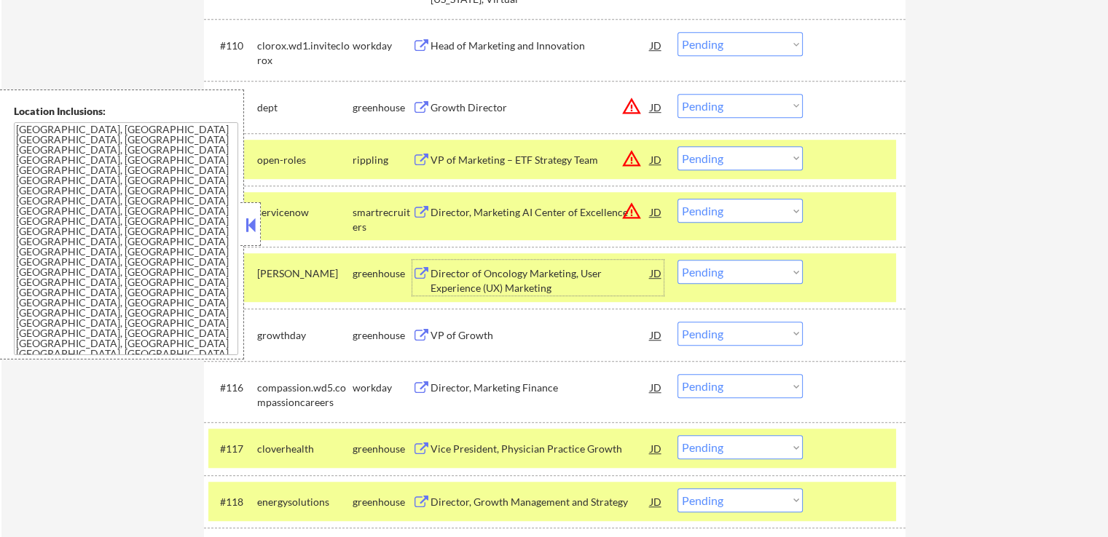
click at [446, 289] on div "Director of Oncology Marketing, User Experience (UX) Marketing" at bounding box center [540, 281] width 220 height 28
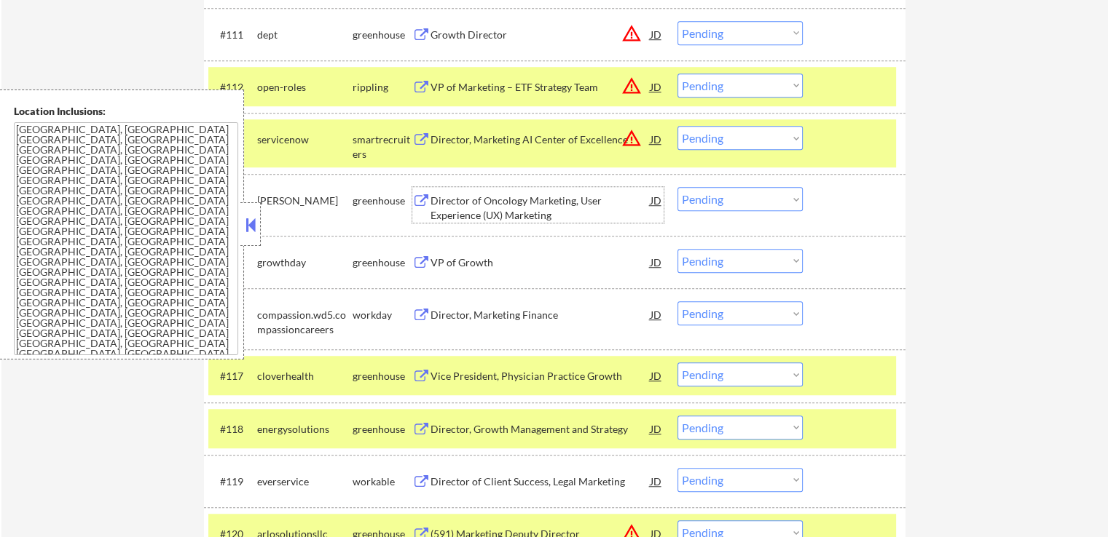
scroll to position [1165, 0]
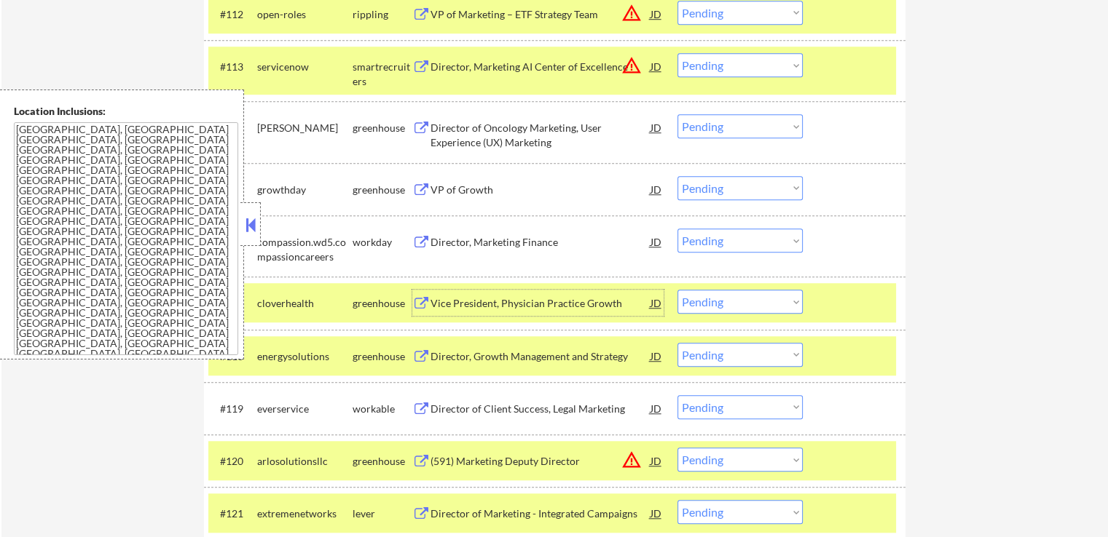
click at [450, 299] on div "Vice President, Physician Practice Growth" at bounding box center [540, 303] width 220 height 15
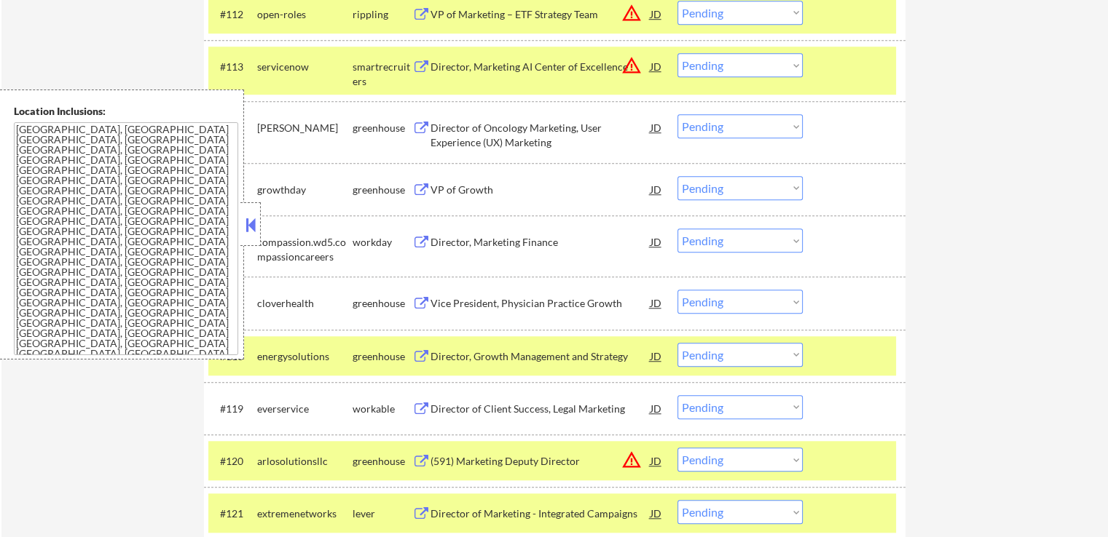
click at [436, 346] on div "Director, Growth Management and Strategy" at bounding box center [540, 356] width 220 height 26
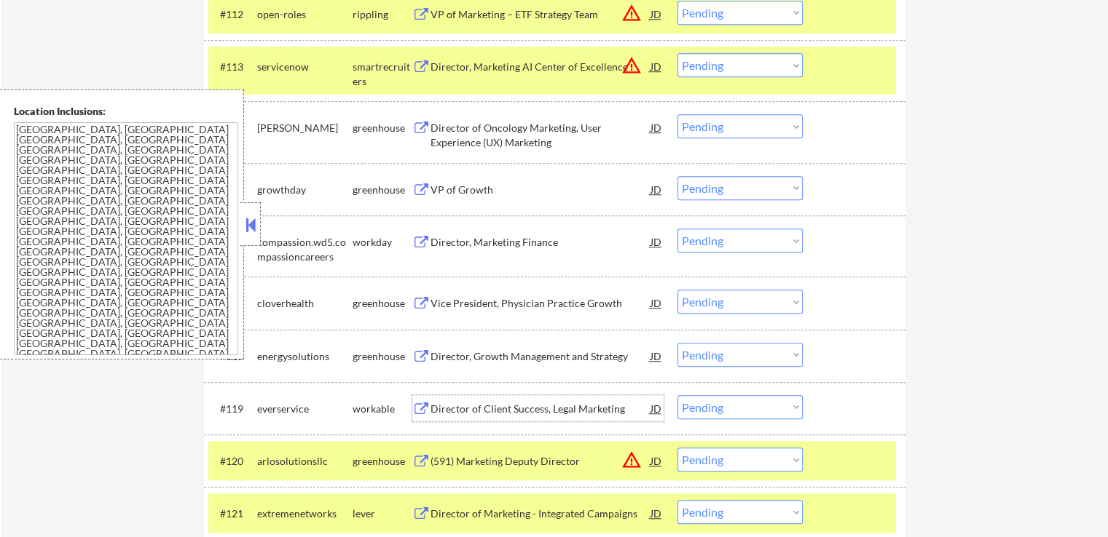
click at [440, 405] on div "Director of Client Success, Legal Marketing" at bounding box center [540, 409] width 220 height 15
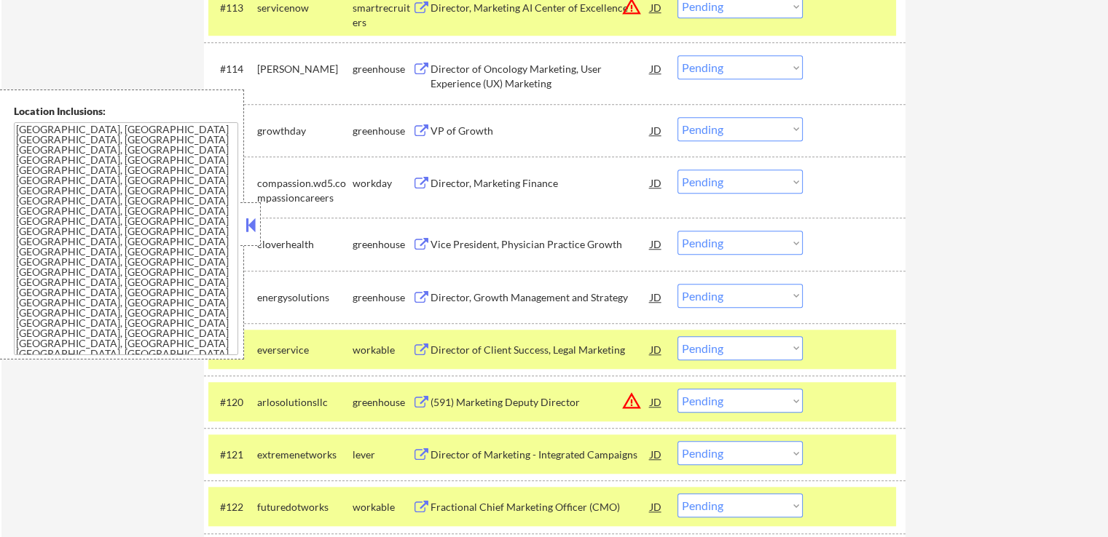
scroll to position [1311, 0]
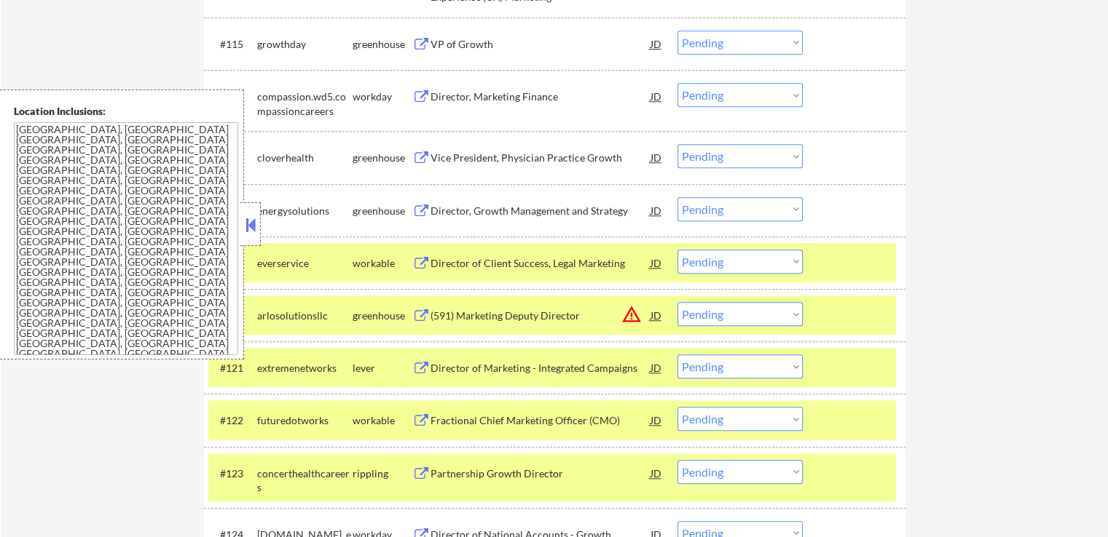
click at [460, 367] on div "Director of Marketing - Integrated Campaigns" at bounding box center [540, 368] width 220 height 15
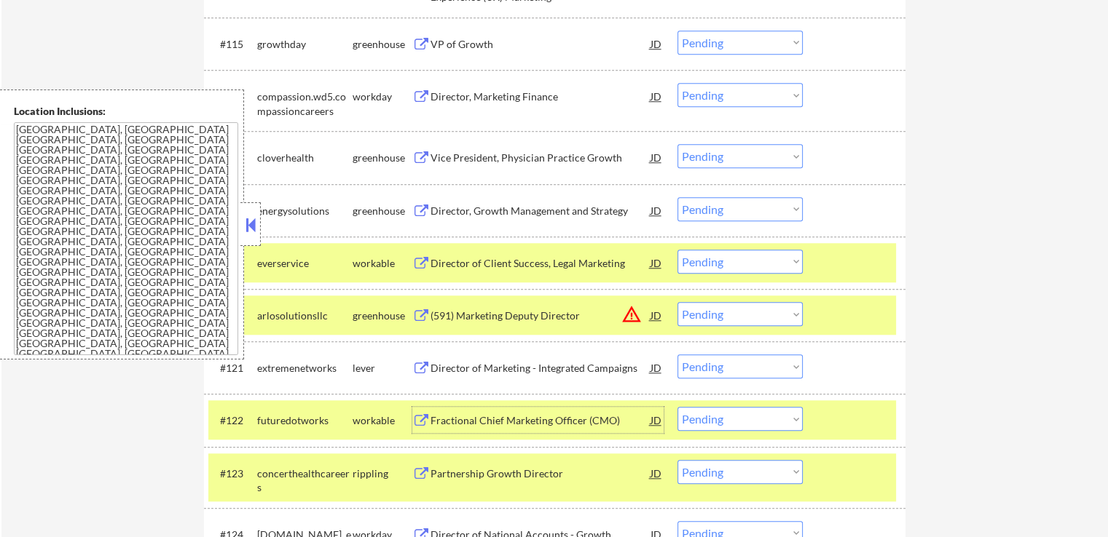
click at [454, 409] on div "Fractional Chief Marketing Officer (CMO)" at bounding box center [540, 420] width 220 height 26
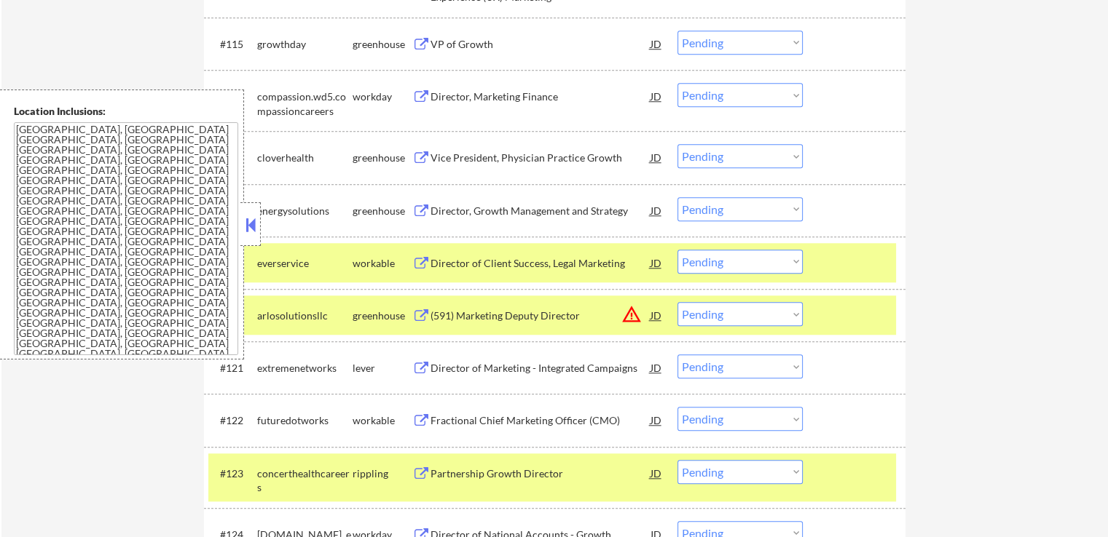
click at [454, 467] on div "Partnership Growth Director" at bounding box center [540, 474] width 220 height 15
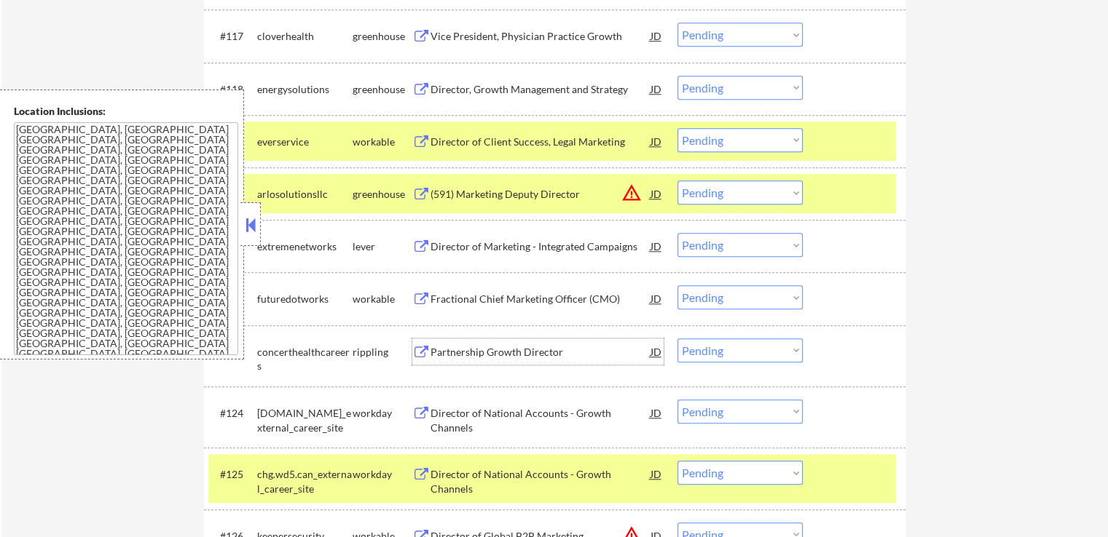
scroll to position [1457, 0]
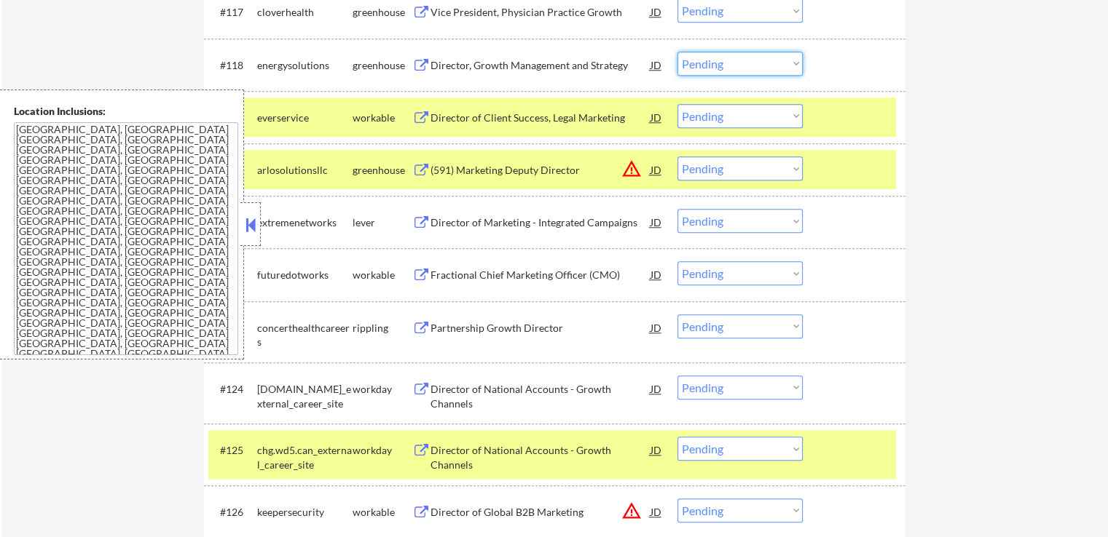
click at [728, 66] on select "Choose an option... Pending Applied Excluded (Questions) Excluded (Expired) Exc…" at bounding box center [739, 64] width 125 height 24
click at [677, 52] on select "Choose an option... Pending Applied Excluded (Questions) Excluded (Expired) Exc…" at bounding box center [739, 64] width 125 height 24
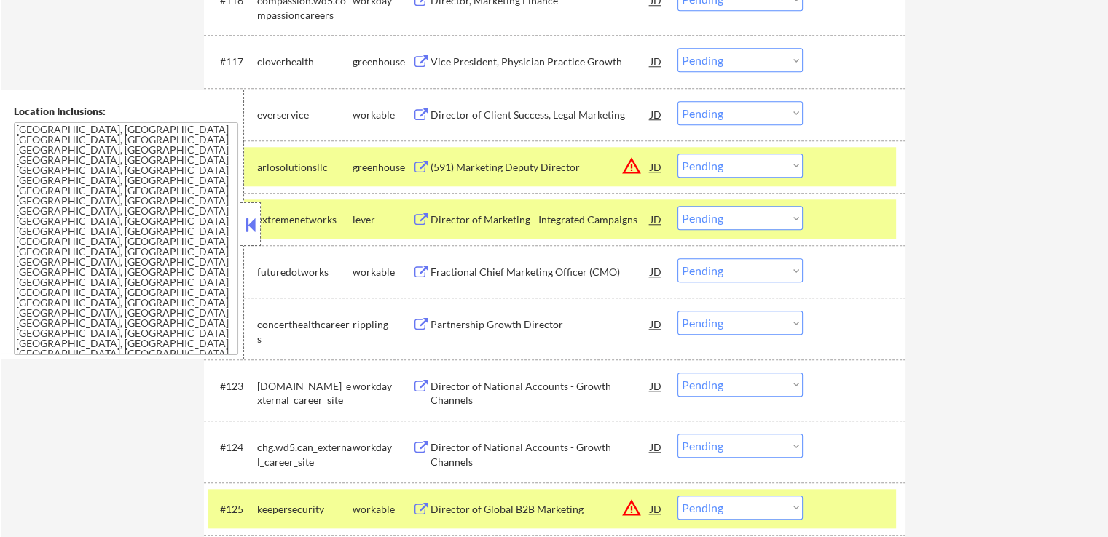
scroll to position [1384, 0]
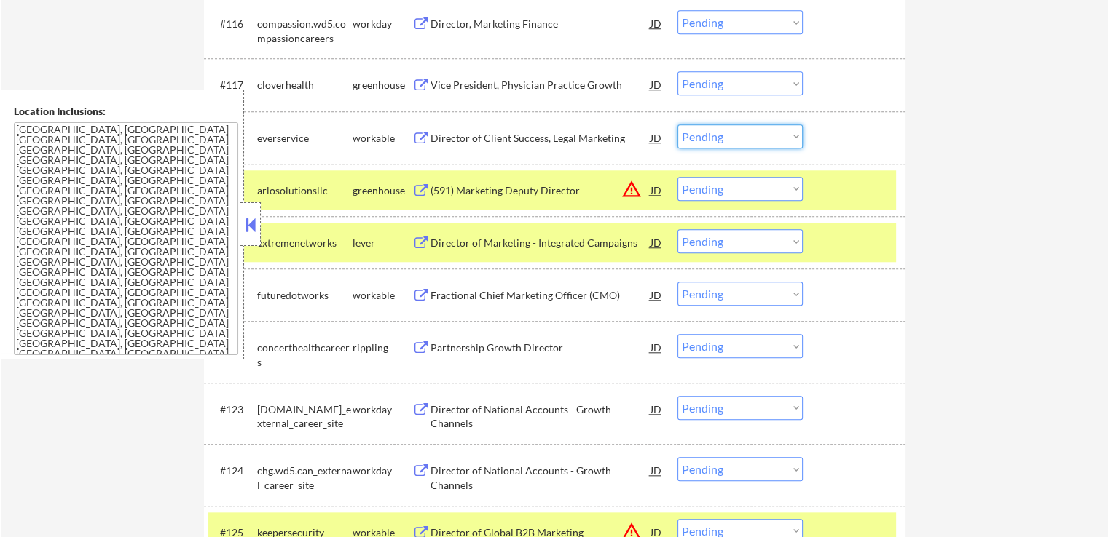
drag, startPoint x: 722, startPoint y: 133, endPoint x: 729, endPoint y: 146, distance: 14.7
click at [722, 133] on select "Choose an option... Pending Applied Excluded (Questions) Excluded (Expired) Exc…" at bounding box center [739, 137] width 125 height 24
click at [677, 125] on select "Choose an option... Pending Applied Excluded (Questions) Excluded (Expired) Exc…" at bounding box center [739, 137] width 125 height 24
select select ""pending""
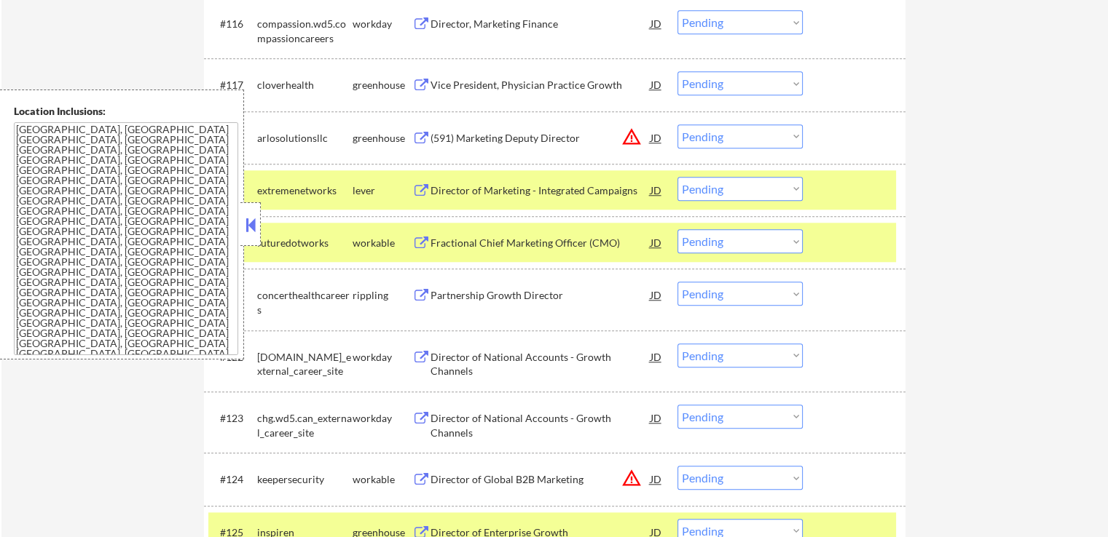
drag, startPoint x: 711, startPoint y: 185, endPoint x: 719, endPoint y: 199, distance: 16.0
click at [712, 185] on select "Choose an option... Pending Applied Excluded (Questions) Excluded (Expired) Exc…" at bounding box center [739, 189] width 125 height 24
click at [677, 177] on select "Choose an option... Pending Applied Excluded (Questions) Excluded (Expired) Exc…" at bounding box center [739, 189] width 125 height 24
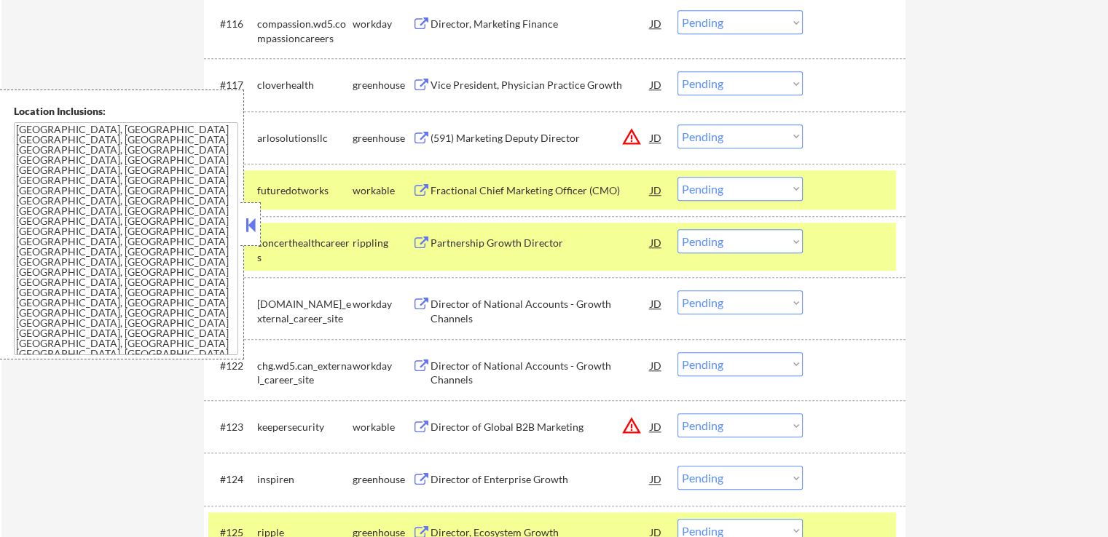
click at [744, 186] on select "Choose an option... Pending Applied Excluded (Questions) Excluded (Expired) Exc…" at bounding box center [739, 189] width 125 height 24
click at [677, 177] on select "Choose an option... Pending Applied Excluded (Questions) Excluded (Expired) Exc…" at bounding box center [739, 189] width 125 height 24
select select ""pending""
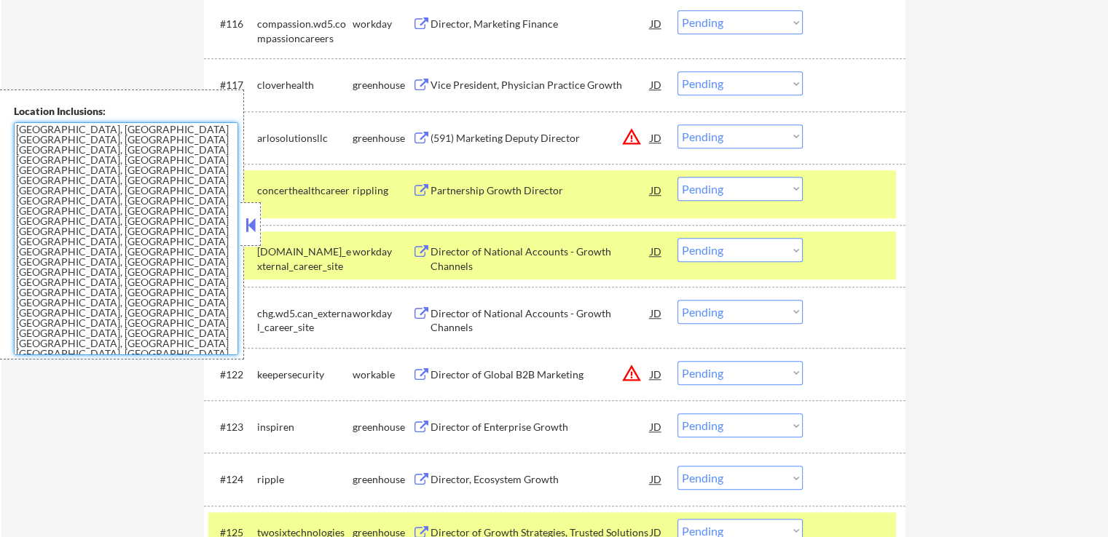
drag, startPoint x: 82, startPoint y: 327, endPoint x: 0, endPoint y: 33, distance: 305.3
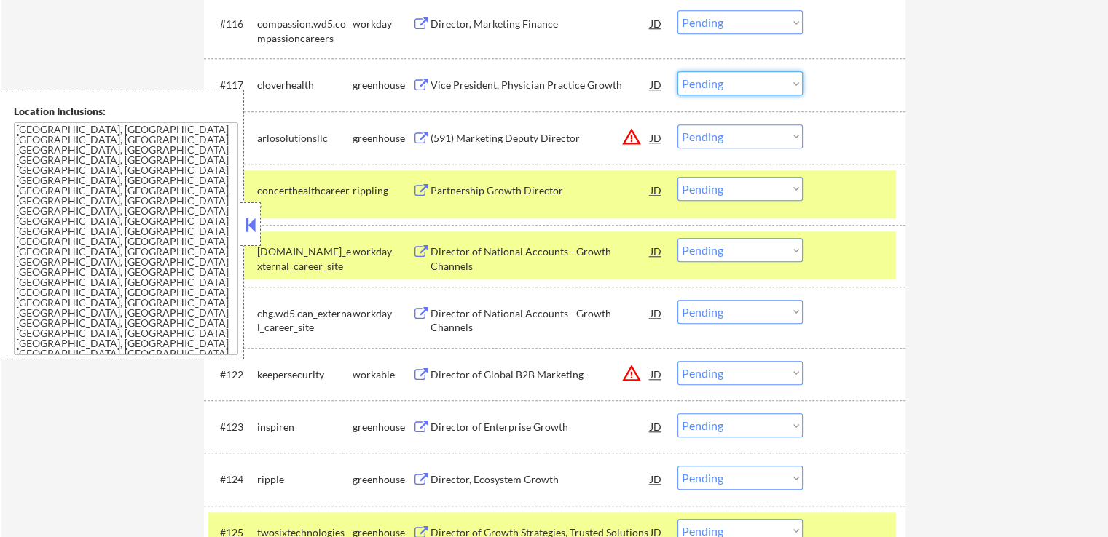
click at [757, 82] on select "Choose an option... Pending Applied Excluded (Questions) Excluded (Expired) Exc…" at bounding box center [739, 83] width 125 height 24
click at [677, 71] on select "Choose an option... Pending Applied Excluded (Questions) Excluded (Expired) Exc…" at bounding box center [739, 83] width 125 height 24
select select ""pending""
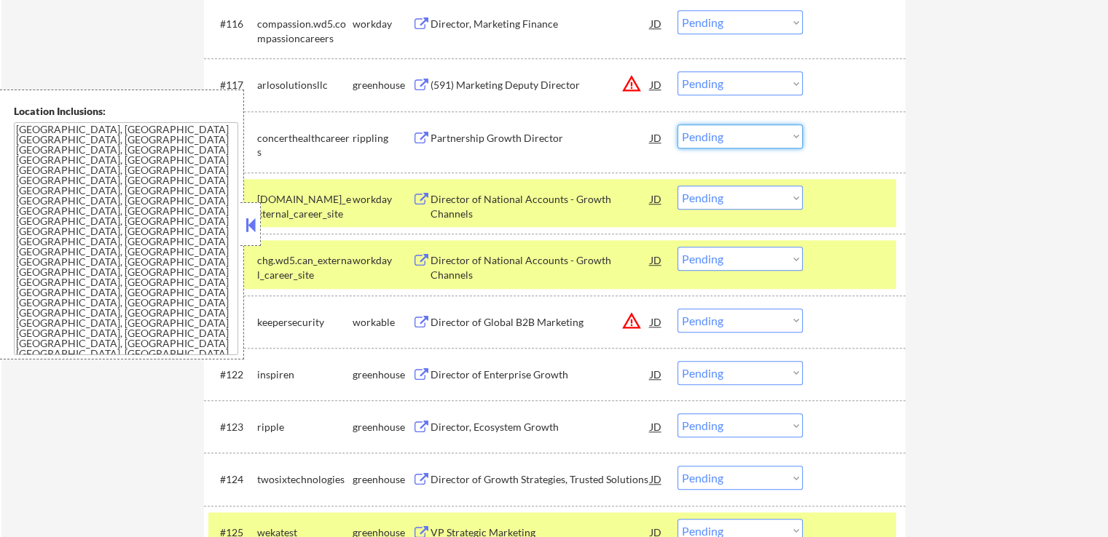
drag, startPoint x: 708, startPoint y: 136, endPoint x: 714, endPoint y: 146, distance: 12.1
click at [708, 136] on select "Choose an option... Pending Applied Excluded (Questions) Excluded (Expired) Exc…" at bounding box center [739, 137] width 125 height 24
click at [677, 125] on select "Choose an option... Pending Applied Excluded (Questions) Excluded (Expired) Exc…" at bounding box center [739, 137] width 125 height 24
select select ""pending""
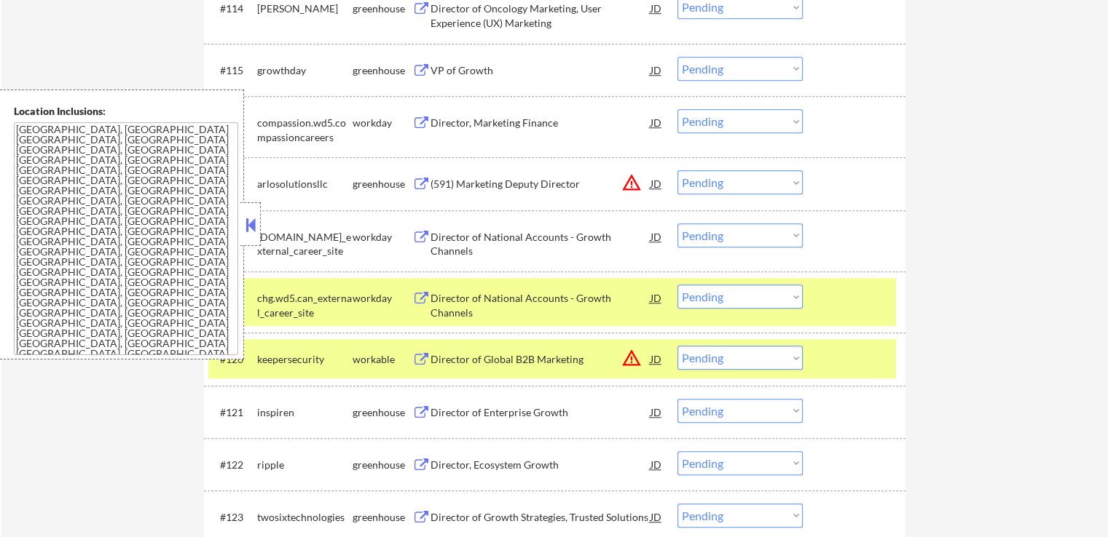
scroll to position [1311, 0]
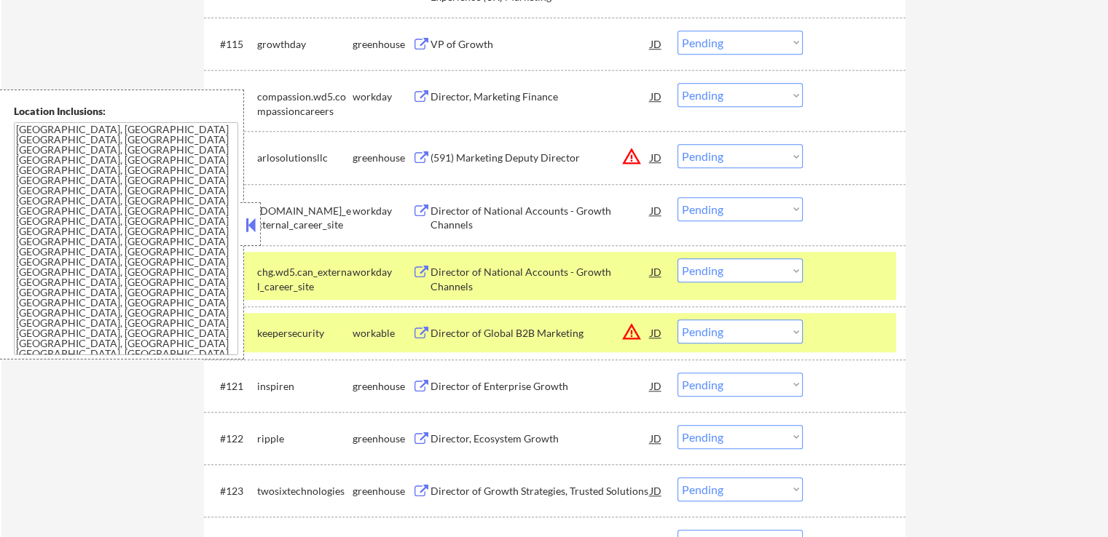
click at [438, 383] on div "Director of Enterprise Growth" at bounding box center [540, 386] width 220 height 15
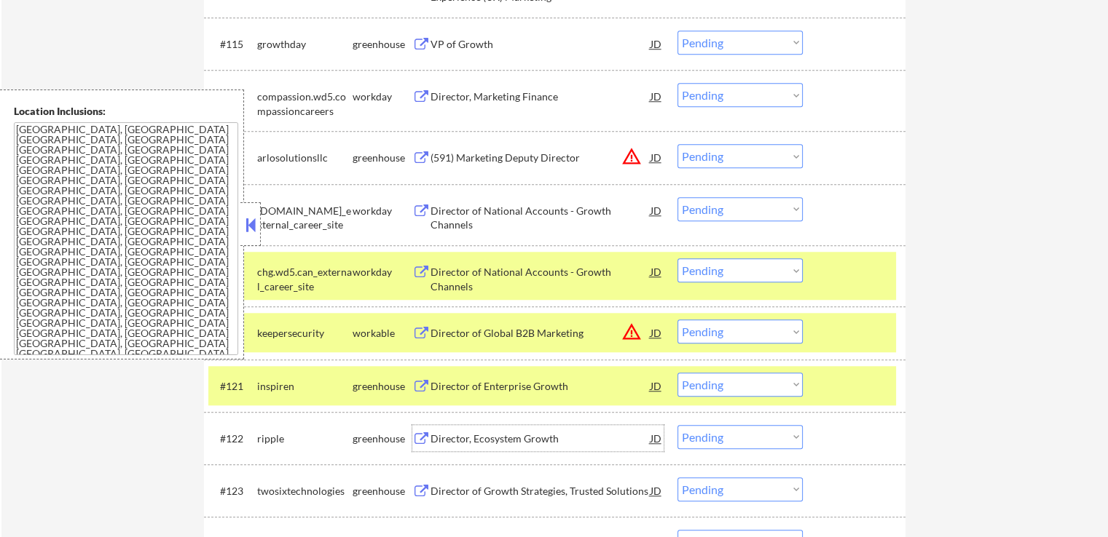
click at [448, 435] on div "Director, Ecosystem Growth" at bounding box center [540, 439] width 220 height 15
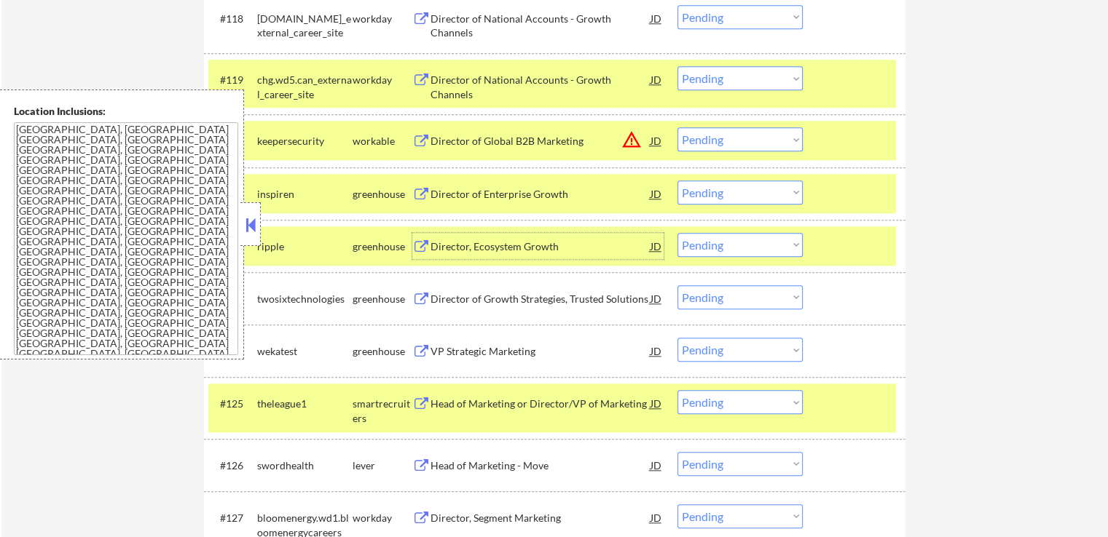
scroll to position [1529, 0]
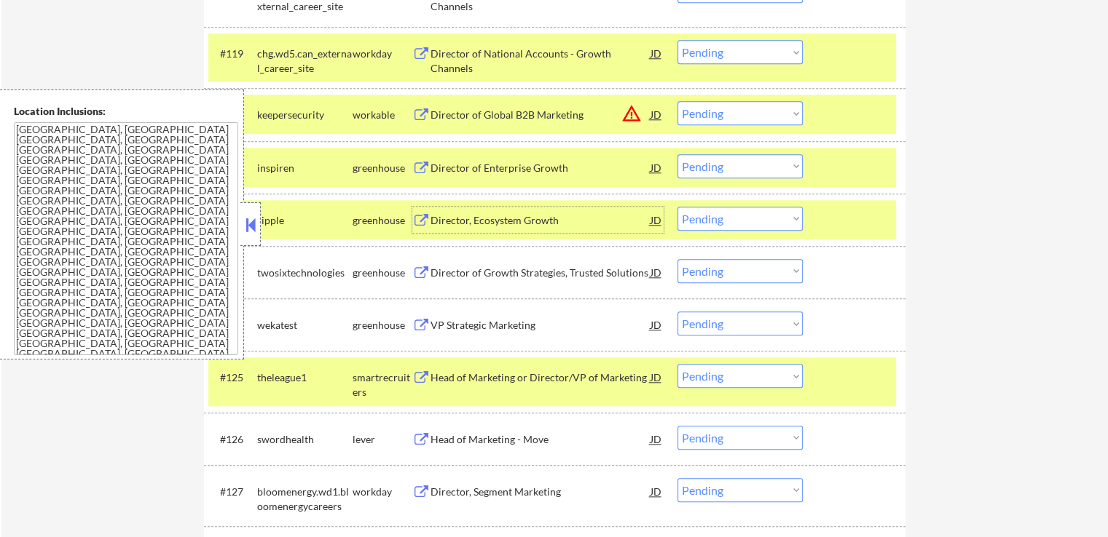
click at [725, 218] on select "Choose an option... Pending Applied Excluded (Questions) Excluded (Expired) Exc…" at bounding box center [739, 219] width 125 height 24
click at [677, 207] on select "Choose an option... Pending Applied Excluded (Questions) Excluded (Expired) Exc…" at bounding box center [739, 219] width 125 height 24
select select ""pending""
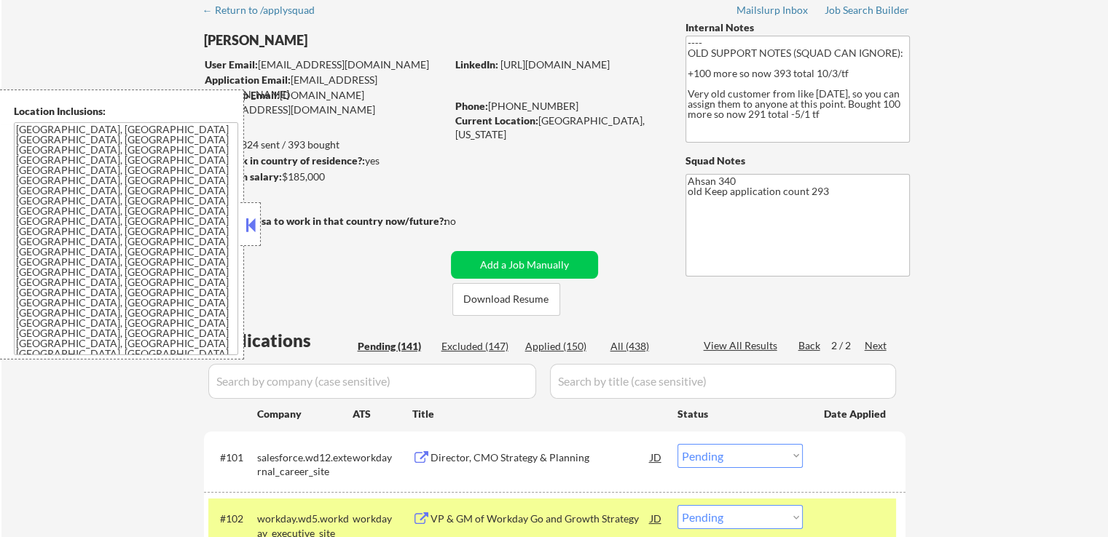
scroll to position [146, 0]
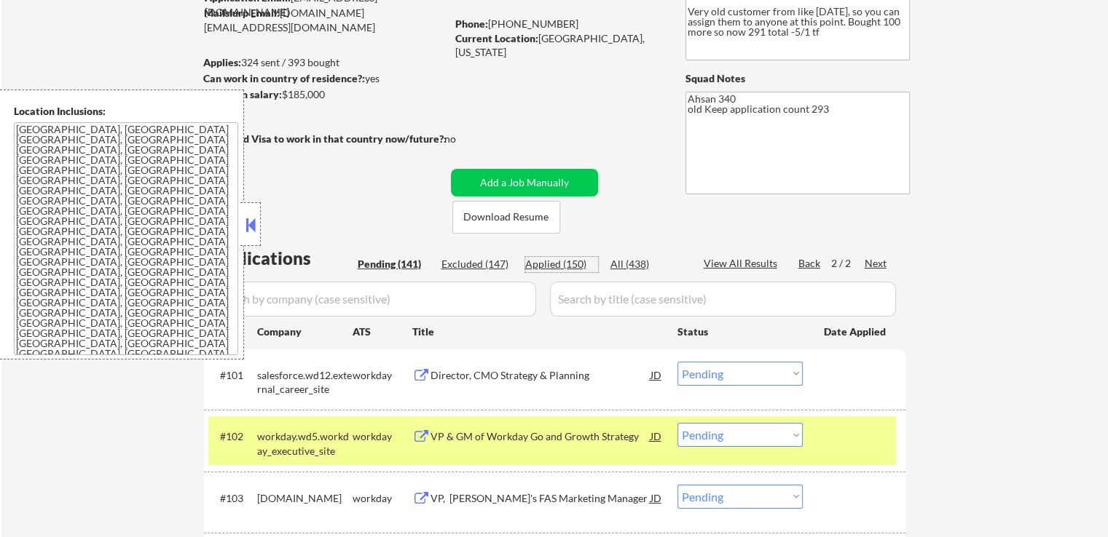
click at [559, 267] on div "Applied (150)" at bounding box center [561, 264] width 73 height 15
select select ""applied""
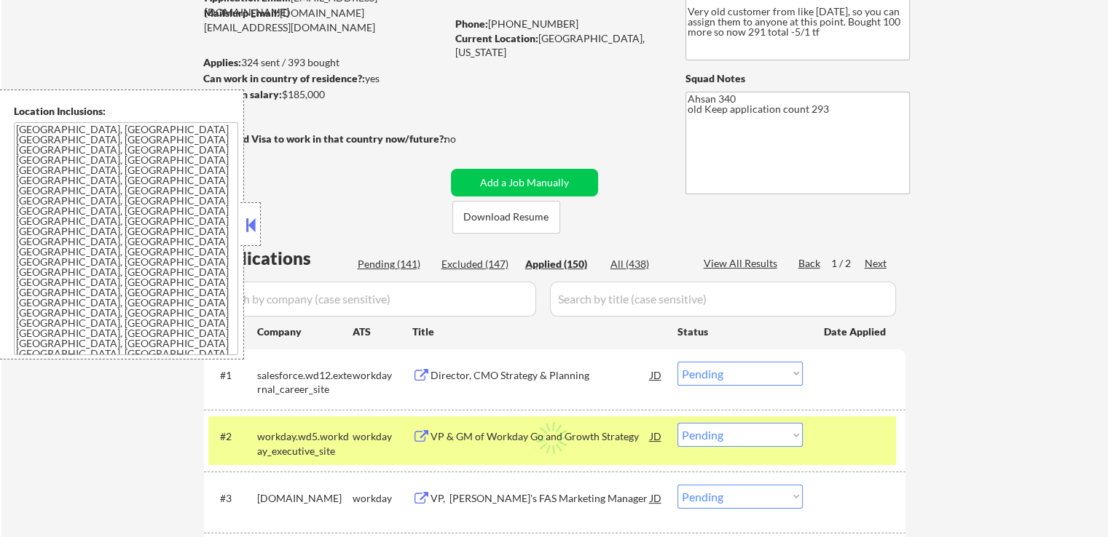
select select ""applied""
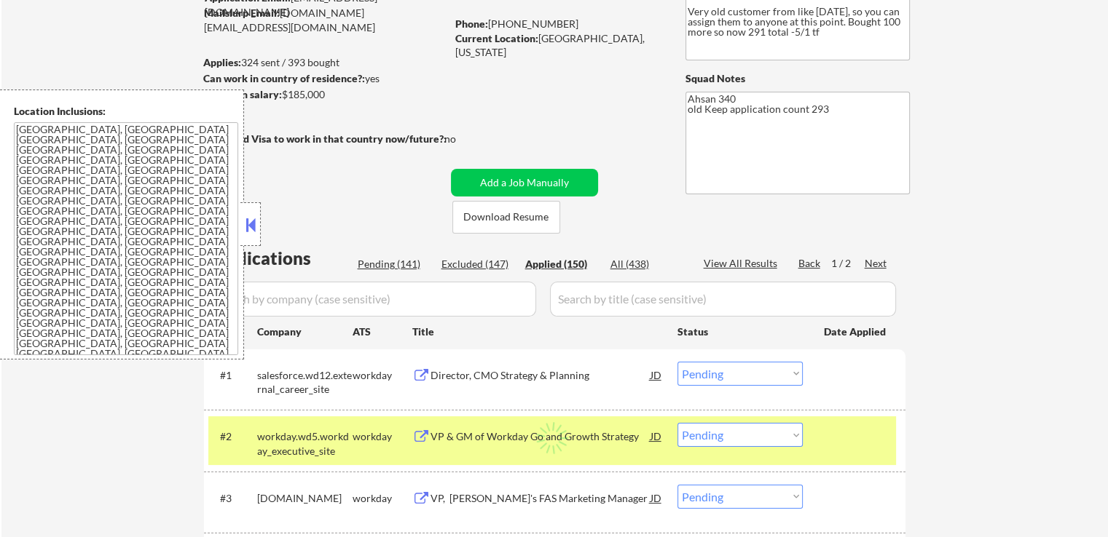
select select ""applied""
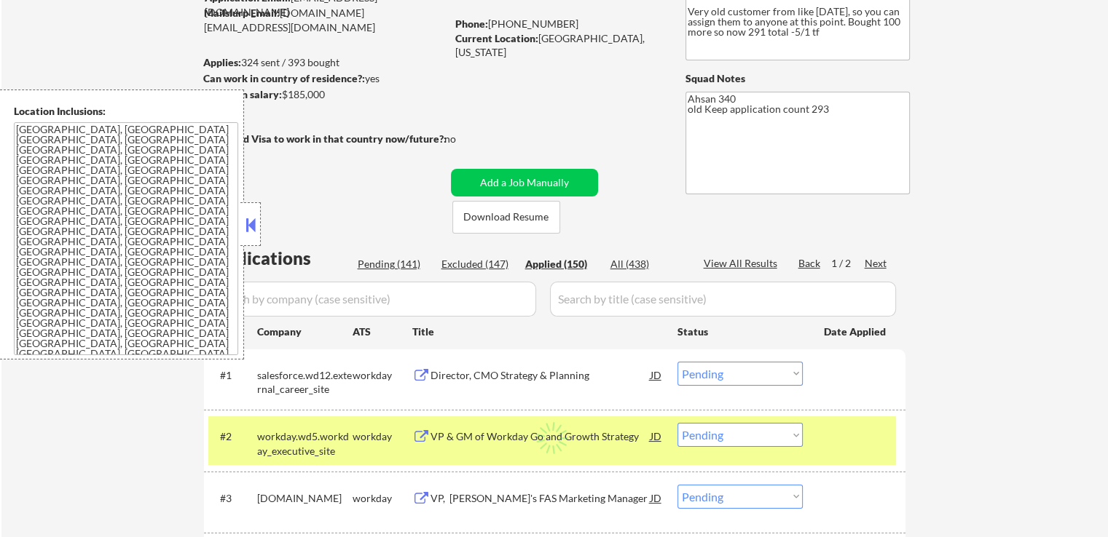
select select ""applied""
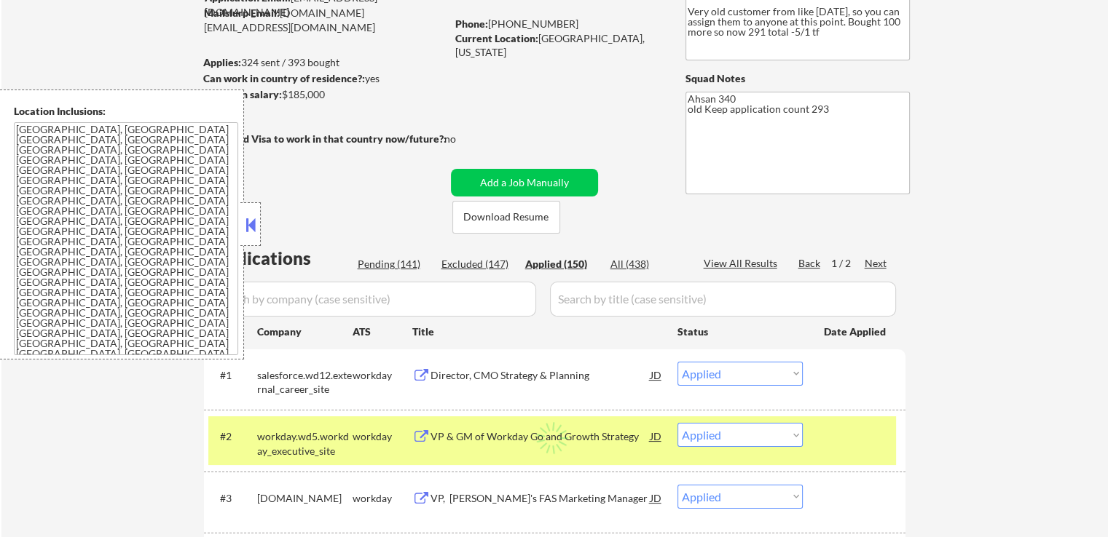
select select ""applied""
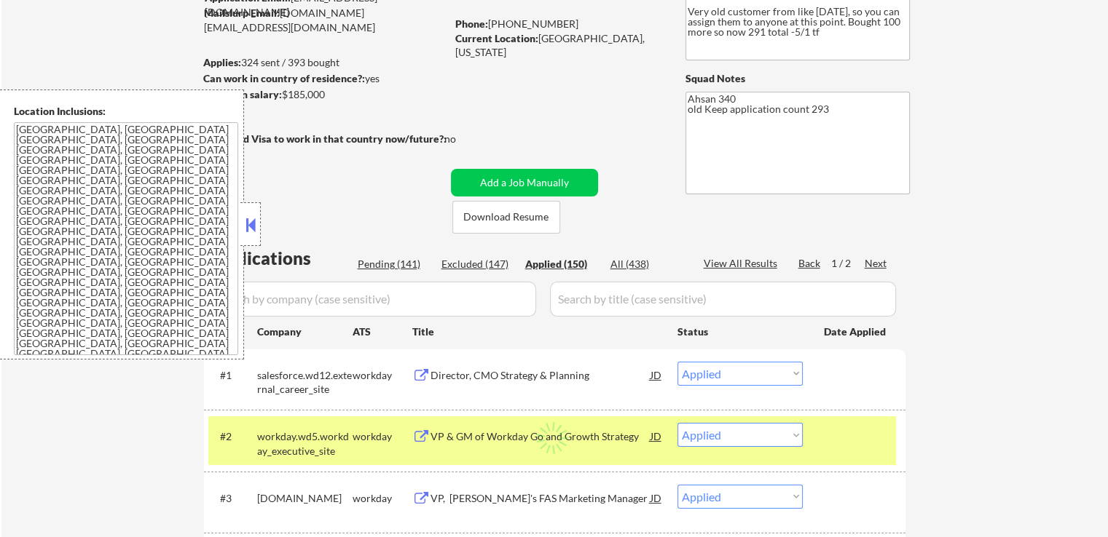
select select ""applied""
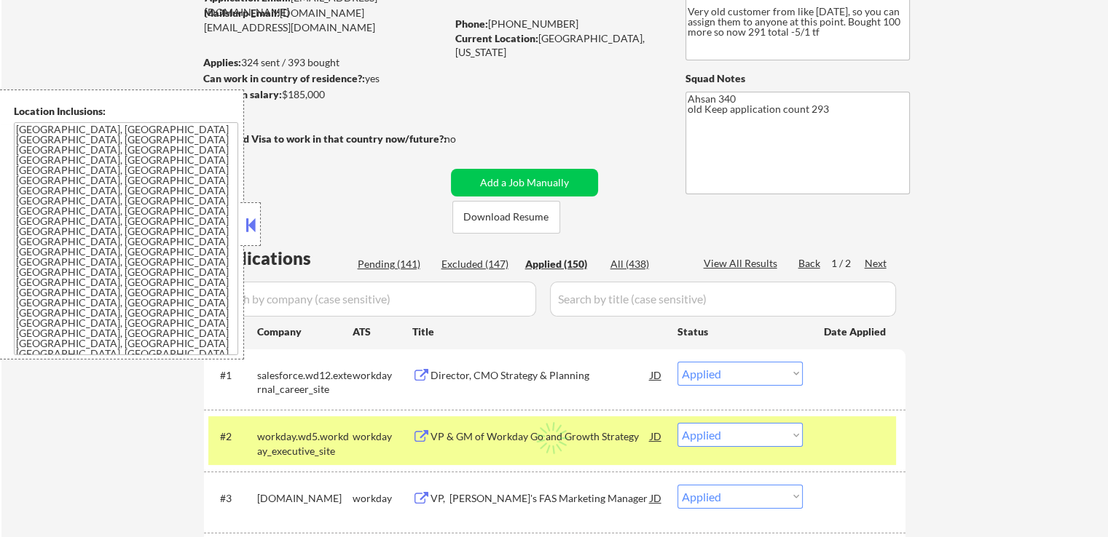
select select ""applied""
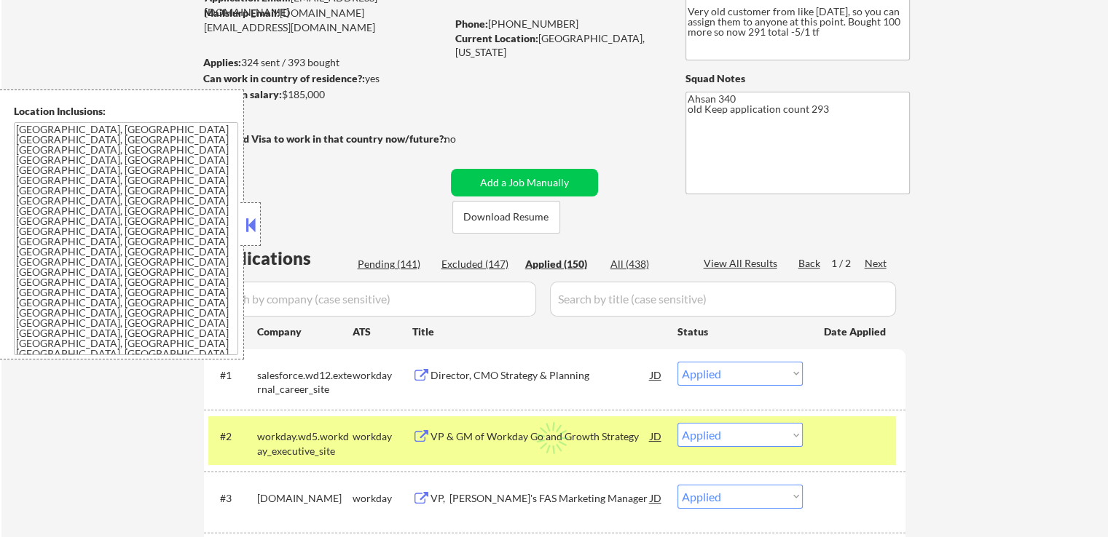
select select ""applied""
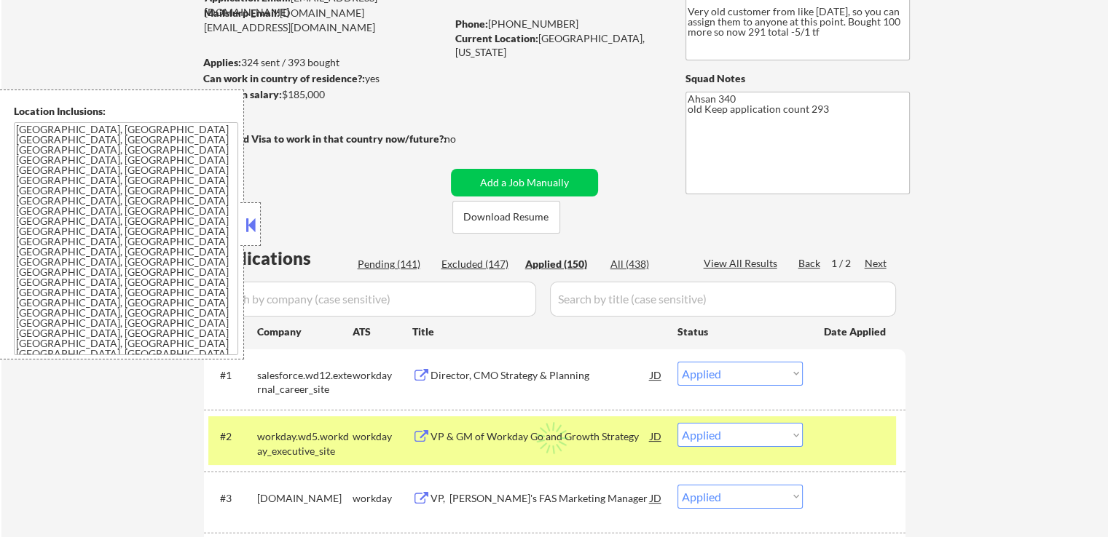
select select ""applied""
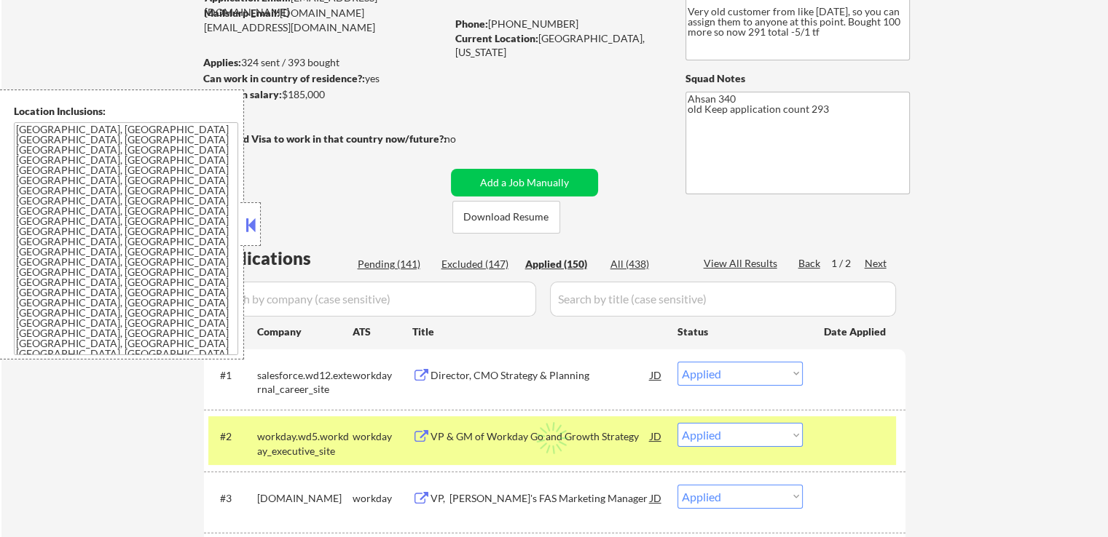
select select ""applied""
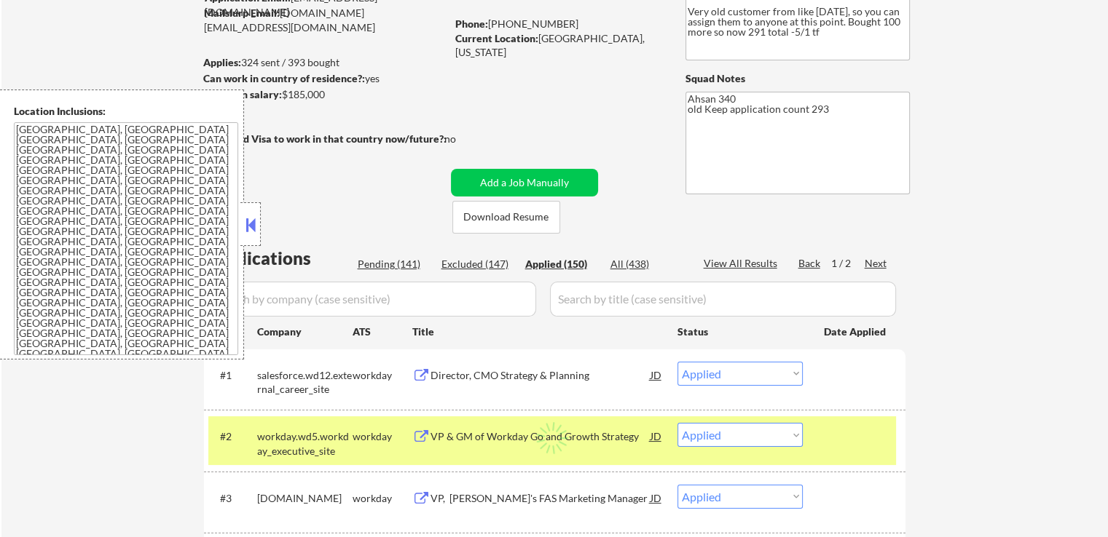
select select ""applied""
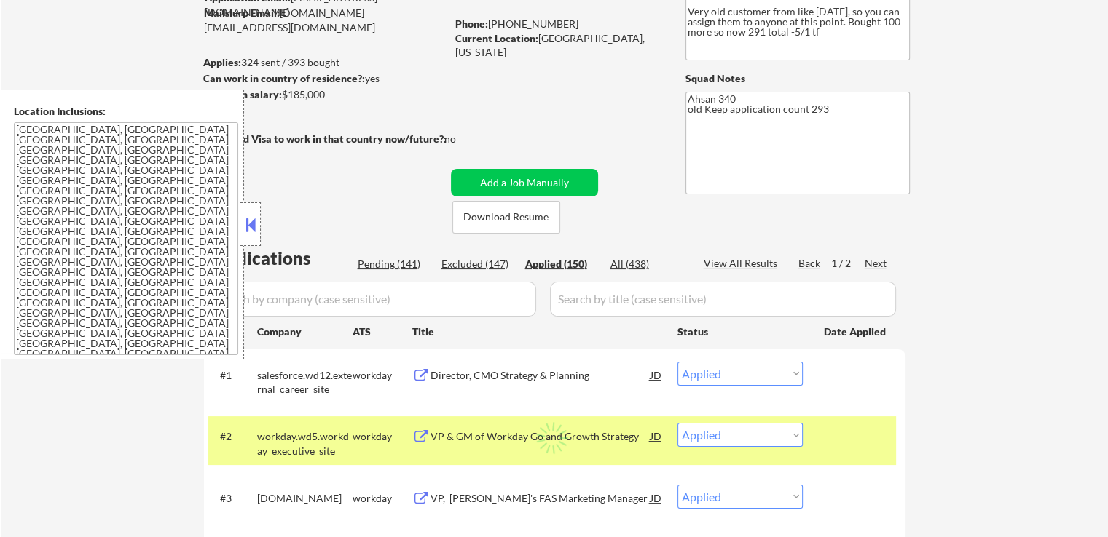
select select ""applied""
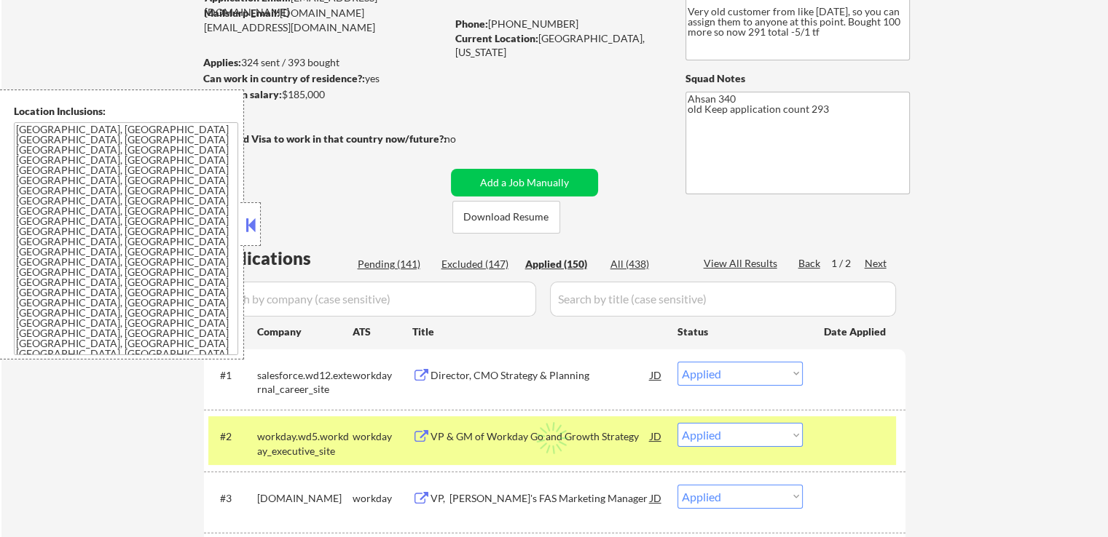
select select ""applied""
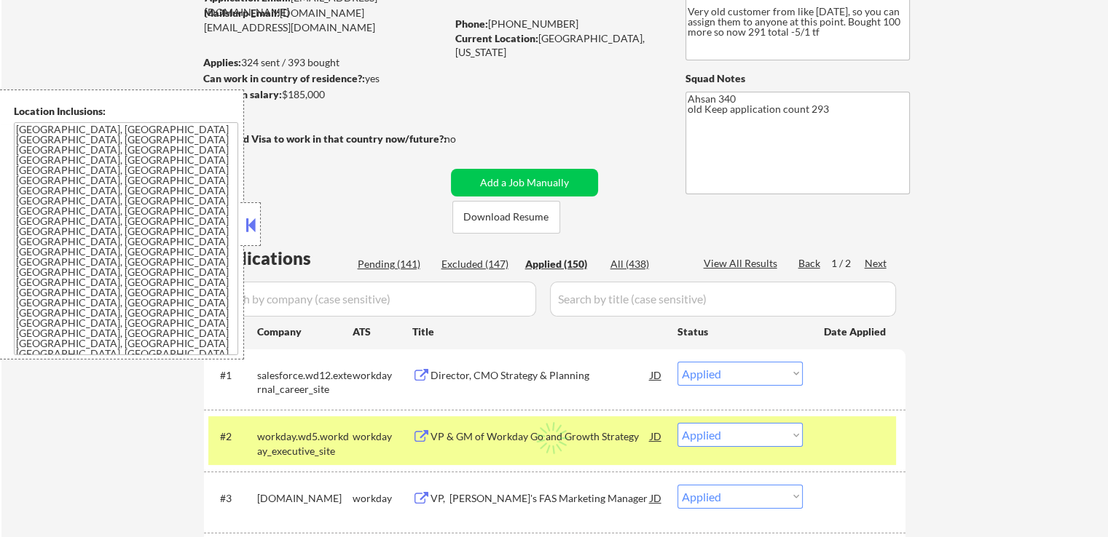
select select ""applied""
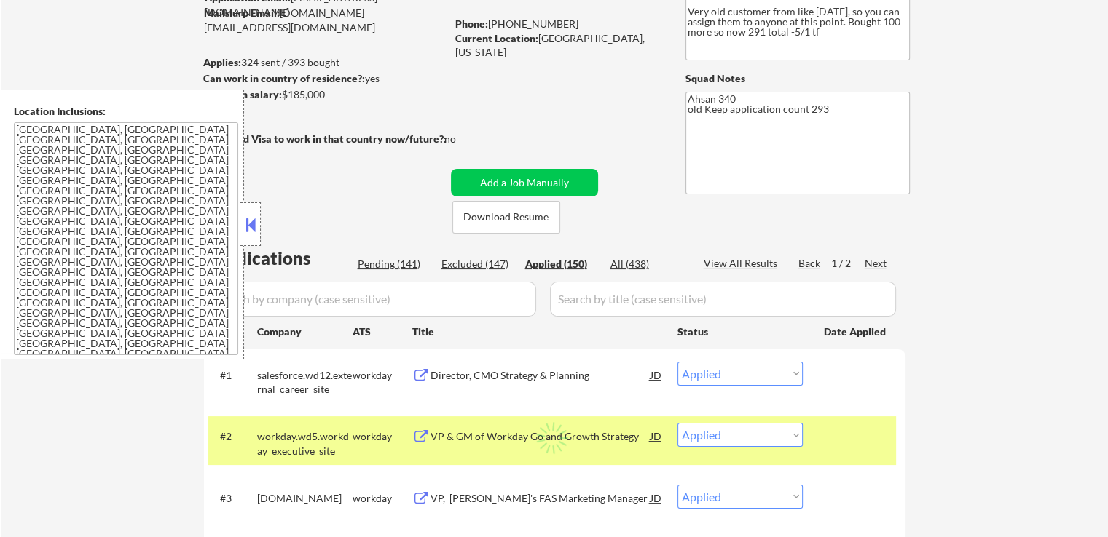
select select ""applied""
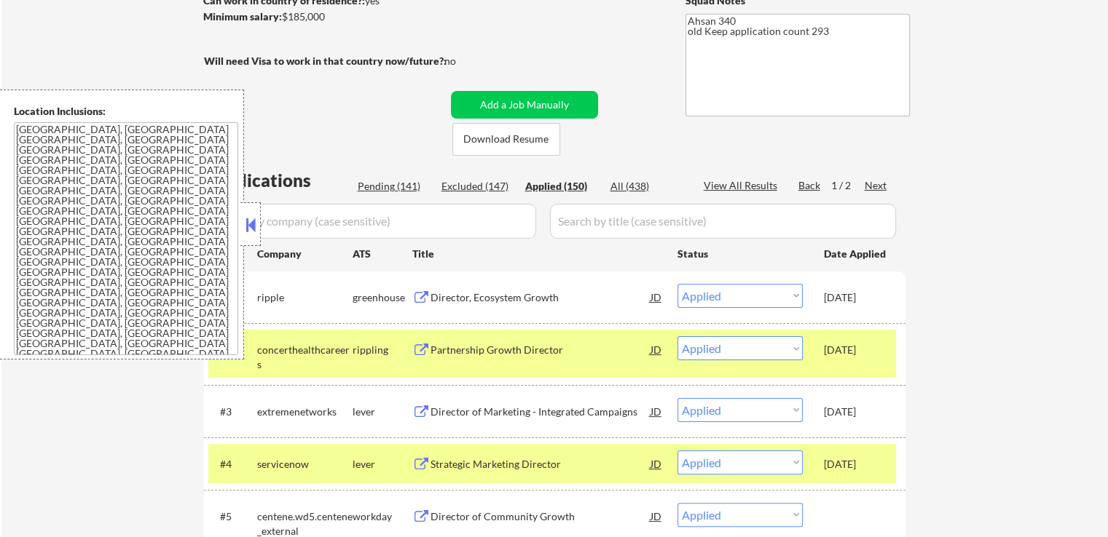
scroll to position [291, 0]
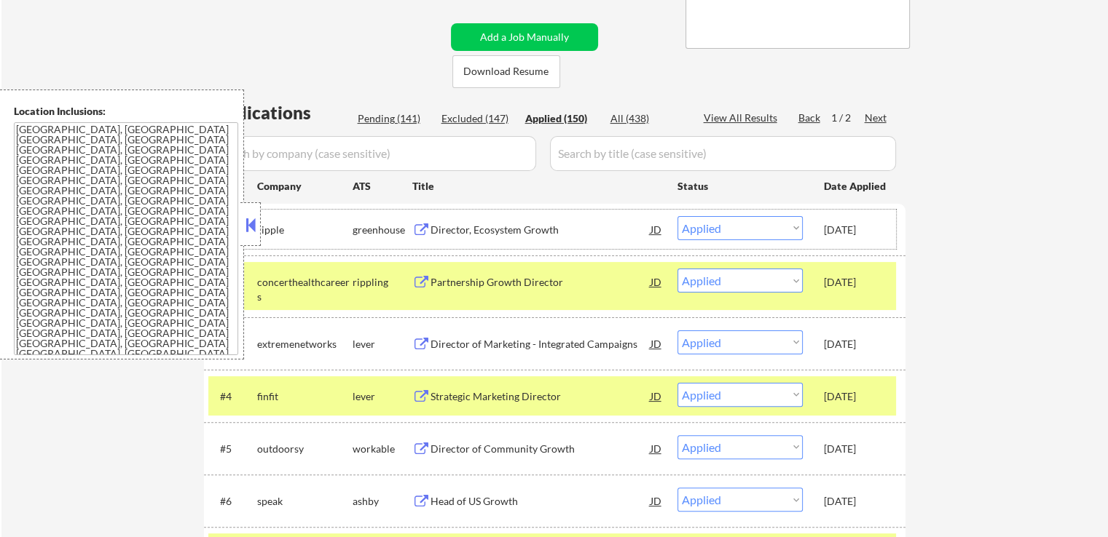
drag, startPoint x: 822, startPoint y: 224, endPoint x: 875, endPoint y: 234, distance: 54.1
click at [875, 234] on div "#1 ripple greenhouse Director, Ecosystem Growth JD Choose an option... Pending …" at bounding box center [551, 229] width 687 height 39
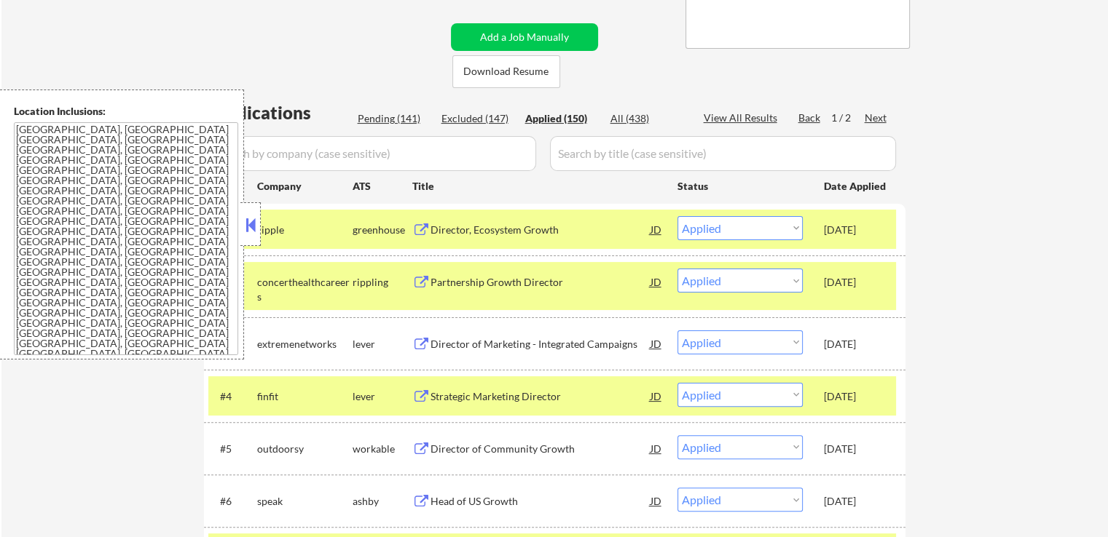
copy div "[DATE]"
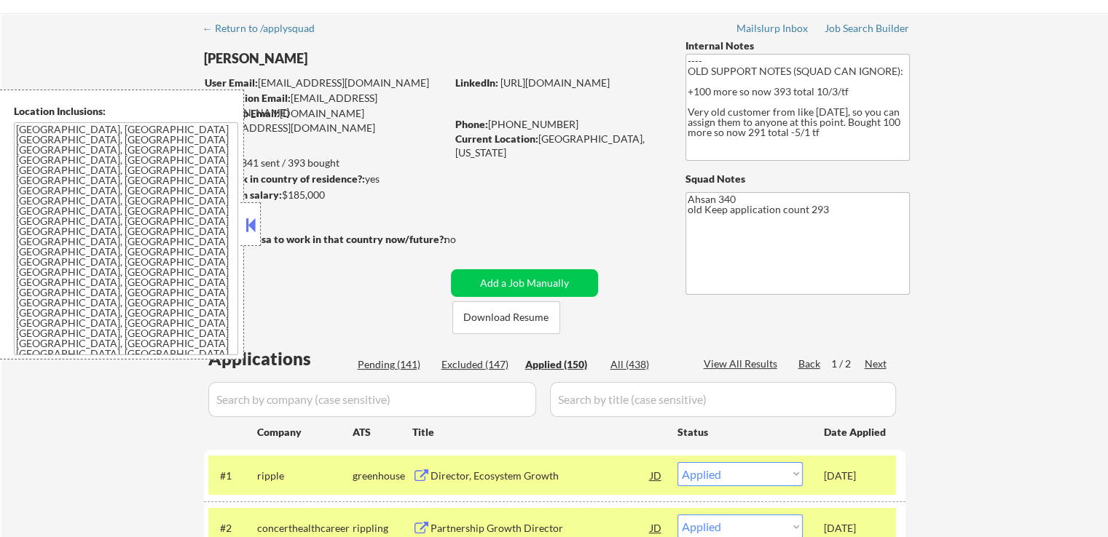
scroll to position [0, 0]
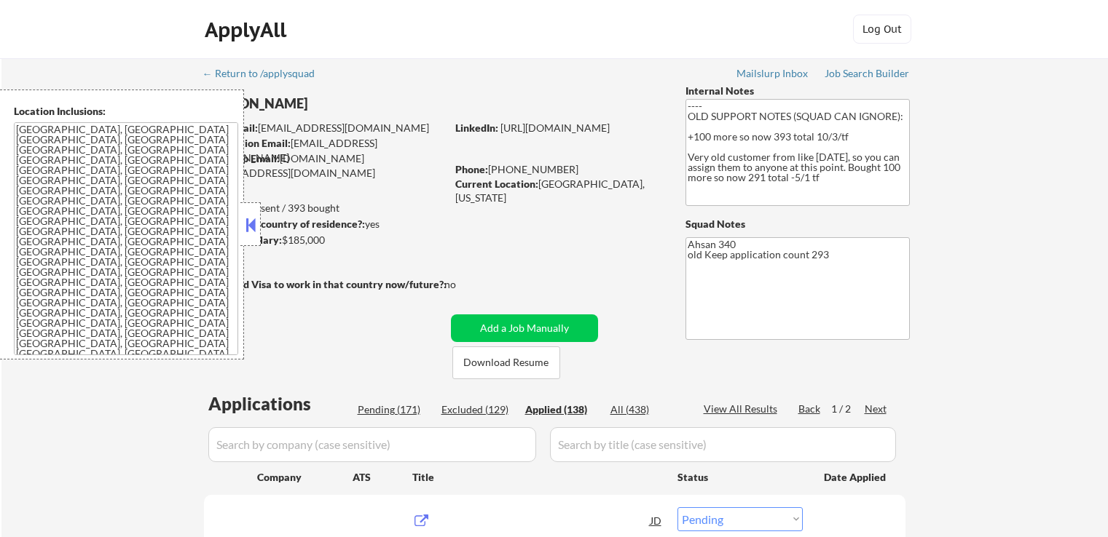
select select ""pending""
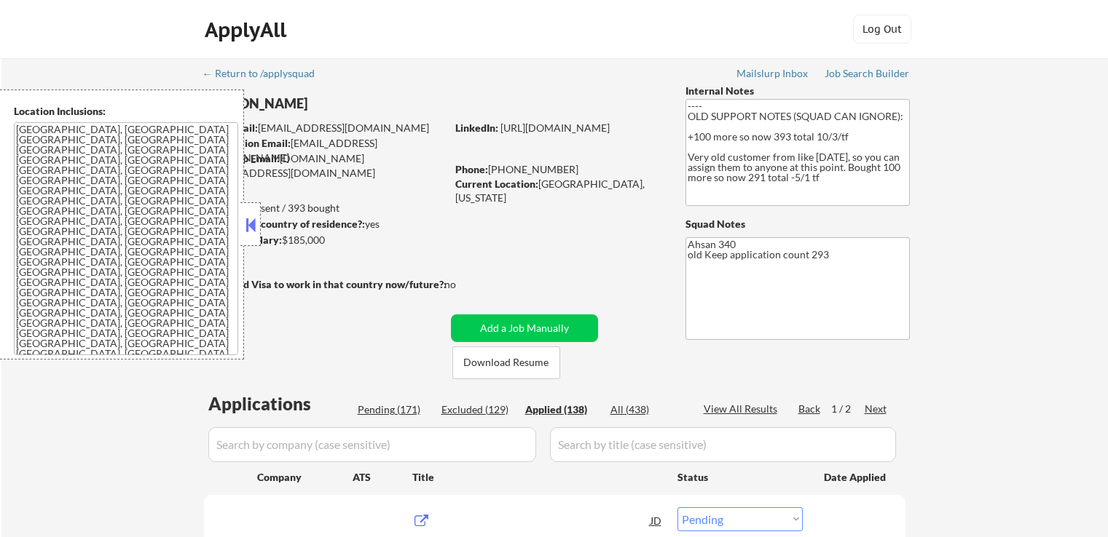
select select ""pending""
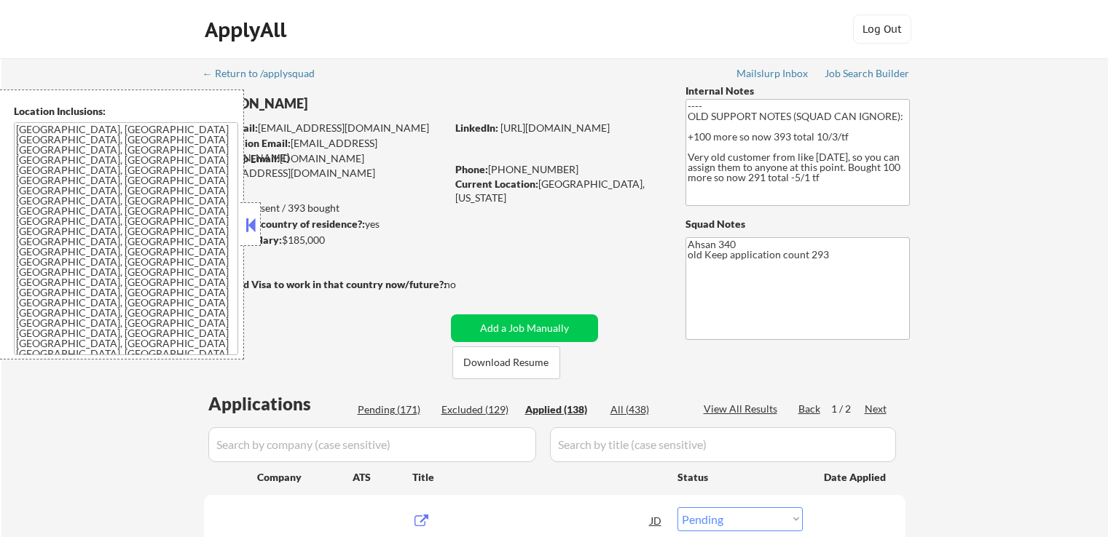
select select ""pending""
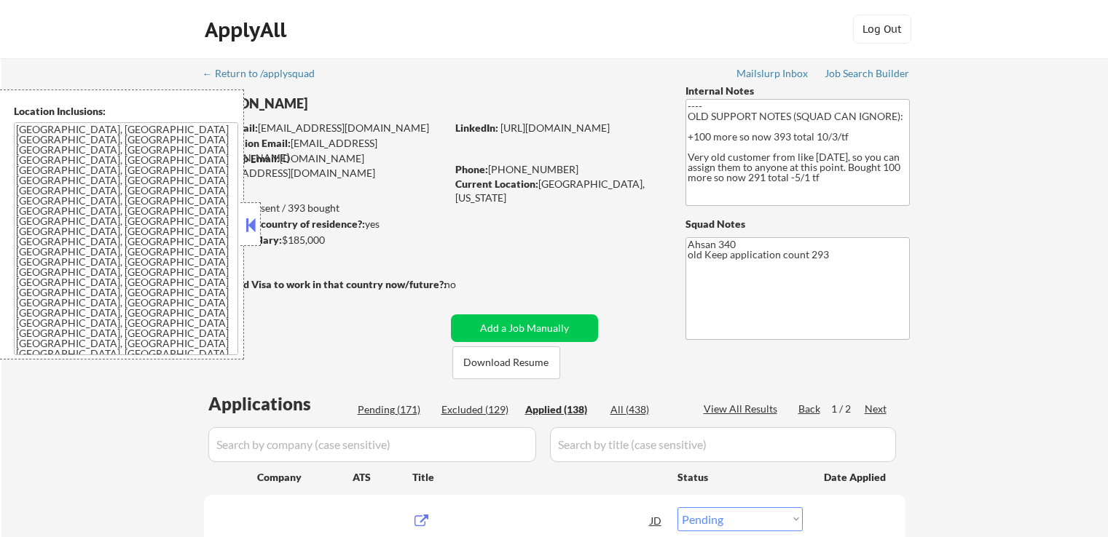
select select ""pending""
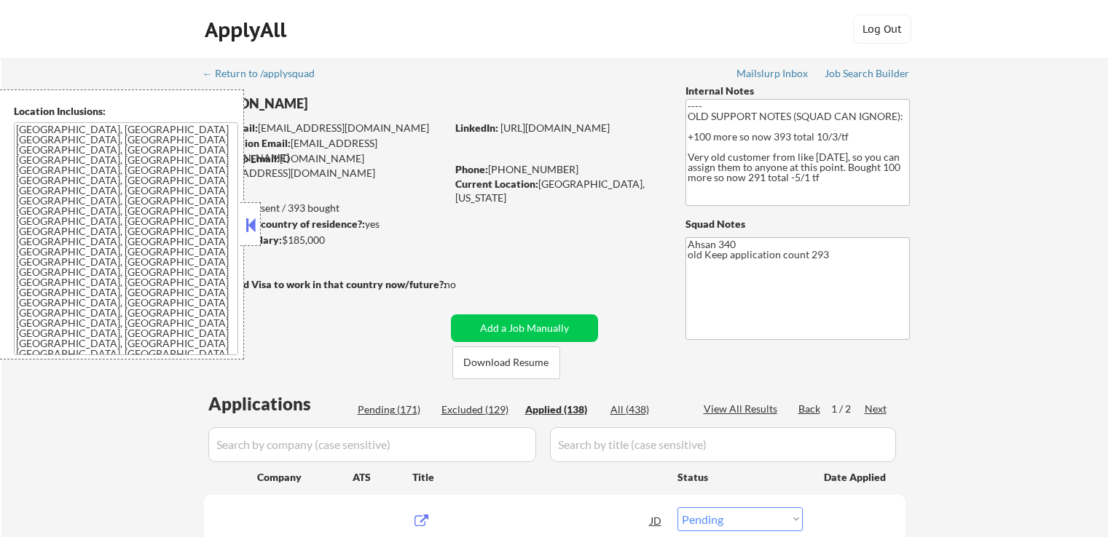
select select ""pending""
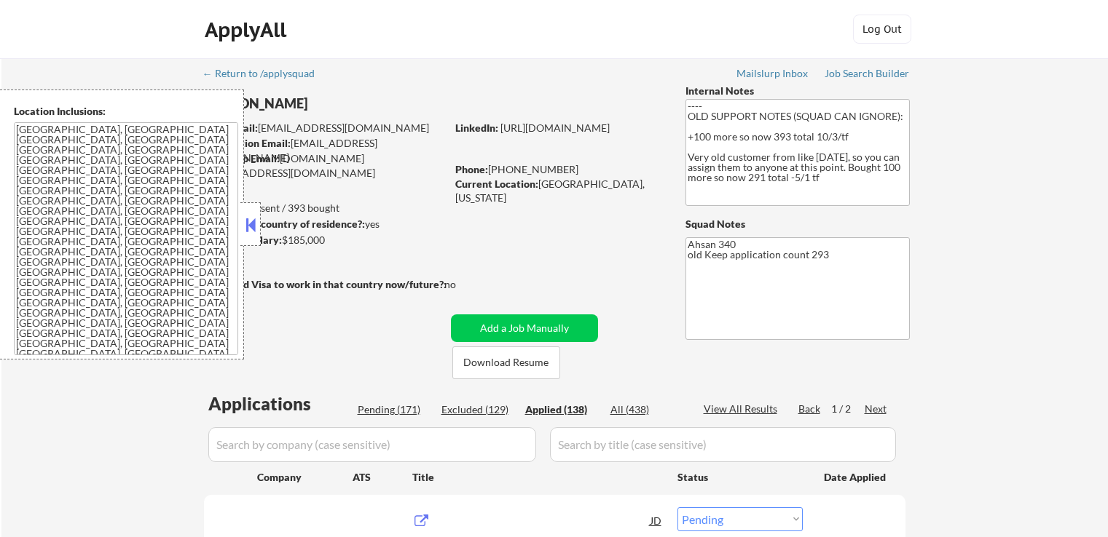
select select ""pending""
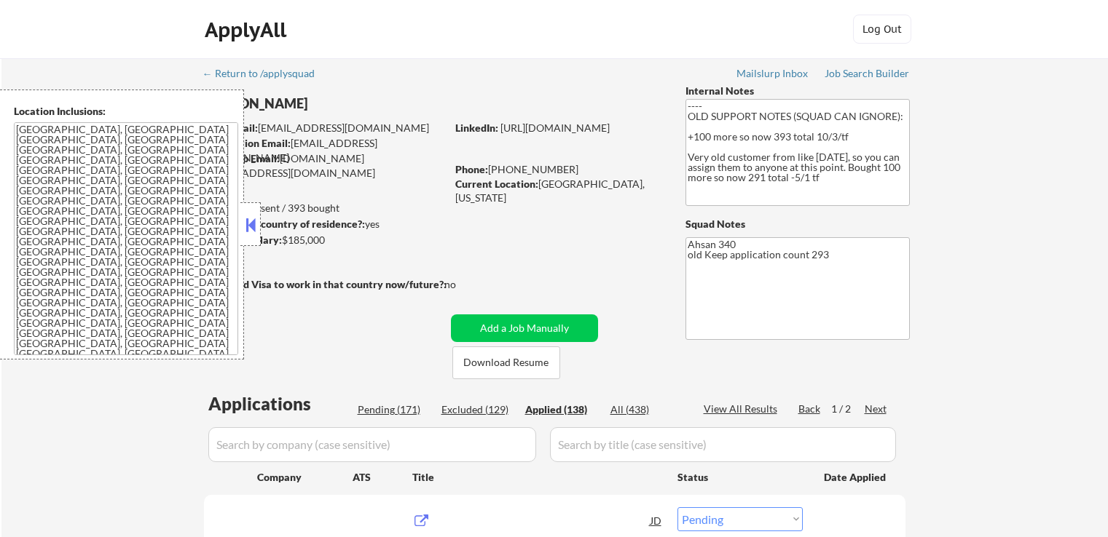
select select ""pending""
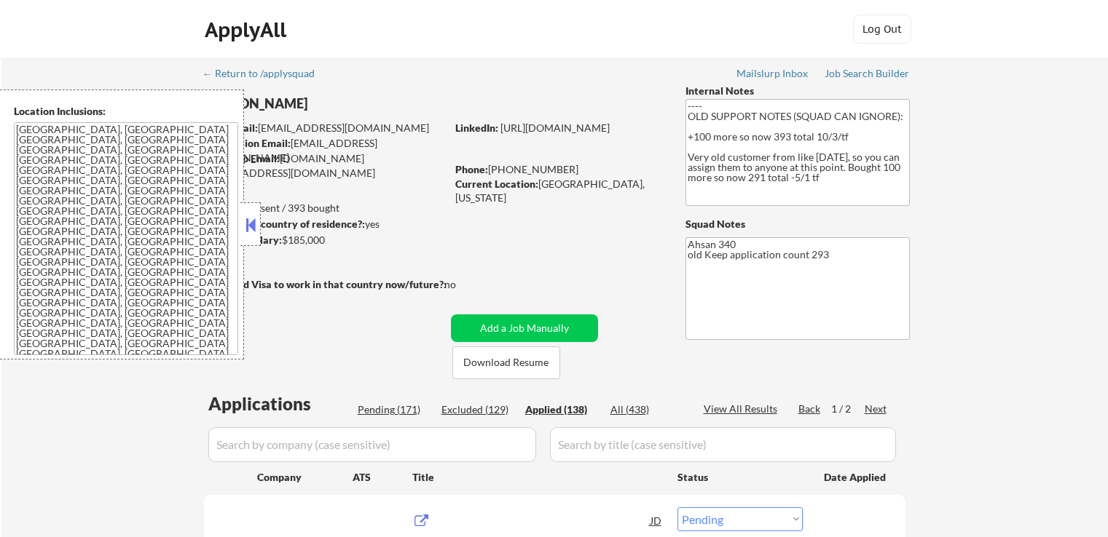
select select ""pending""
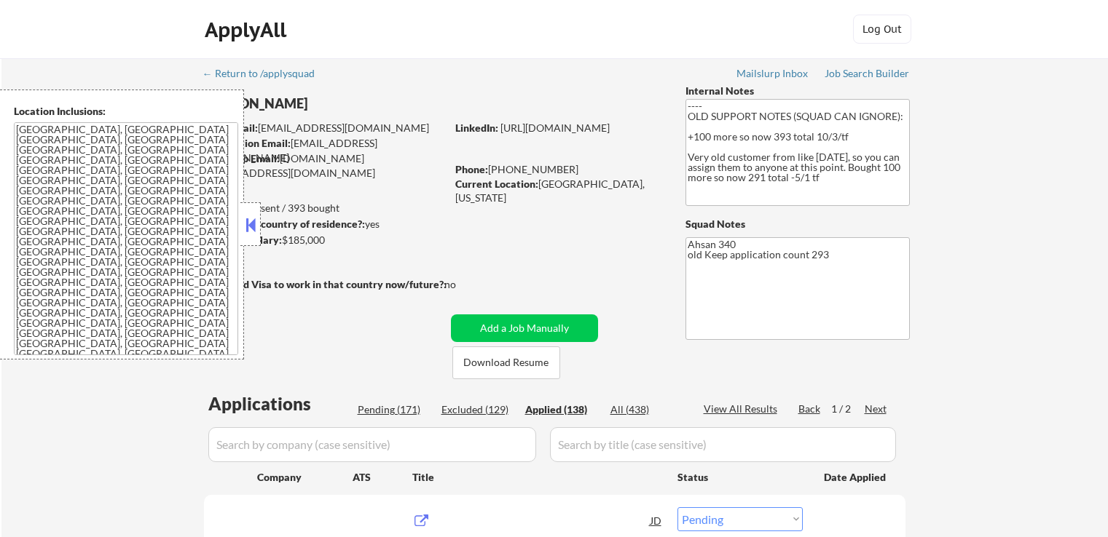
select select ""pending""
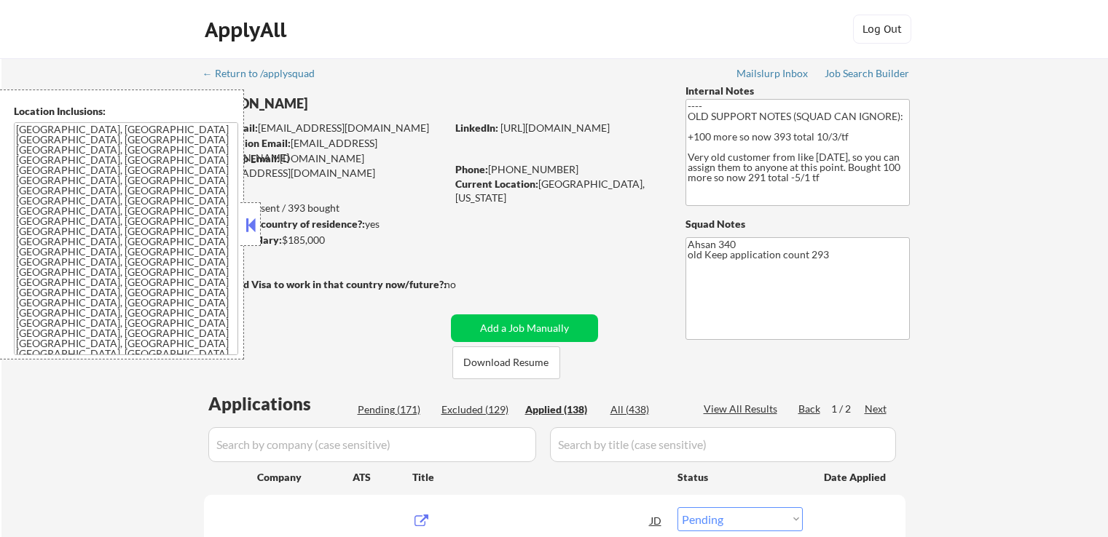
select select ""pending""
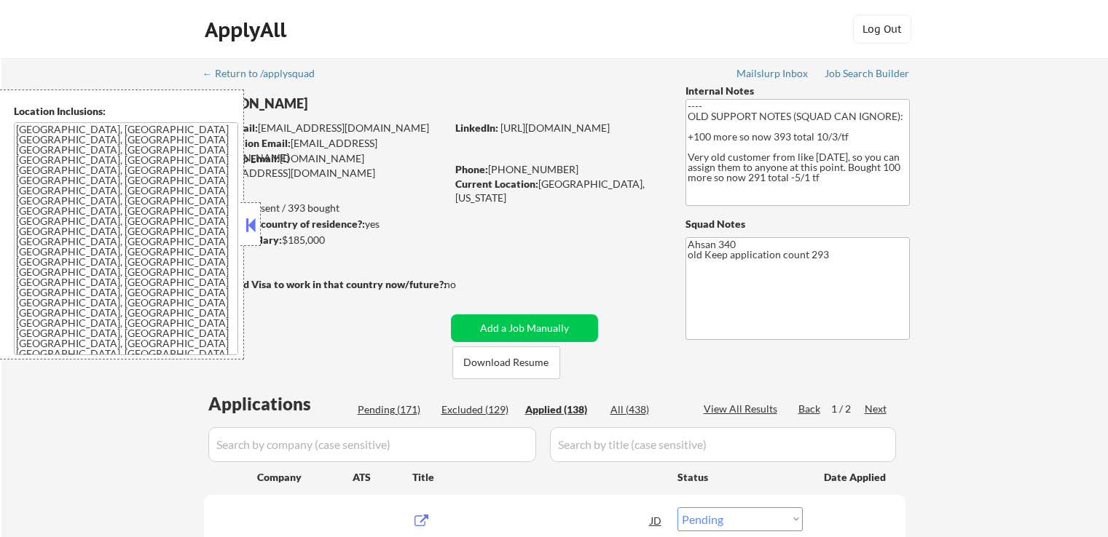
select select ""pending""
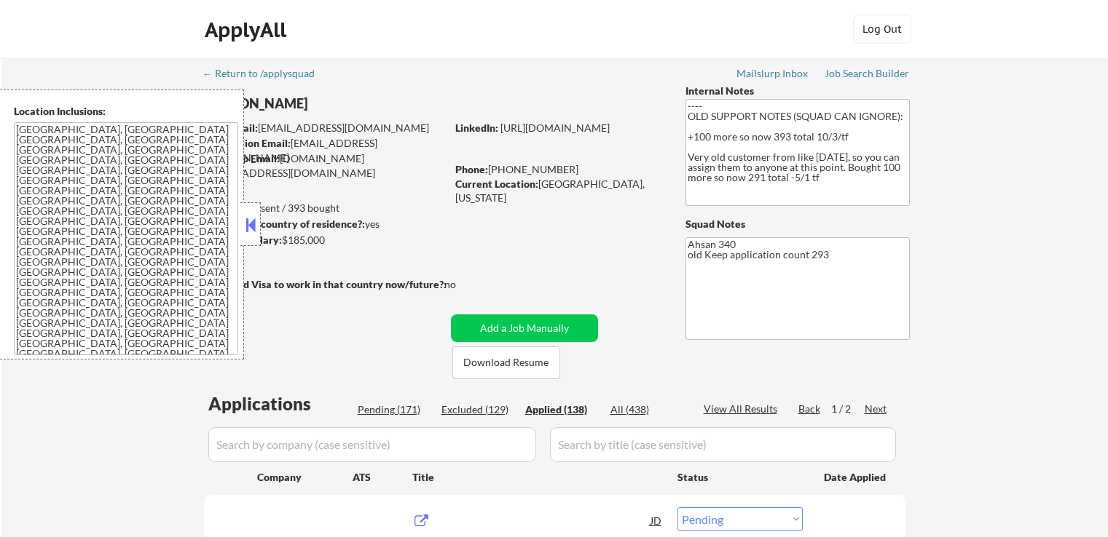
select select ""pending""
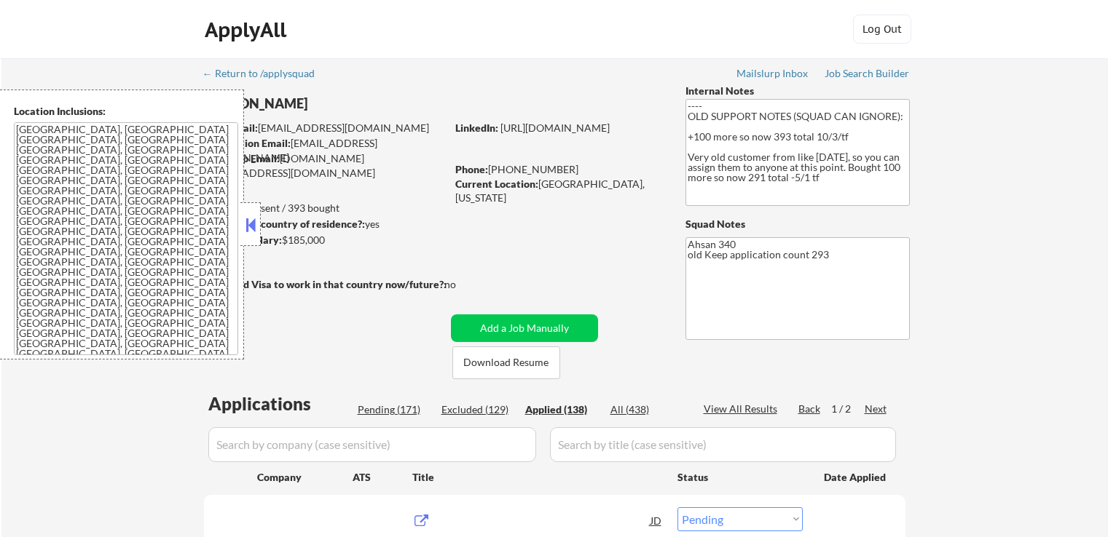
select select ""pending""
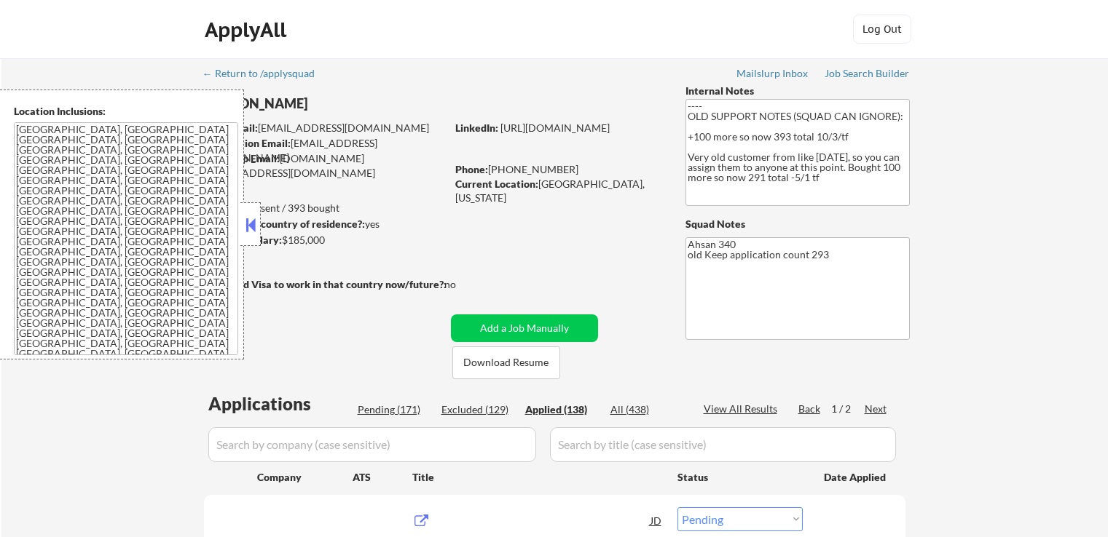
select select ""pending""
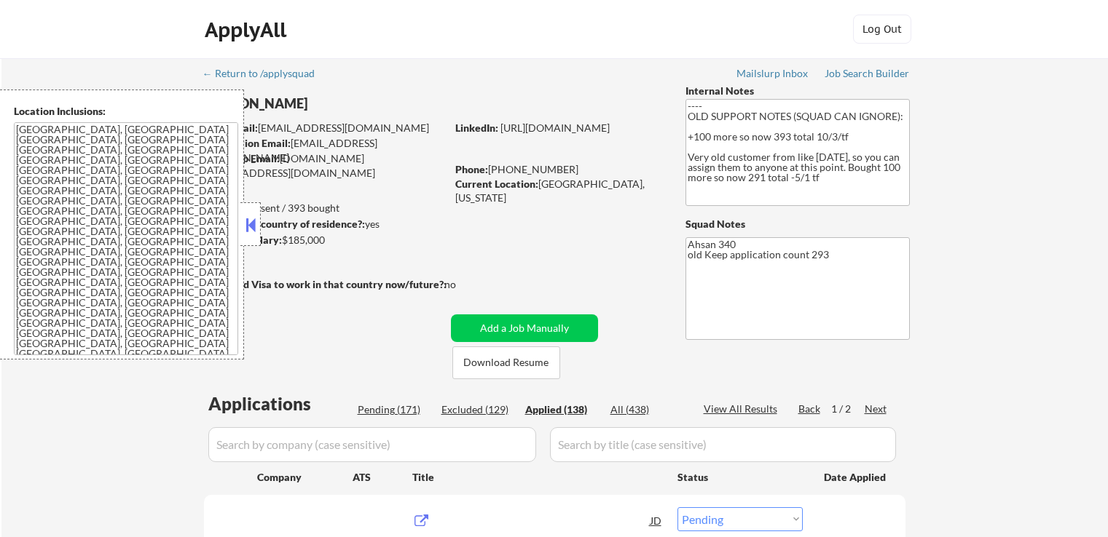
select select ""pending""
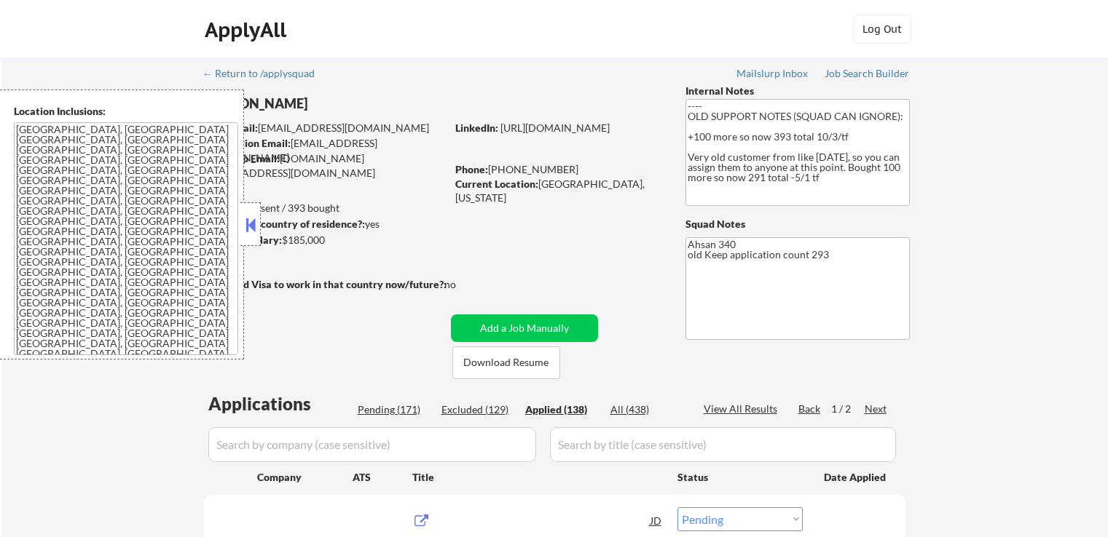
select select ""pending""
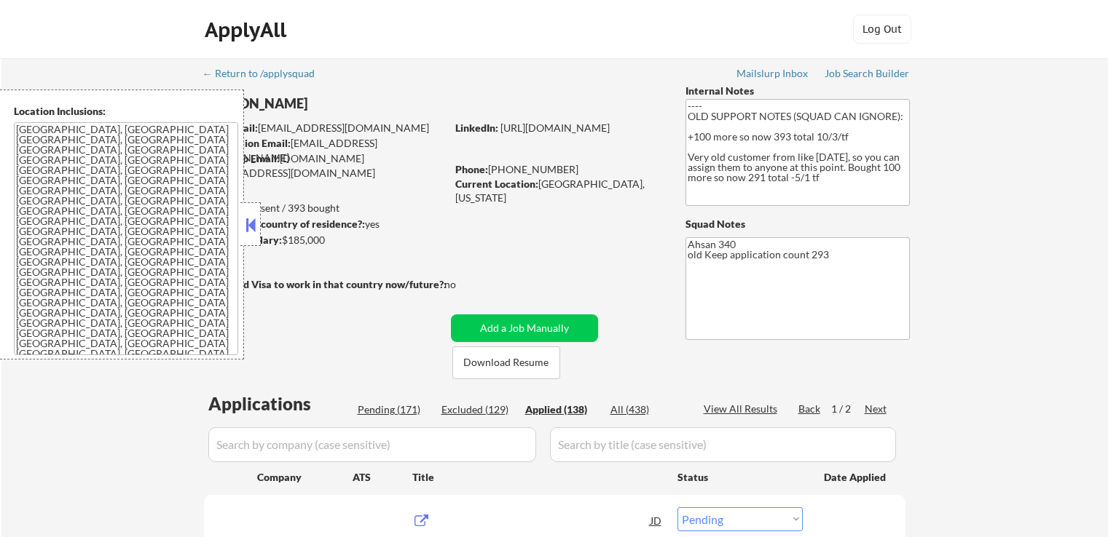
select select ""pending""
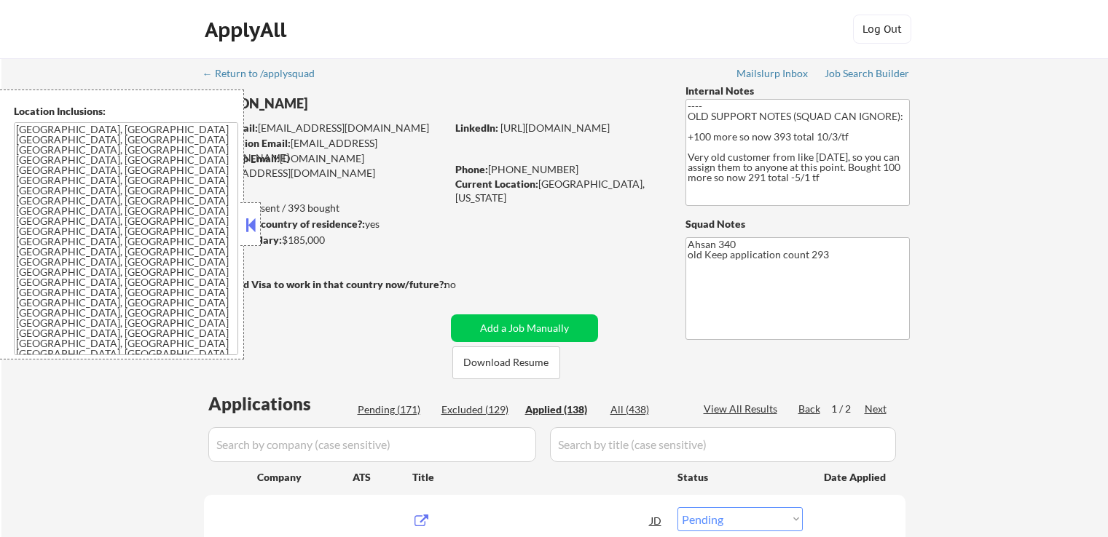
select select ""pending""
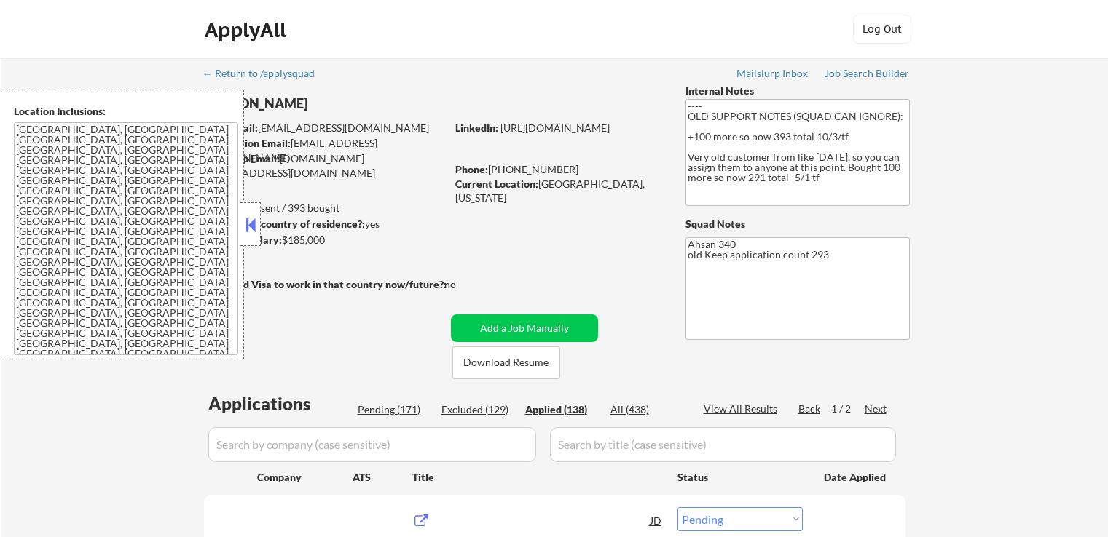
select select ""pending""
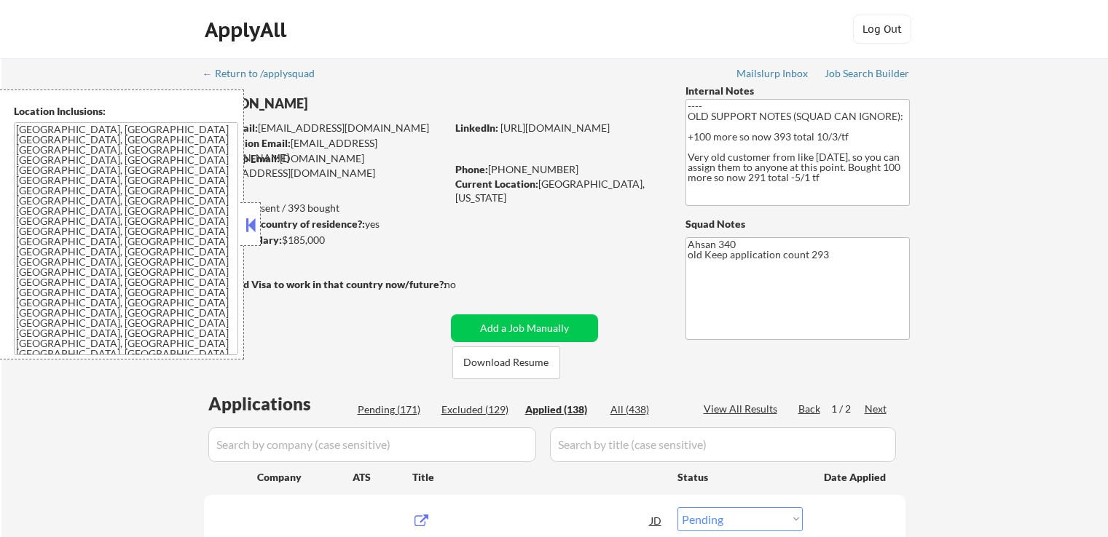
select select ""pending""
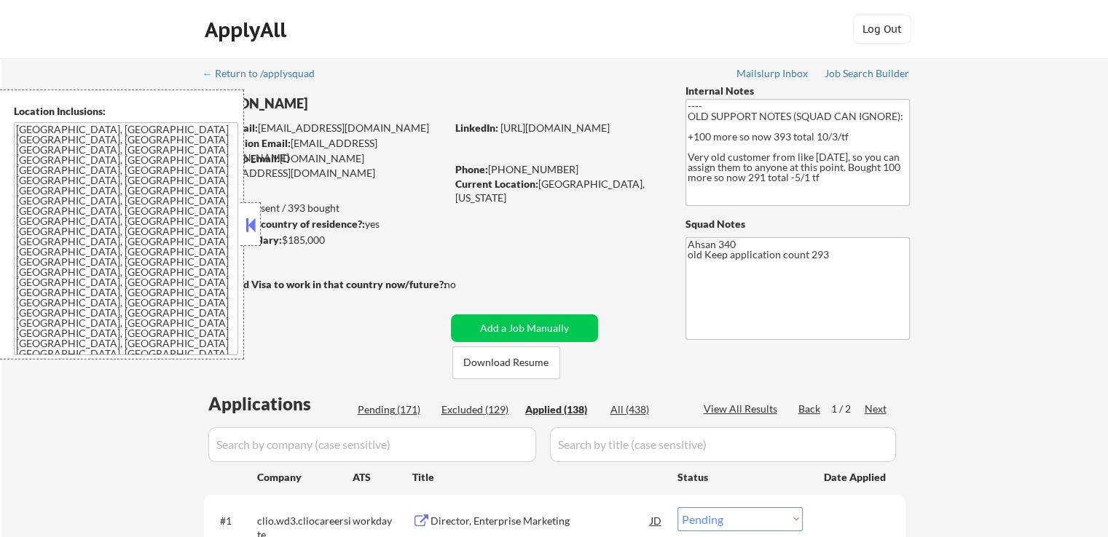
select select ""applied""
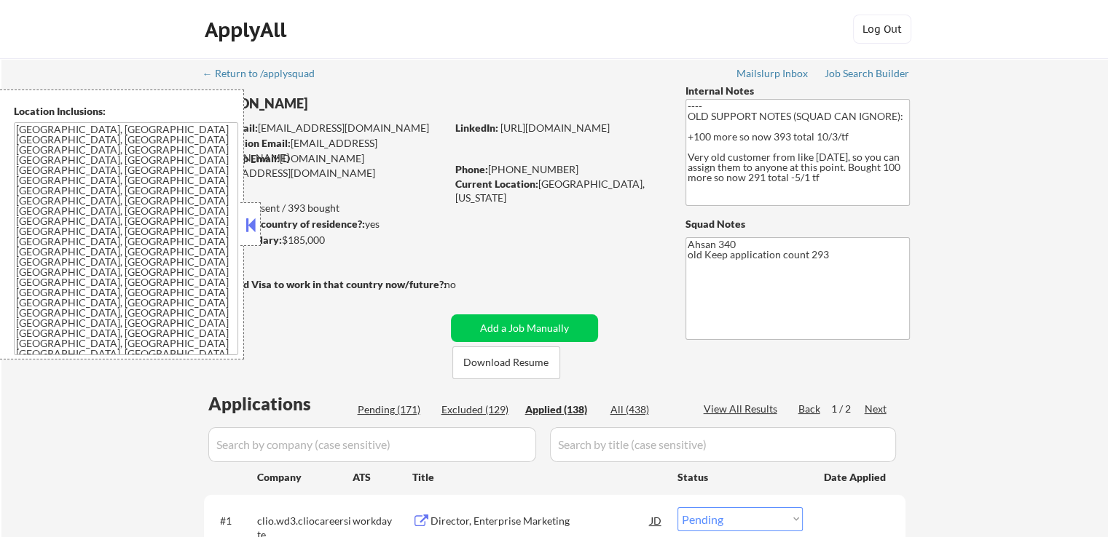
select select ""applied""
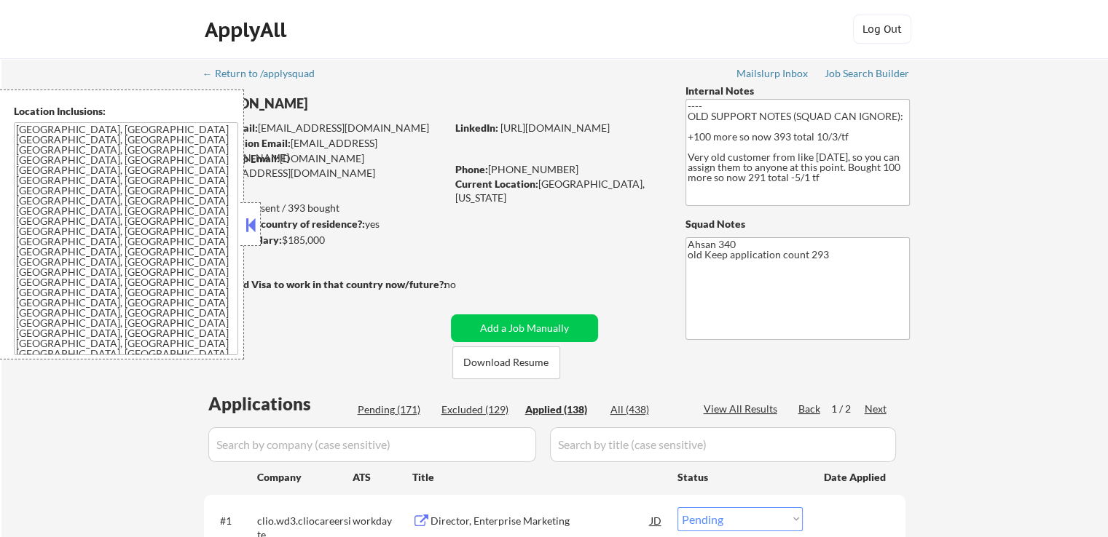
select select ""applied""
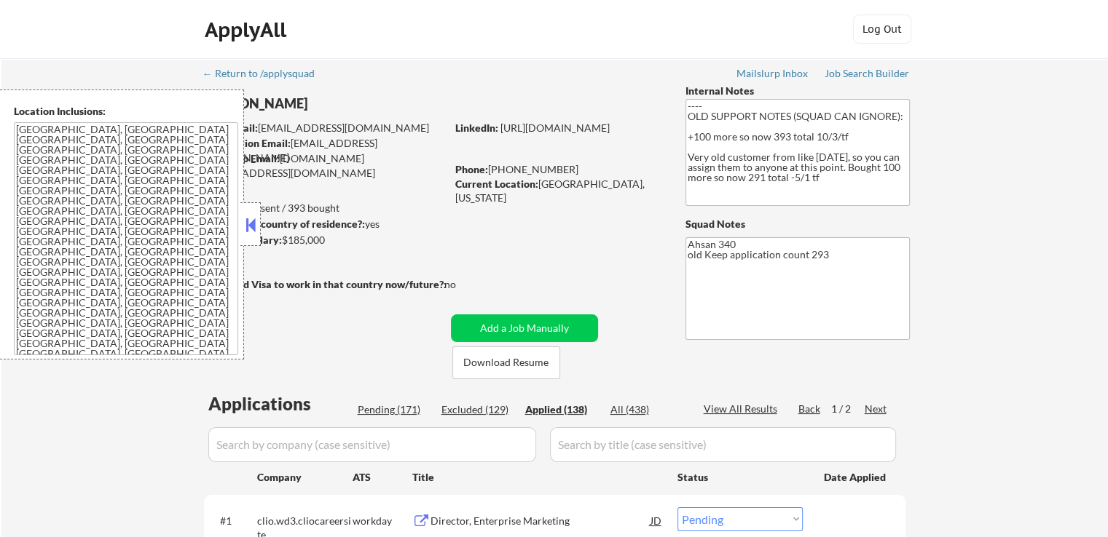
select select ""applied""
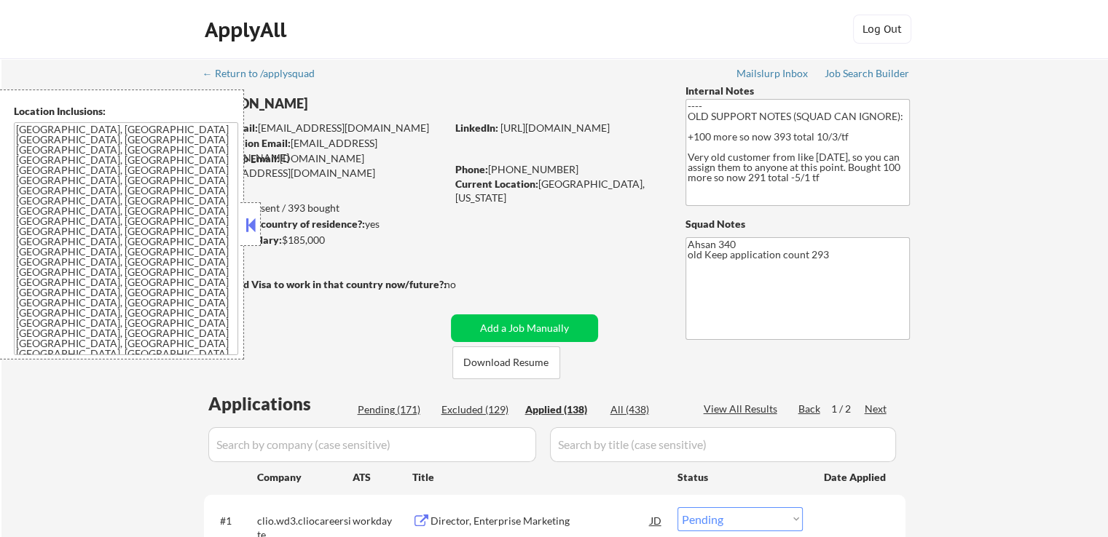
select select ""applied""
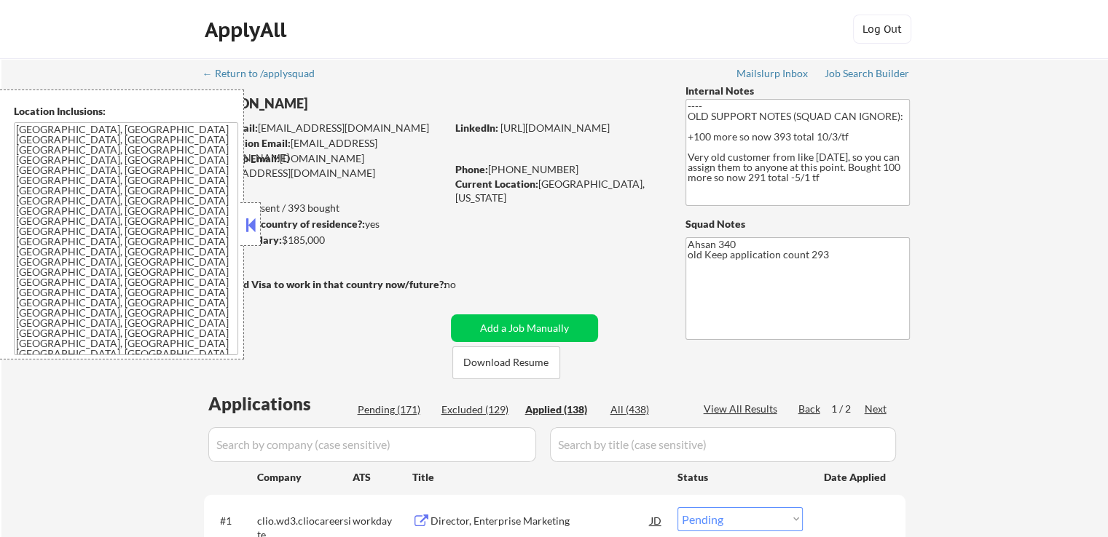
select select ""applied""
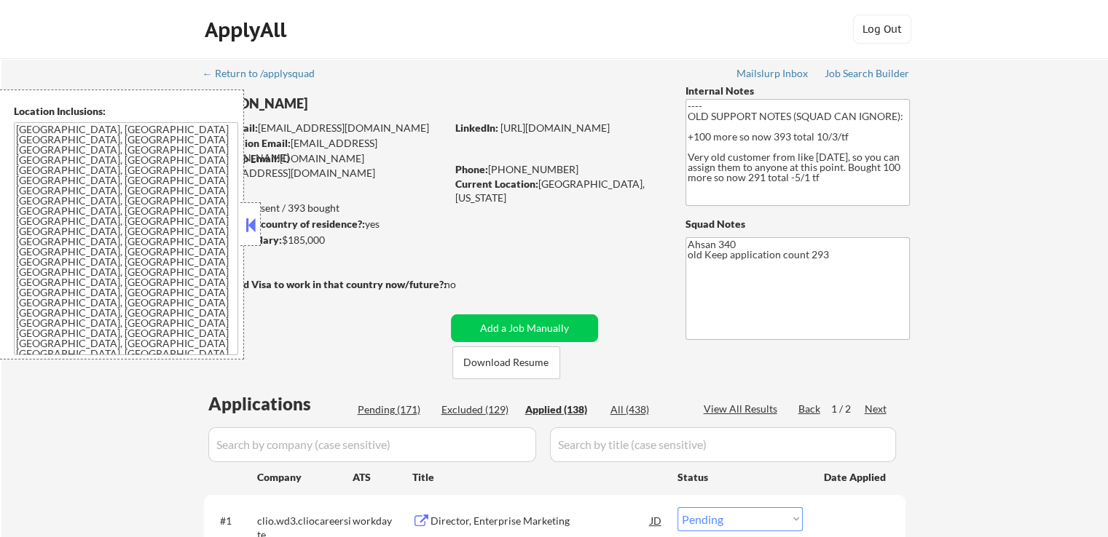
select select ""applied""
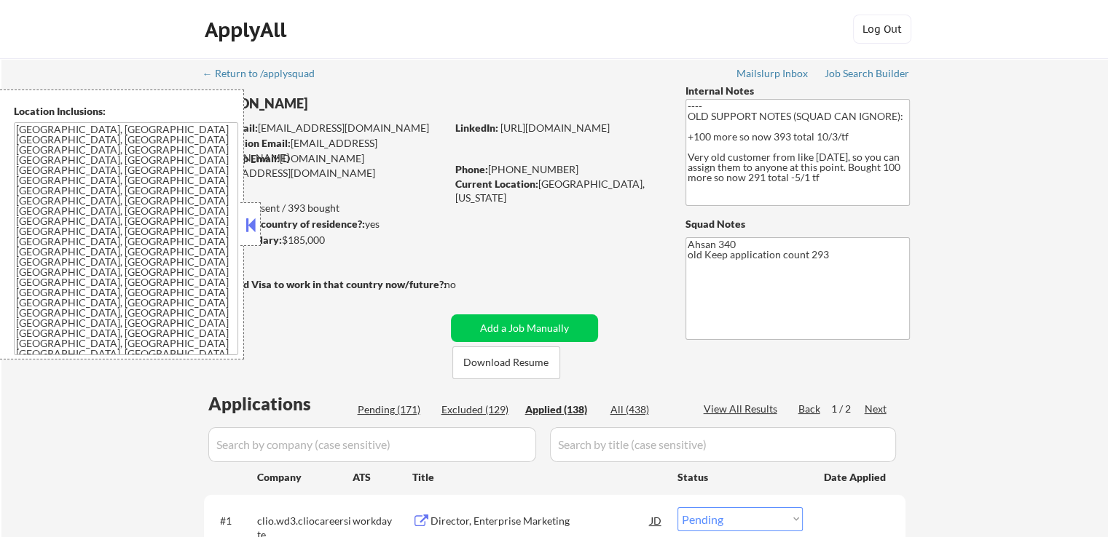
select select ""applied""
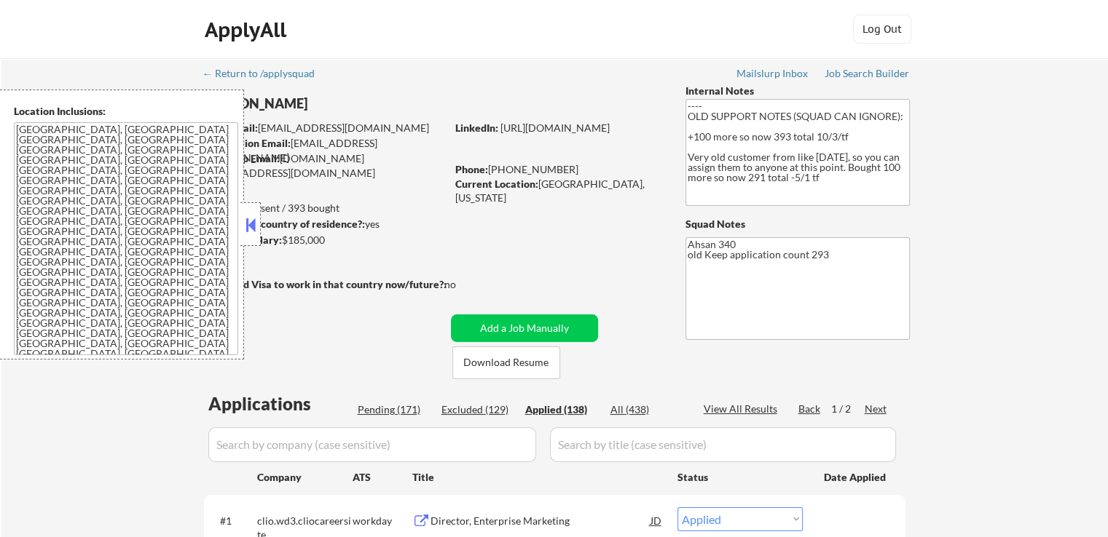
select select ""applied""
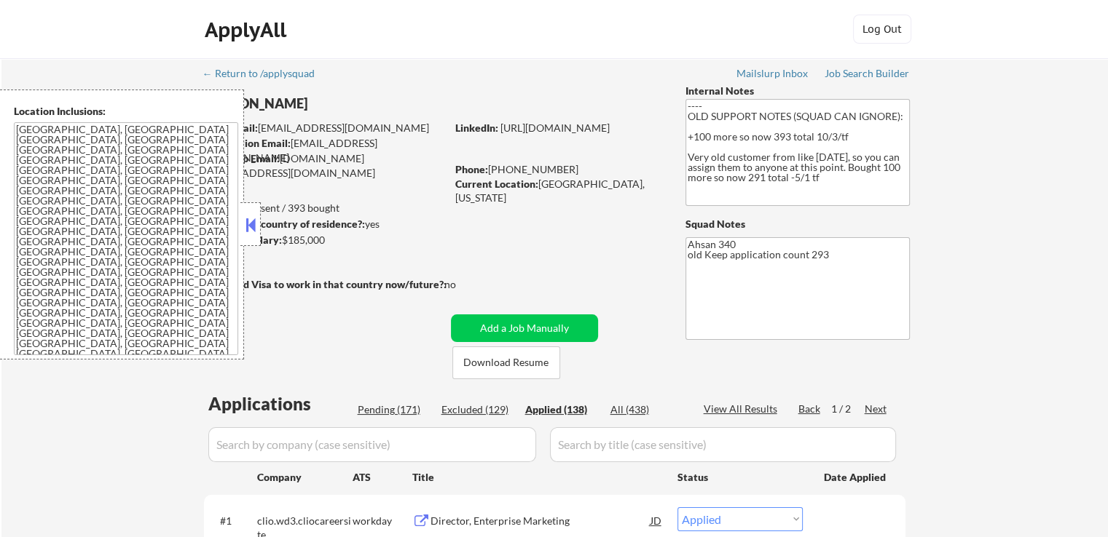
select select ""applied""
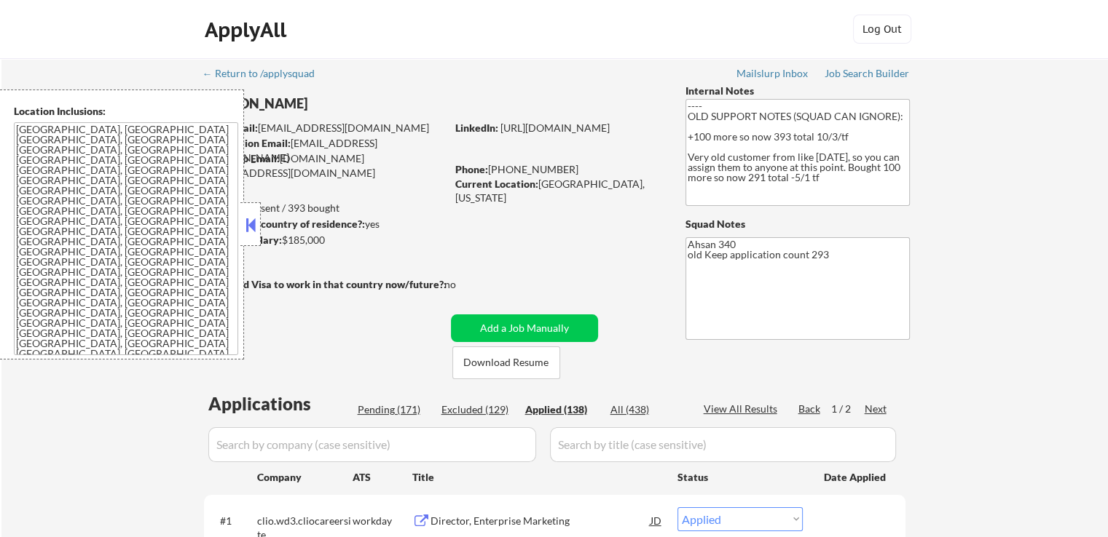
select select ""applied""
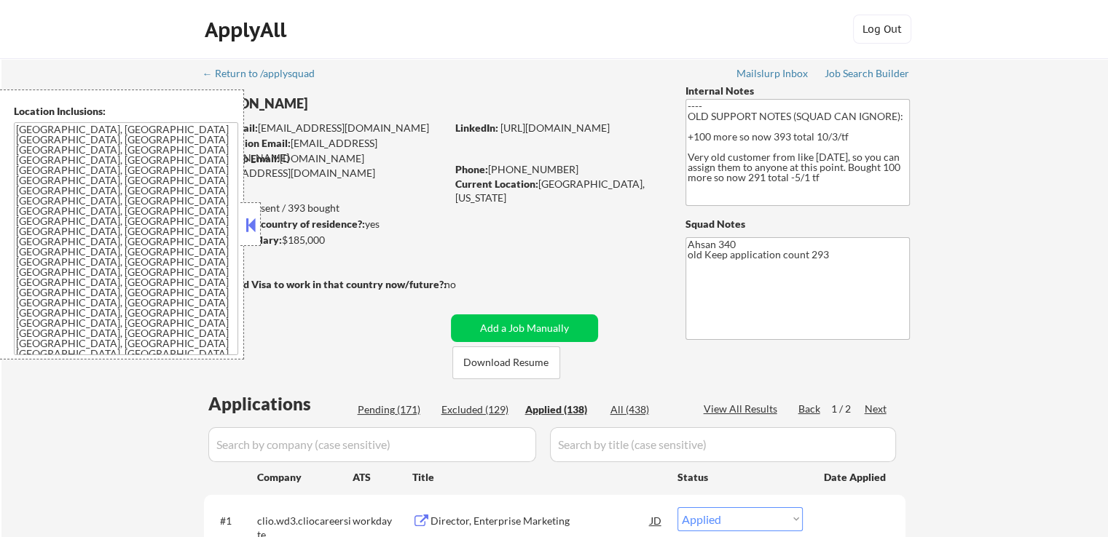
select select ""applied""
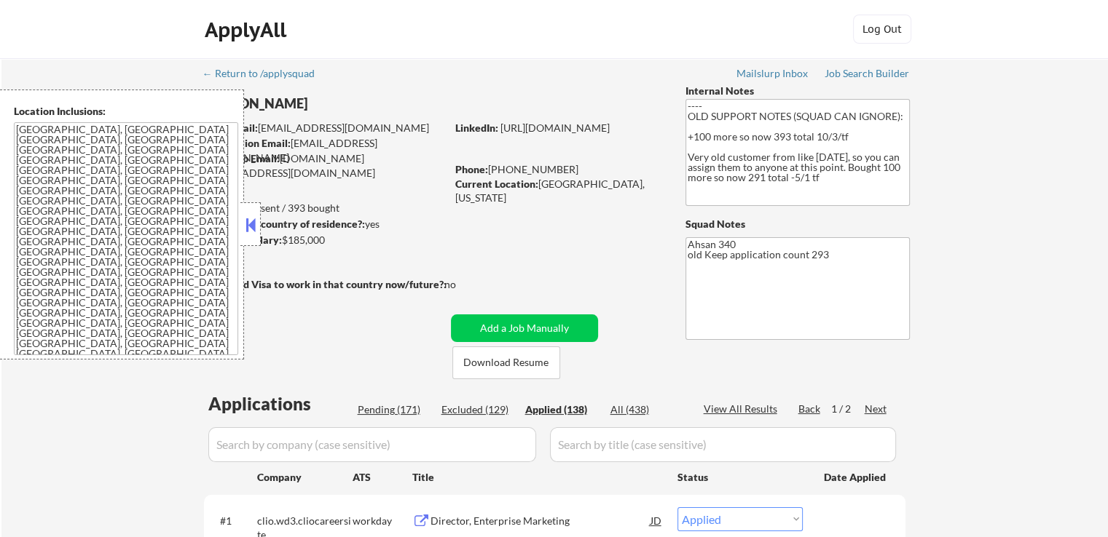
select select ""applied""
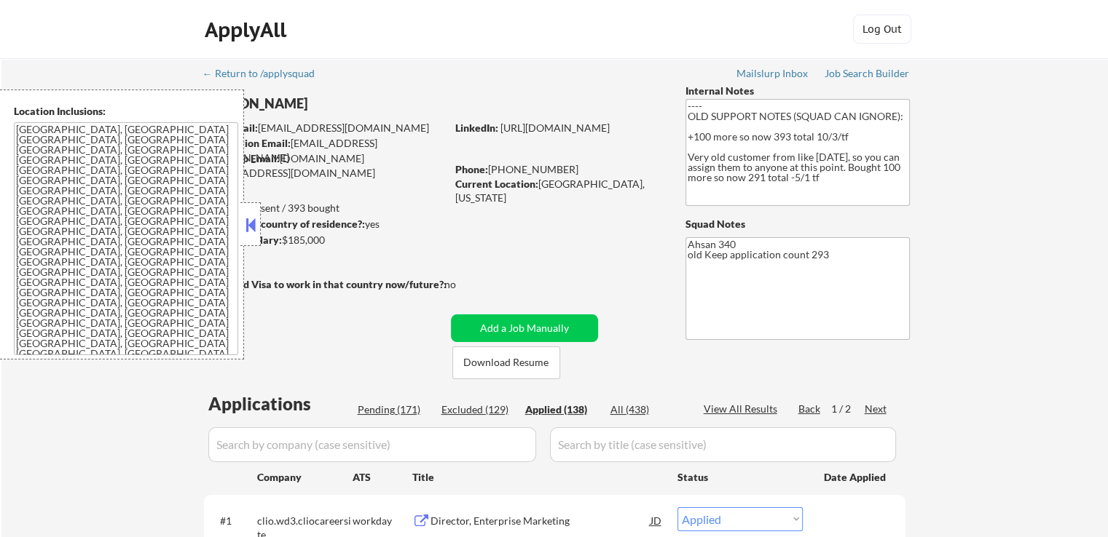
select select ""applied""
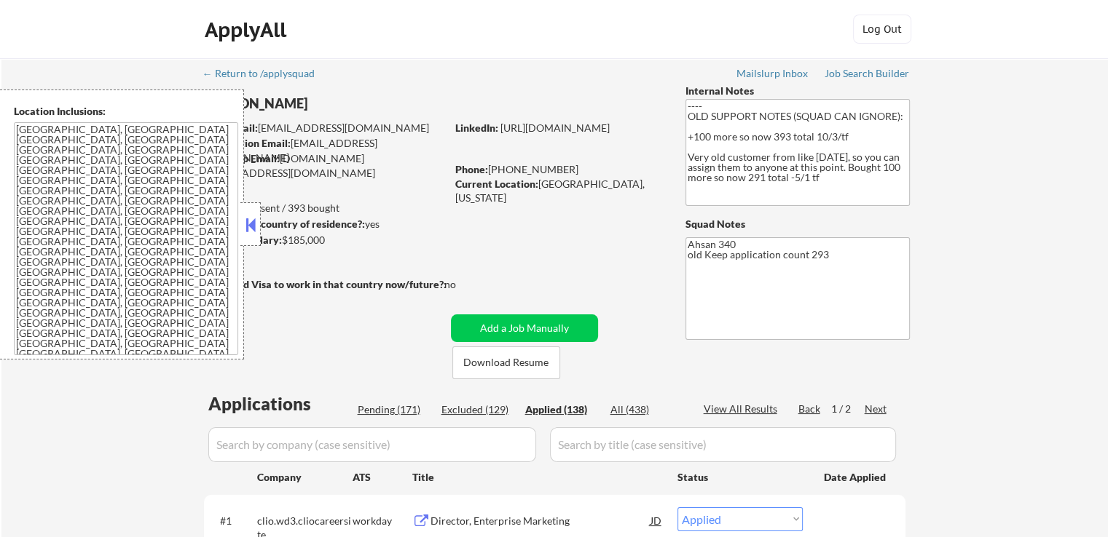
select select ""applied""
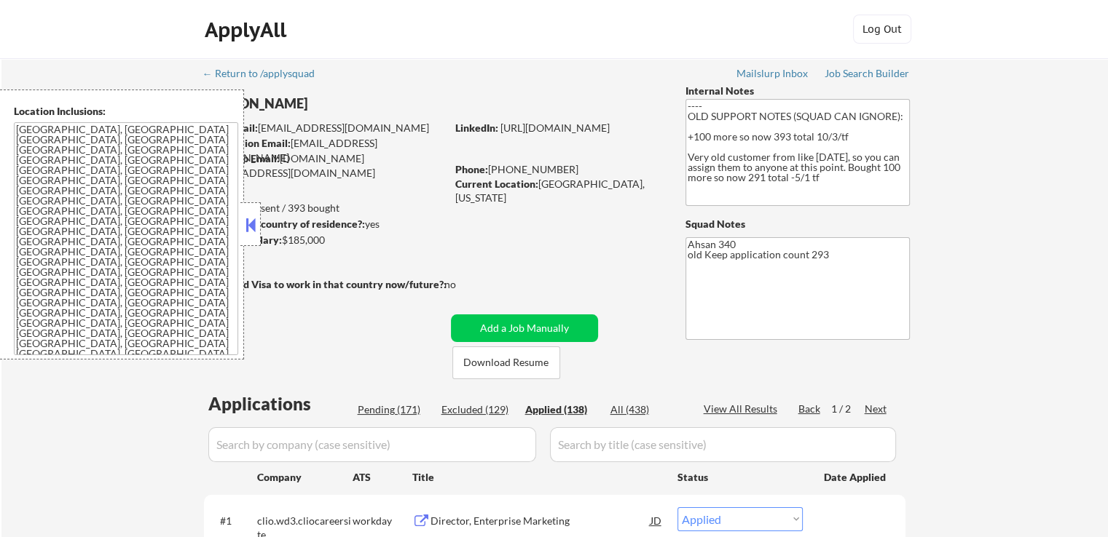
select select ""applied""
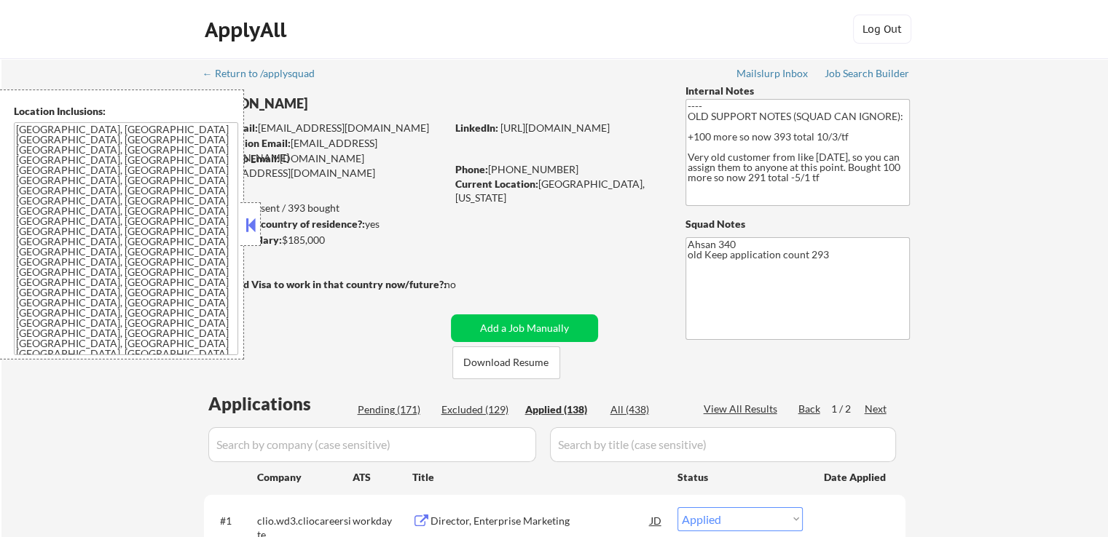
select select ""applied""
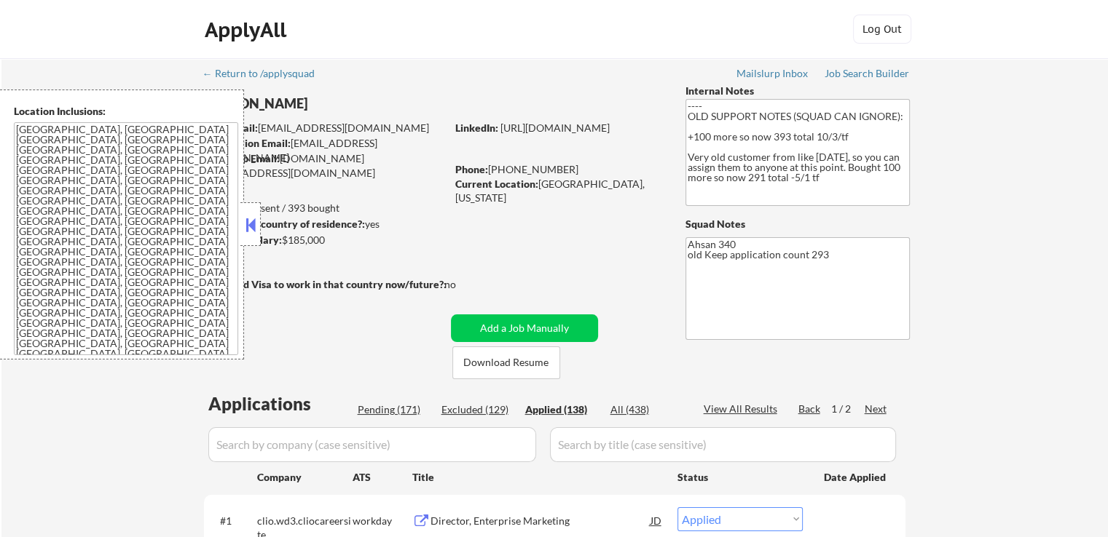
select select ""applied""
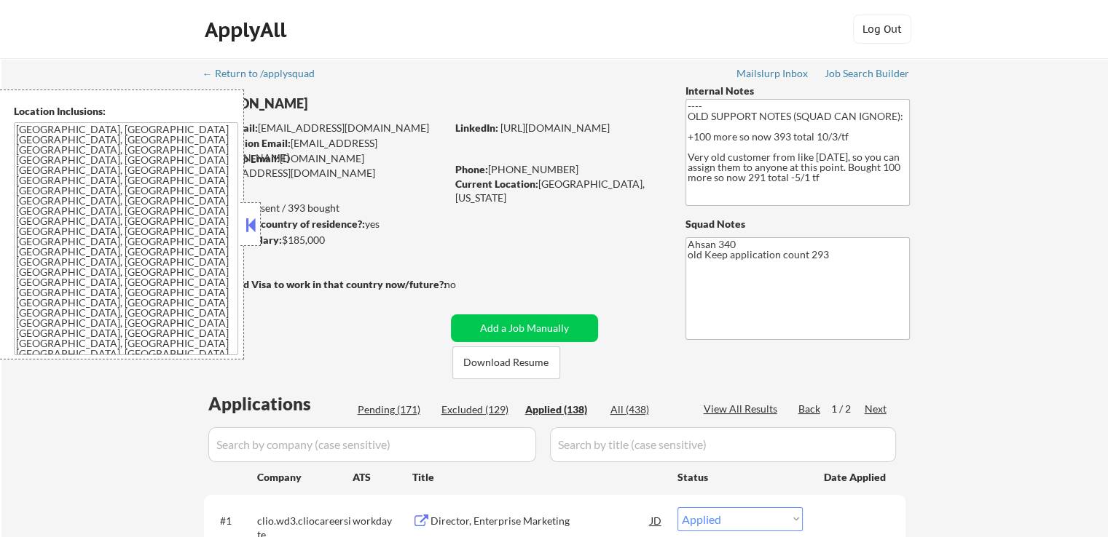
select select ""applied""
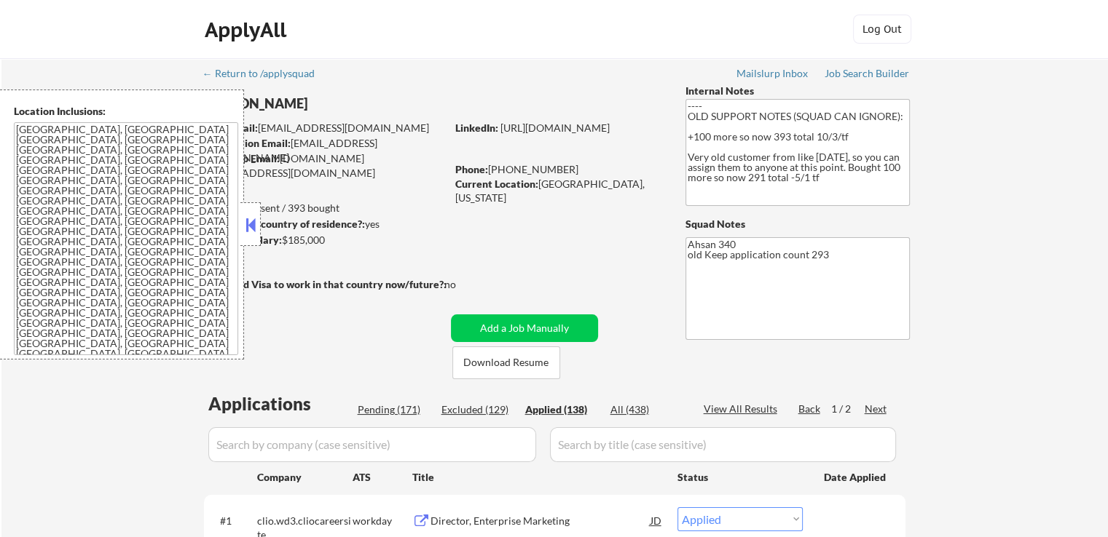
select select ""applied""
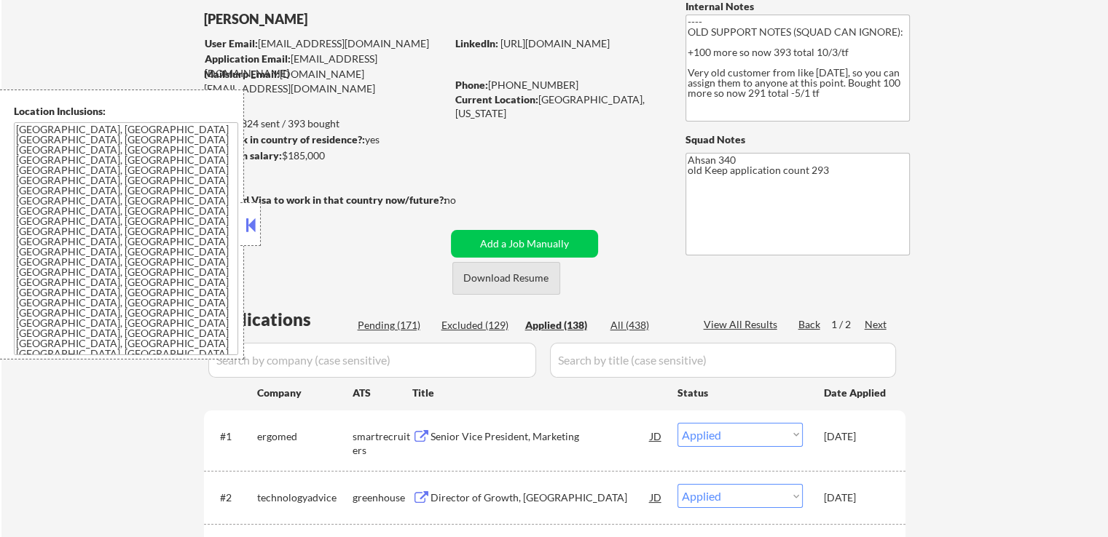
scroll to position [291, 0]
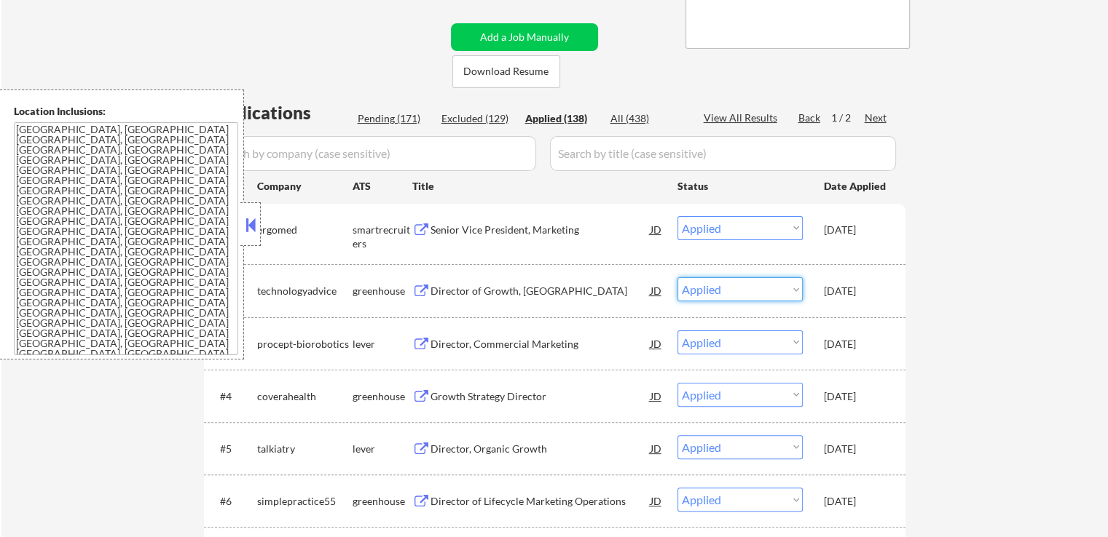
click at [723, 283] on select "Choose an option... Pending Applied Excluded (Questions) Excluded (Expired) Exc…" at bounding box center [739, 289] width 125 height 24
click at [720, 289] on select "Choose an option... Pending Applied Excluded (Questions) Excluded (Expired) Exc…" at bounding box center [739, 289] width 125 height 24
click at [677, 277] on select "Choose an option... Pending Applied Excluded (Questions) Excluded (Expired) Exc…" at bounding box center [739, 289] width 125 height 24
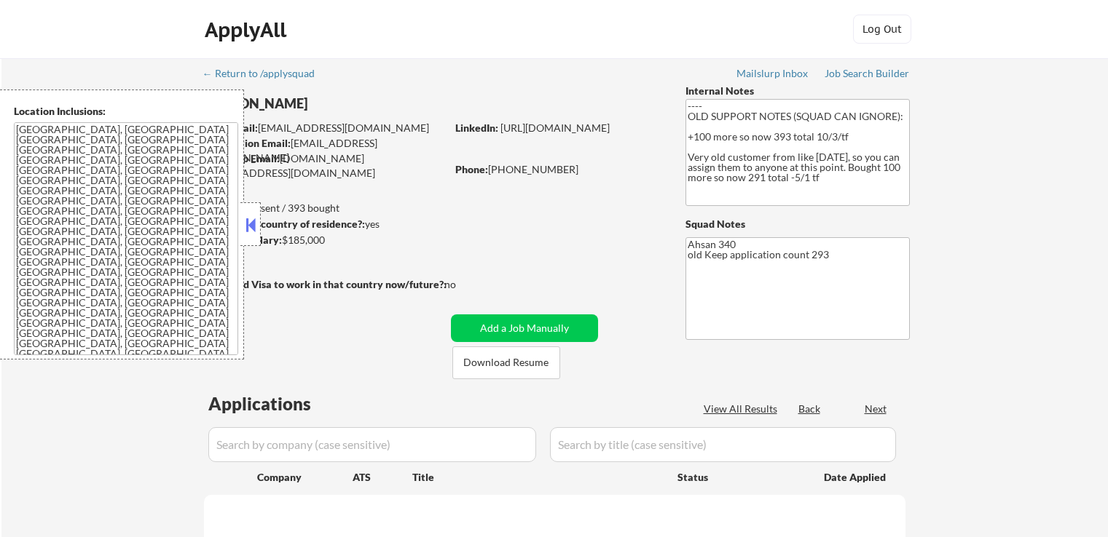
scroll to position [350, 0]
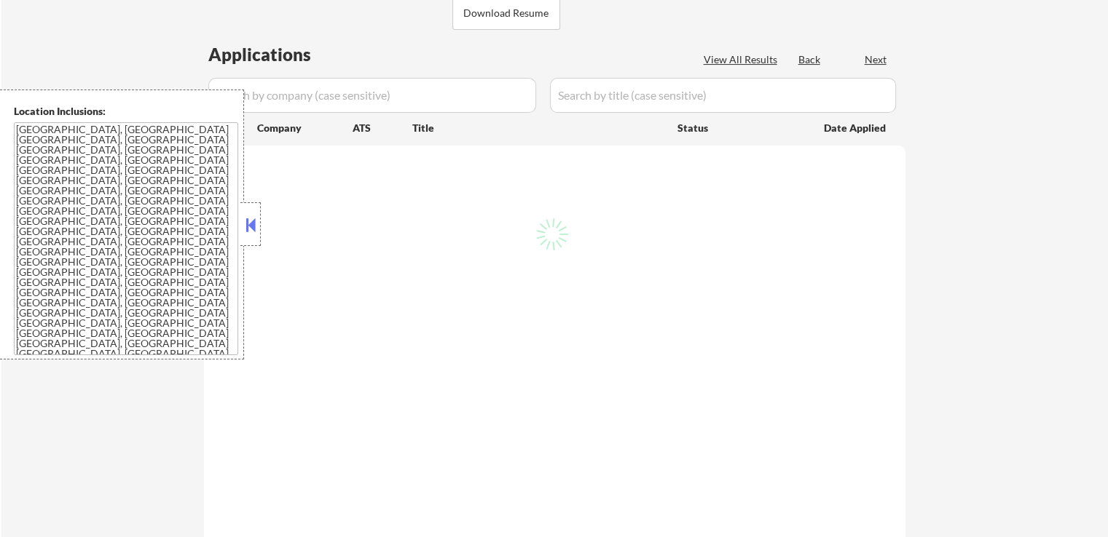
select select ""pending""
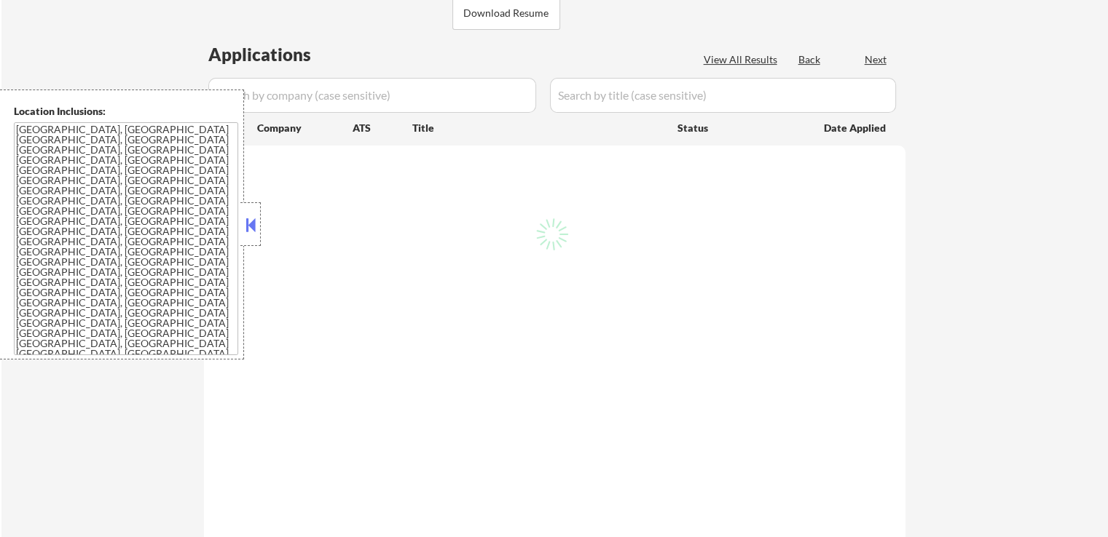
select select ""pending""
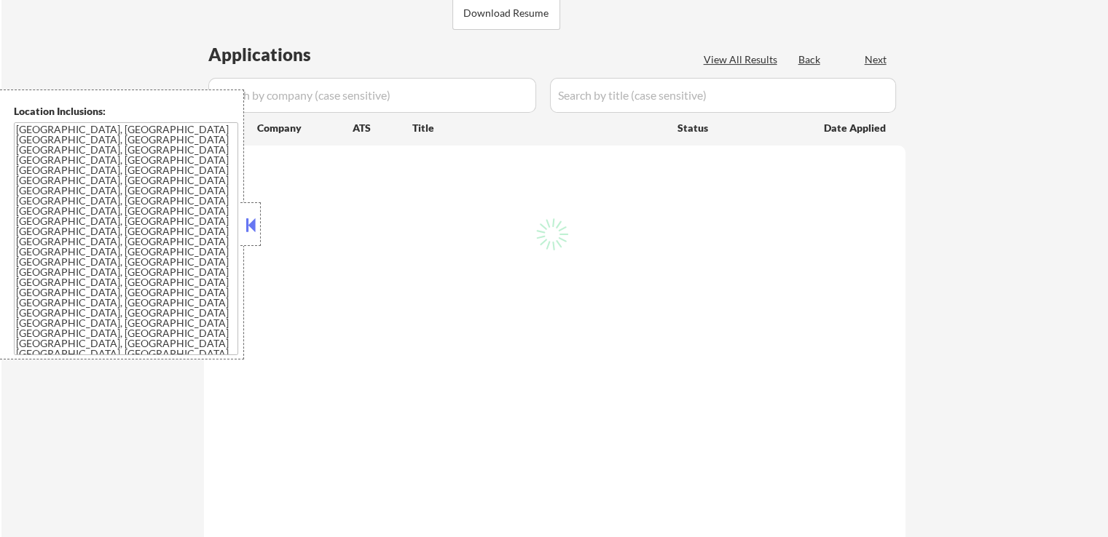
select select ""pending""
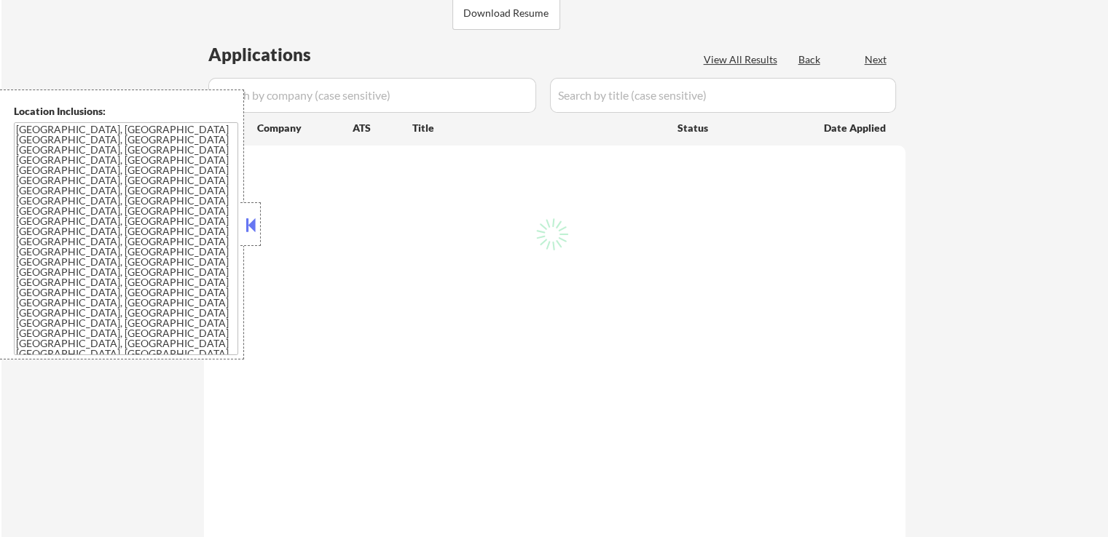
select select ""pending""
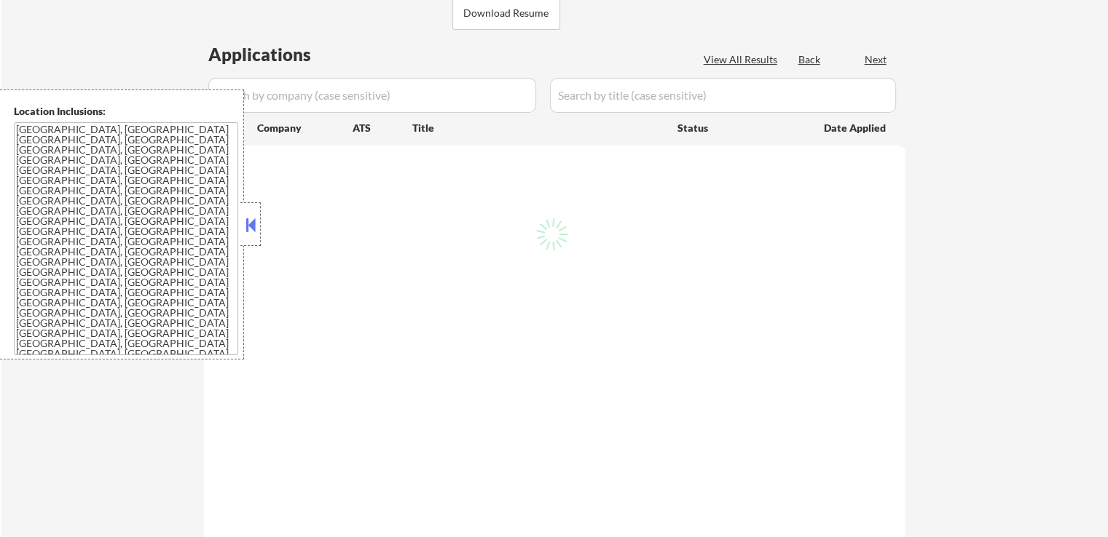
select select ""pending""
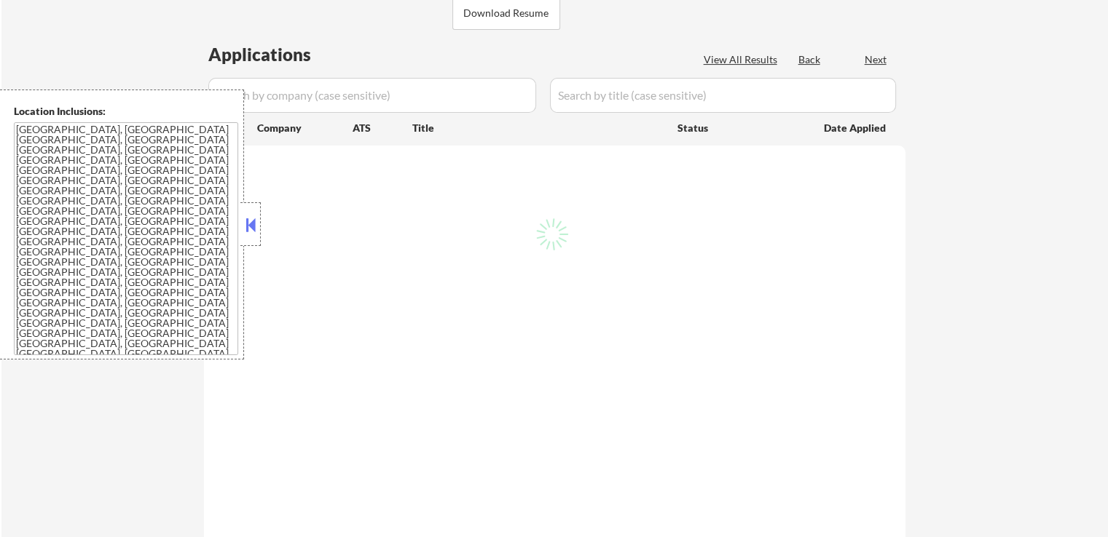
select select ""pending""
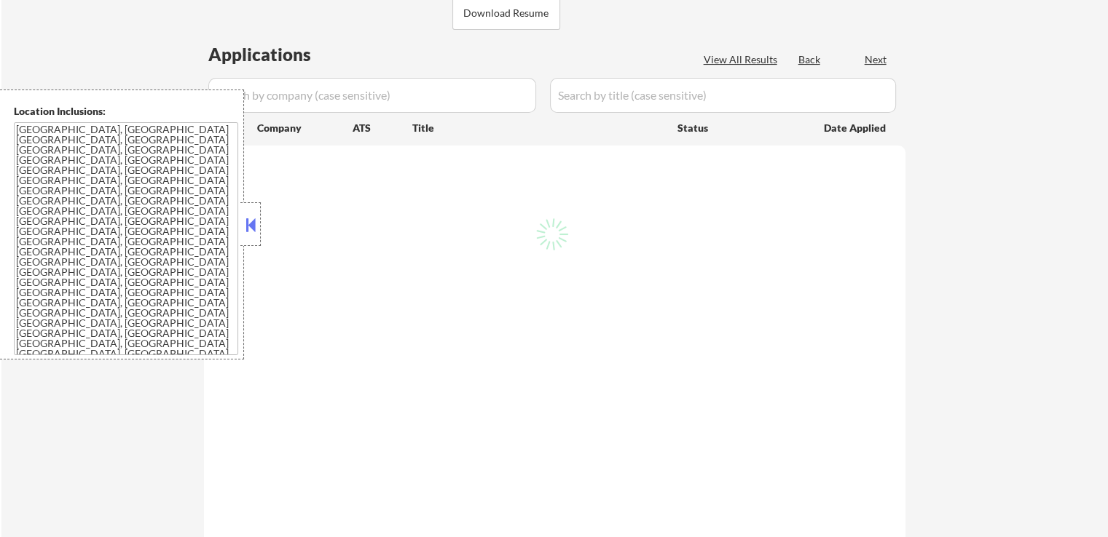
select select ""pending""
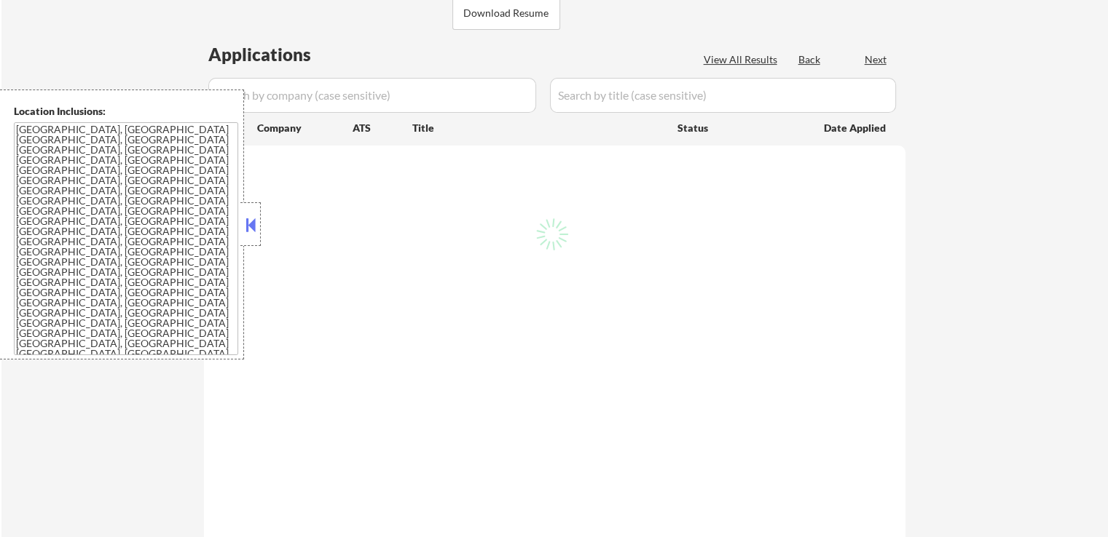
select select ""pending""
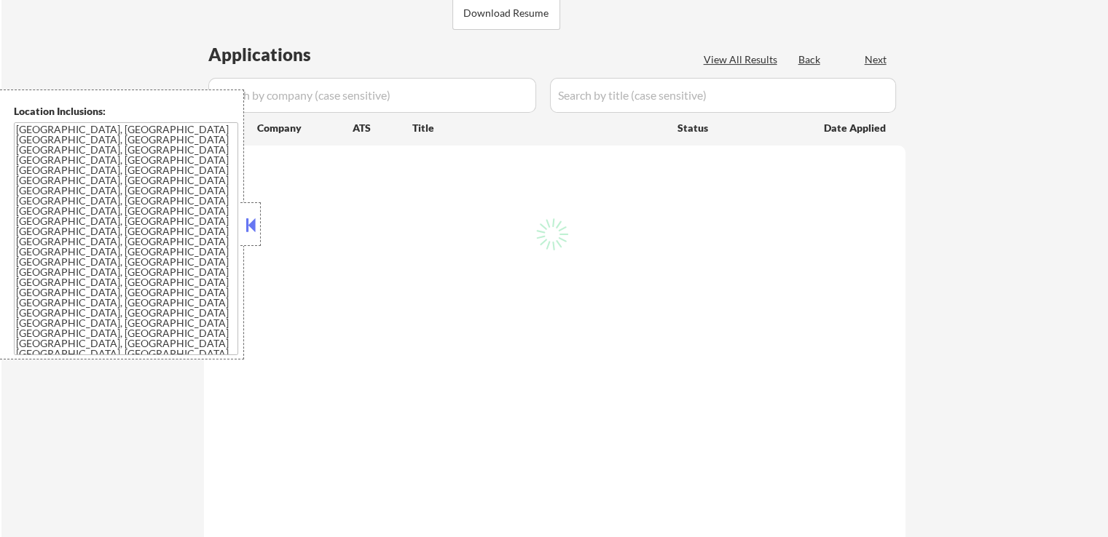
select select ""pending""
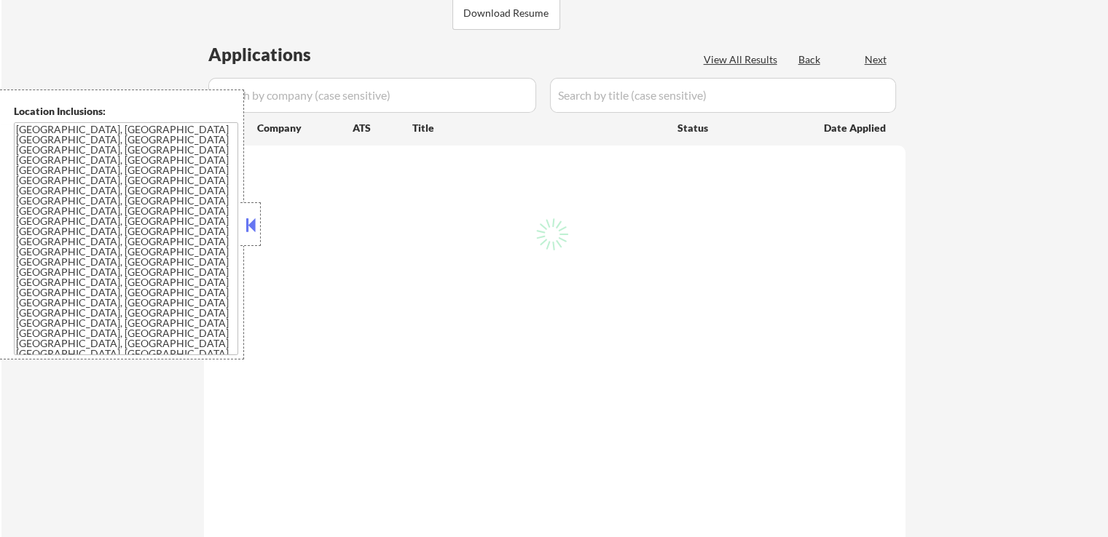
select select ""pending""
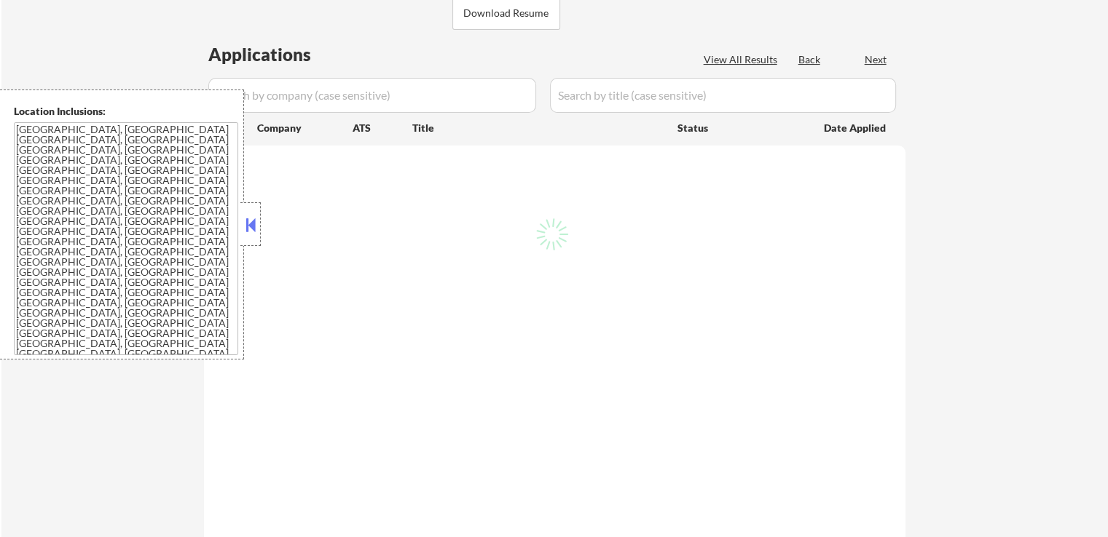
select select ""pending""
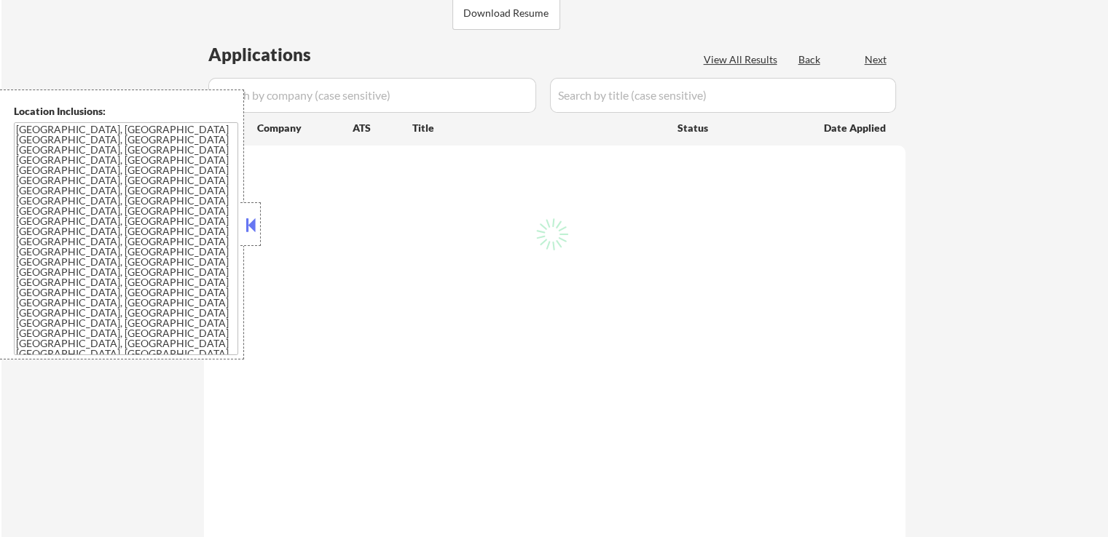
select select ""pending""
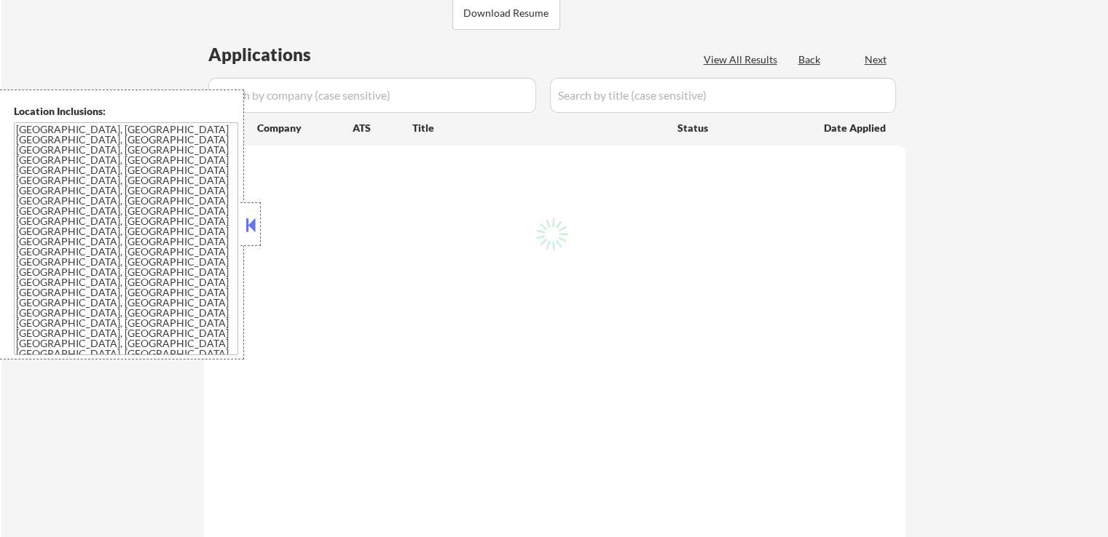
select select ""pending""
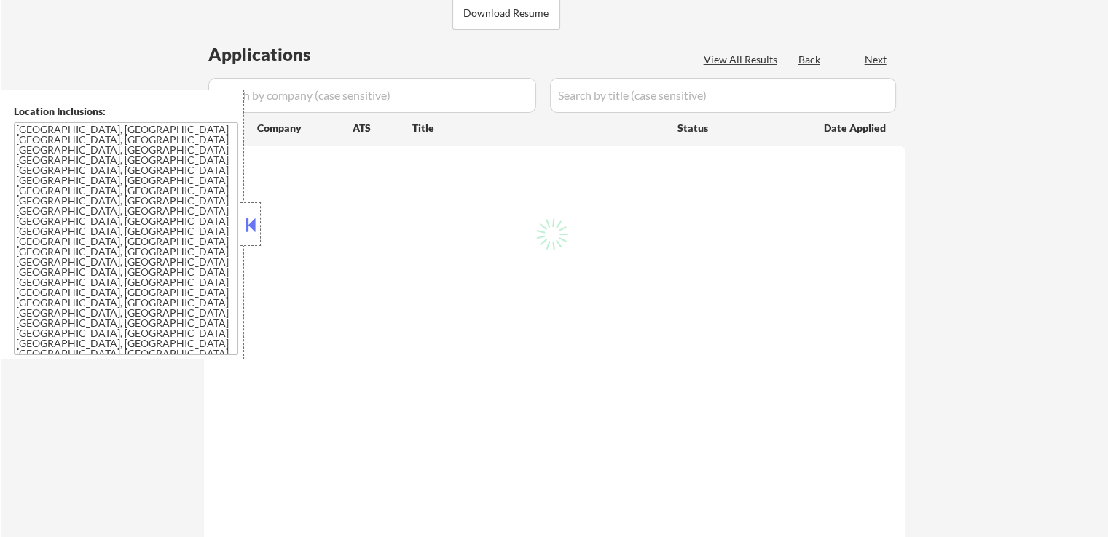
select select ""pending""
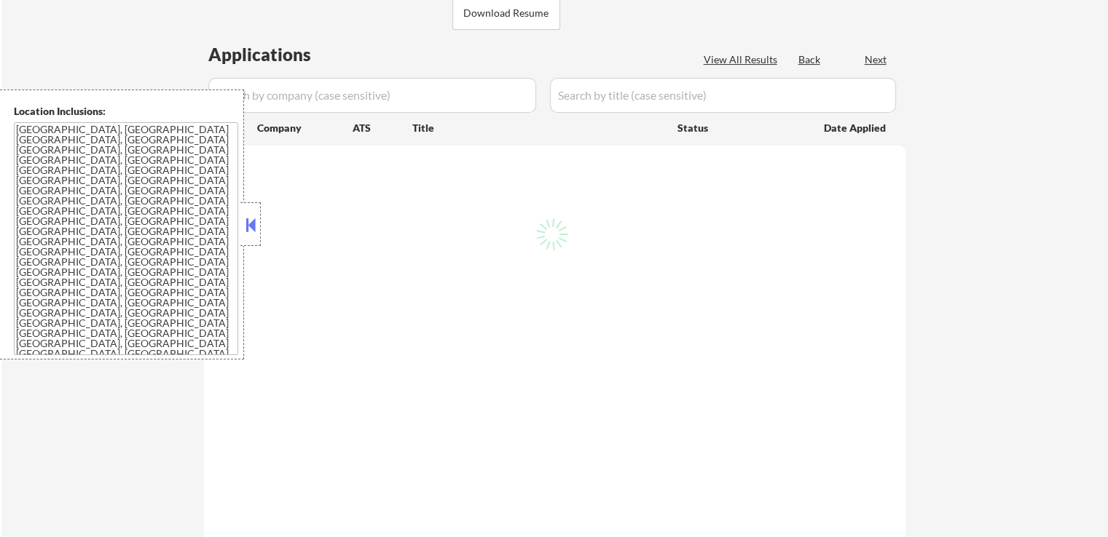
select select ""pending""
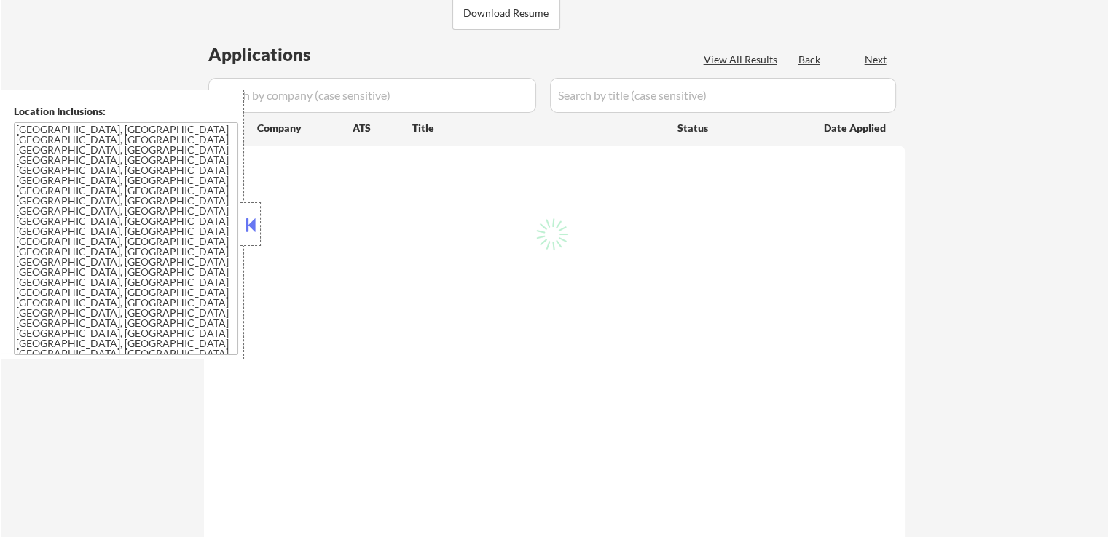
select select ""pending""
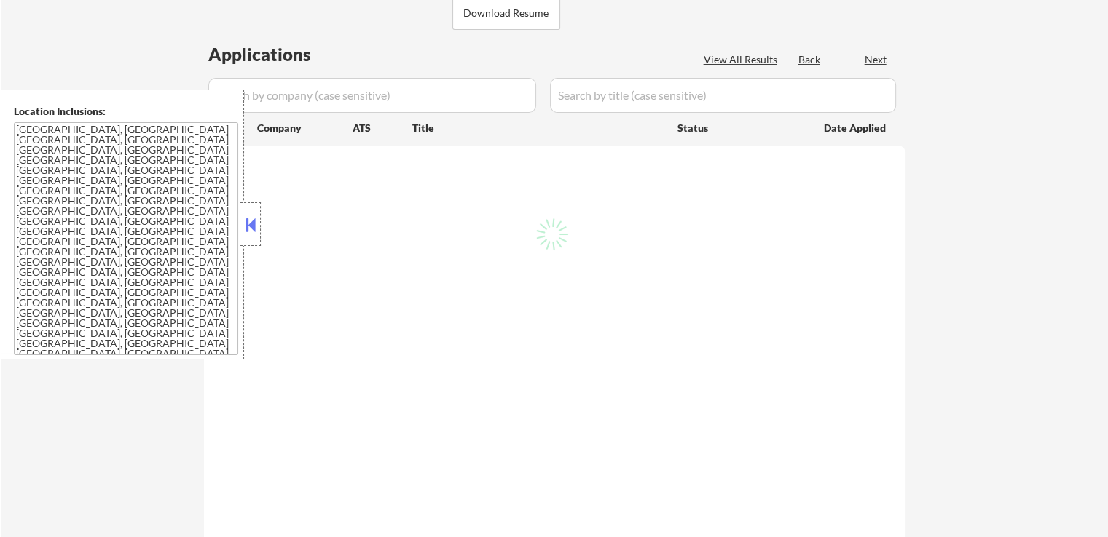
select select ""pending""
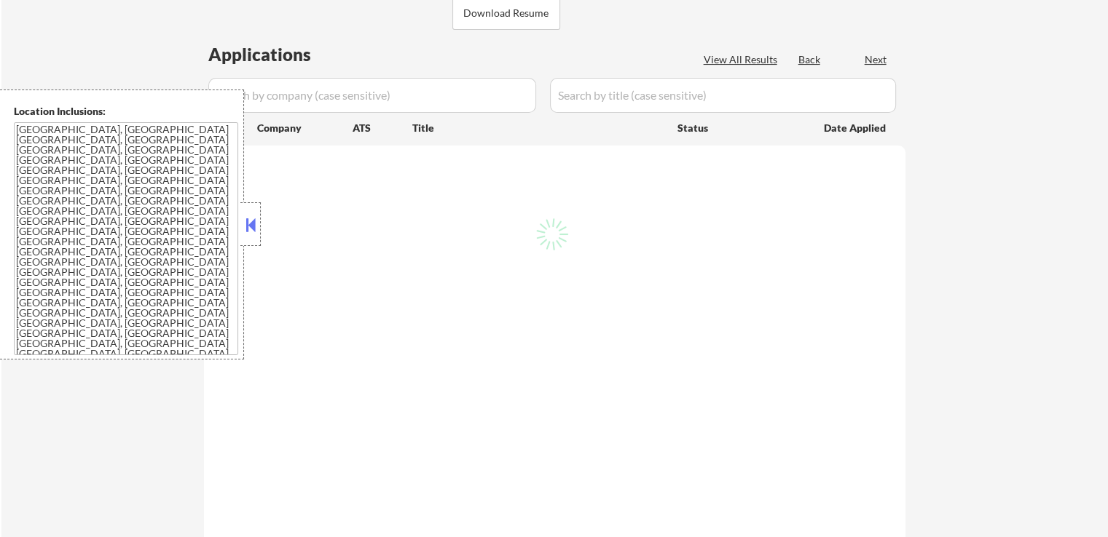
select select ""pending""
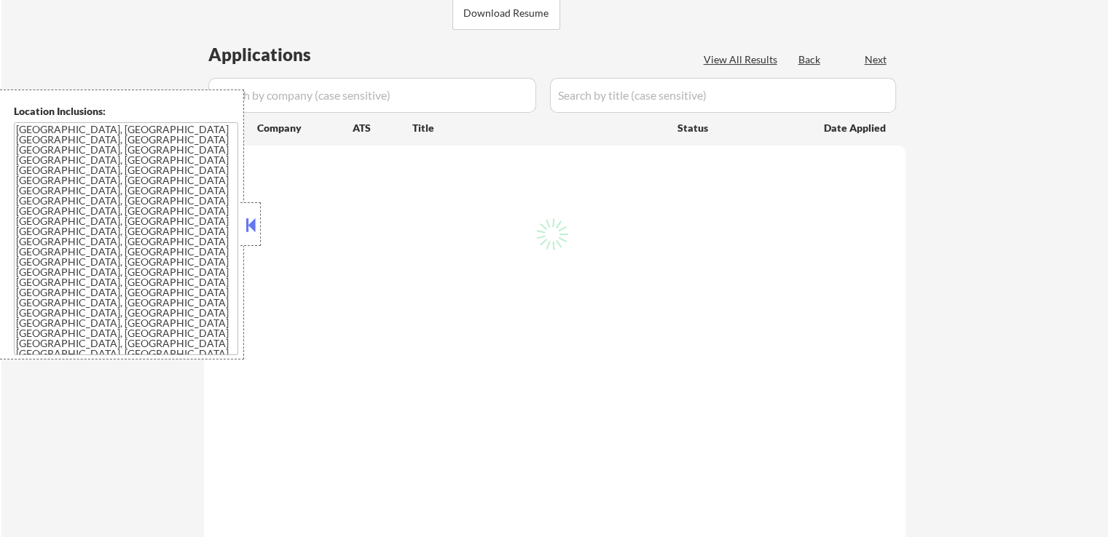
select select ""pending""
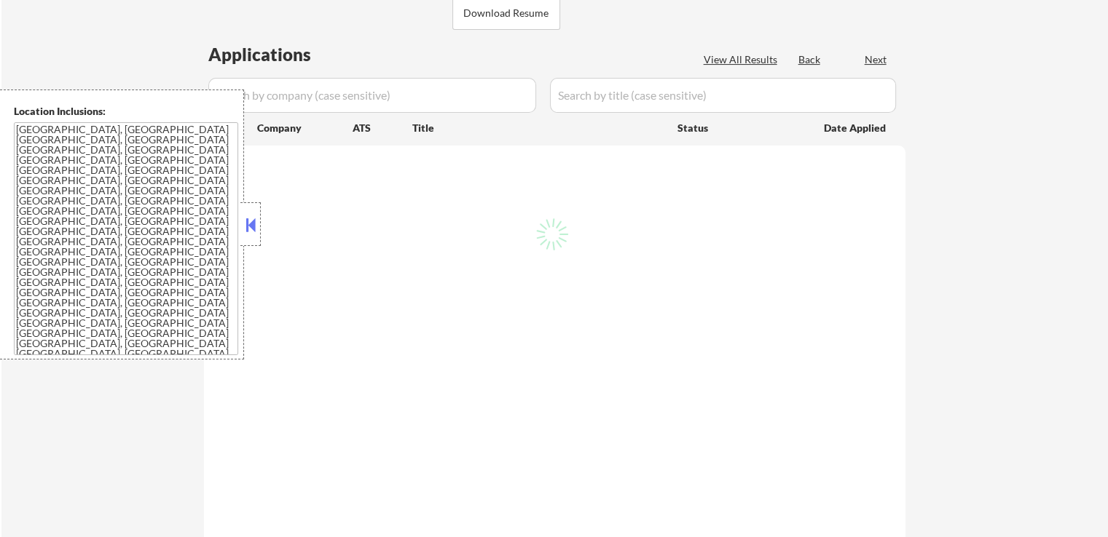
select select ""pending""
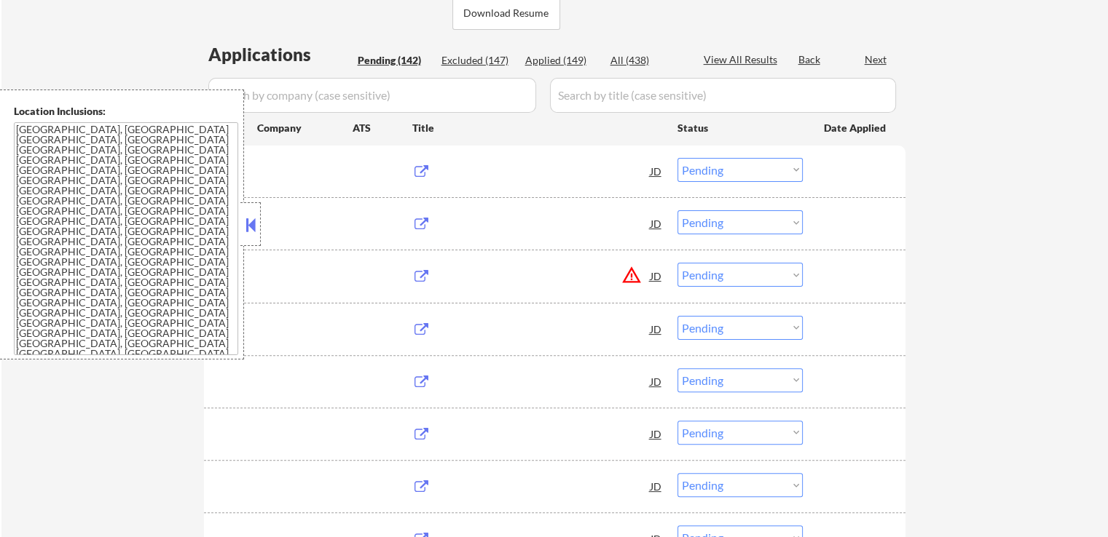
scroll to position [291, 0]
